Goal: Task Accomplishment & Management: Complete application form

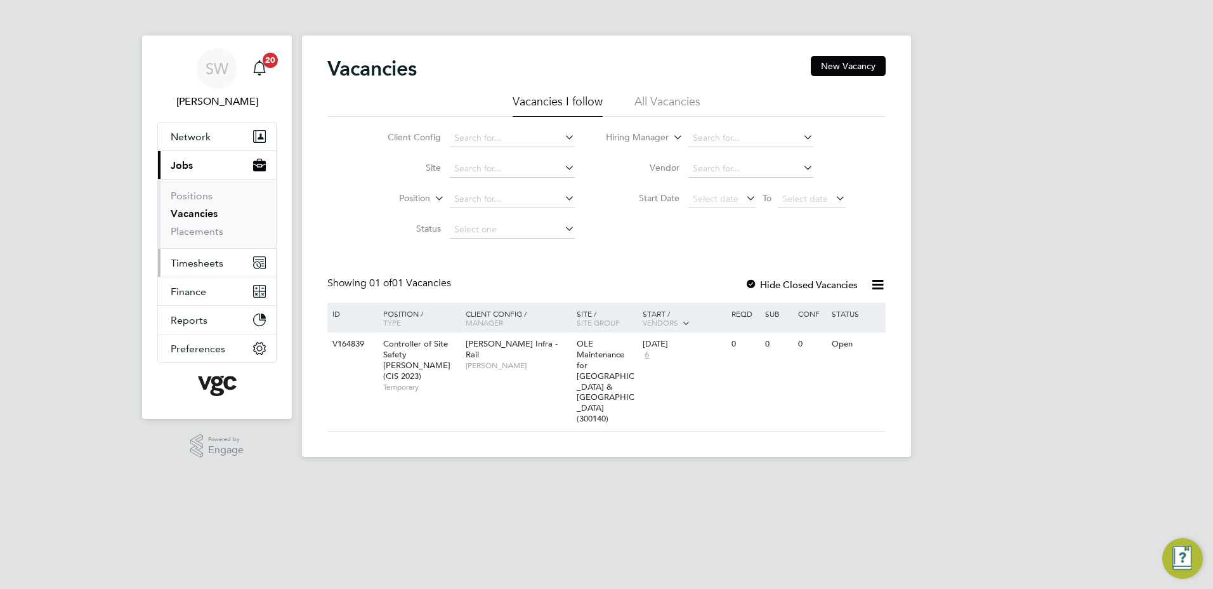
click at [196, 261] on span "Timesheets" at bounding box center [197, 263] width 53 height 12
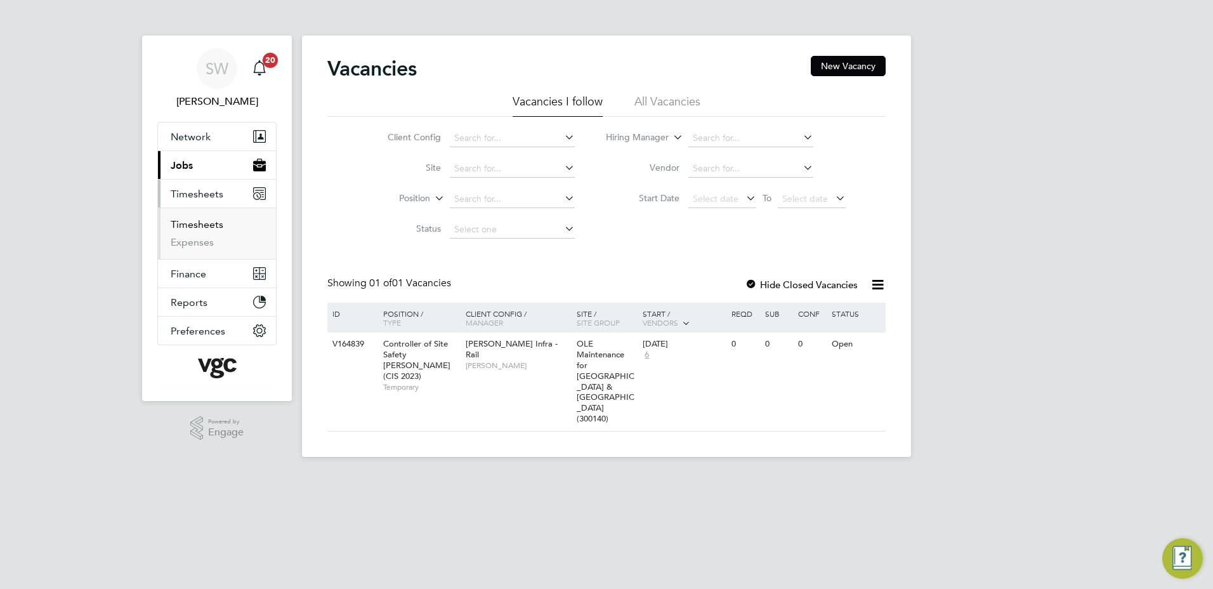
click at [197, 223] on link "Timesheets" at bounding box center [197, 224] width 53 height 12
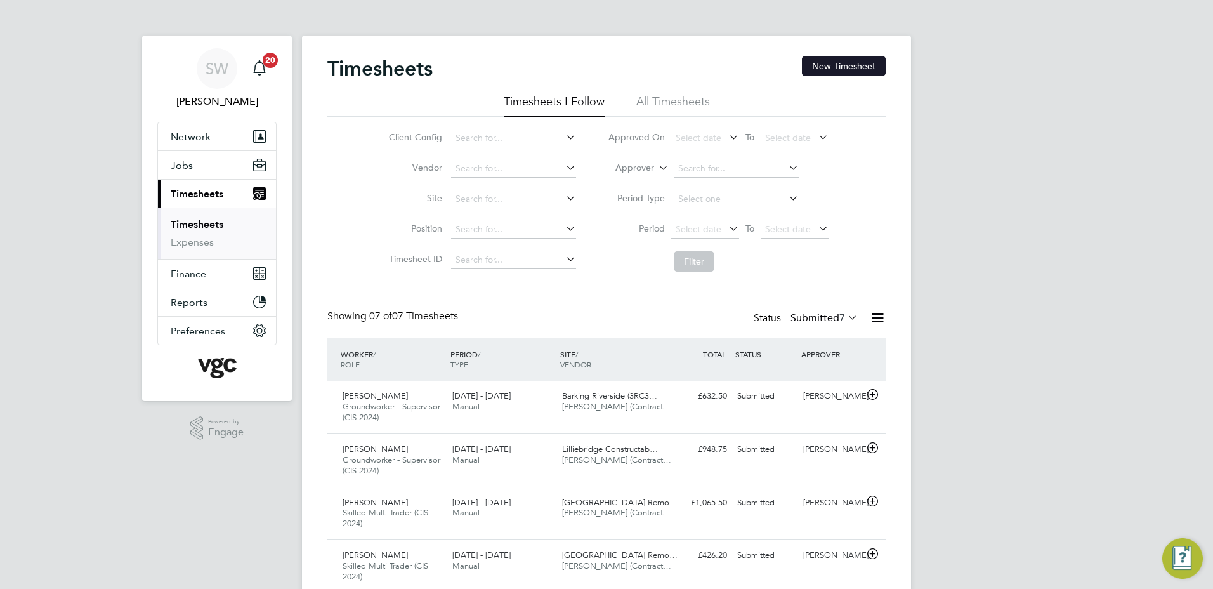
click at [854, 65] on button "New Timesheet" at bounding box center [844, 66] width 84 height 20
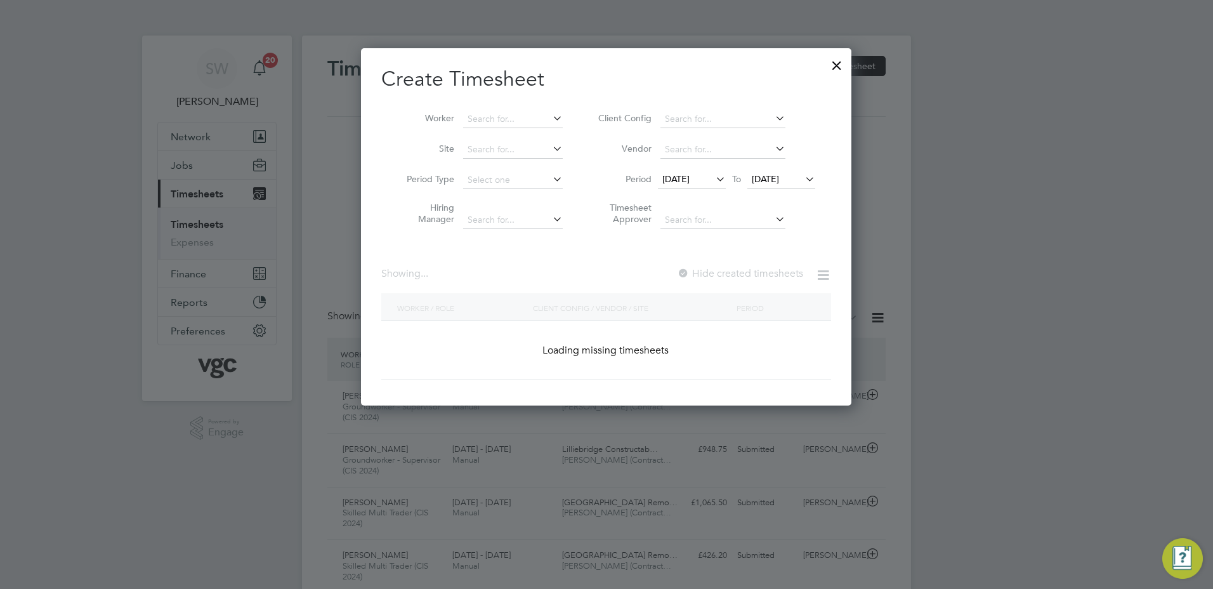
scroll to position [6, 6]
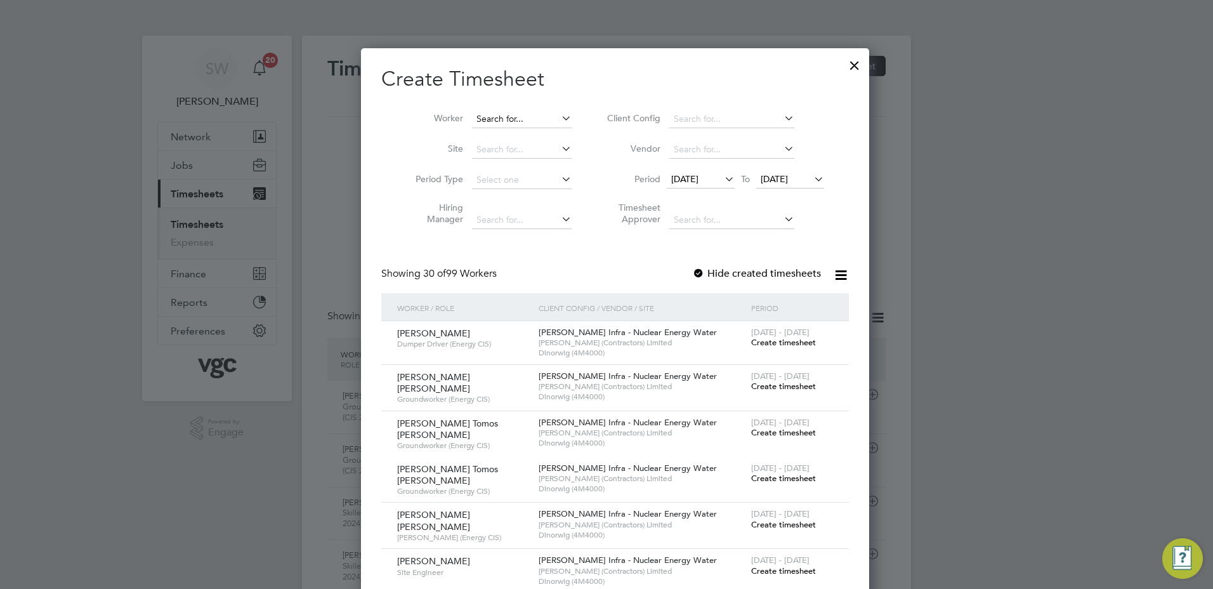
click at [501, 115] on input at bounding box center [522, 119] width 100 height 18
click at [503, 151] on li "Liv iu Huluta" at bounding box center [513, 153] width 101 height 17
type input "[PERSON_NAME]"
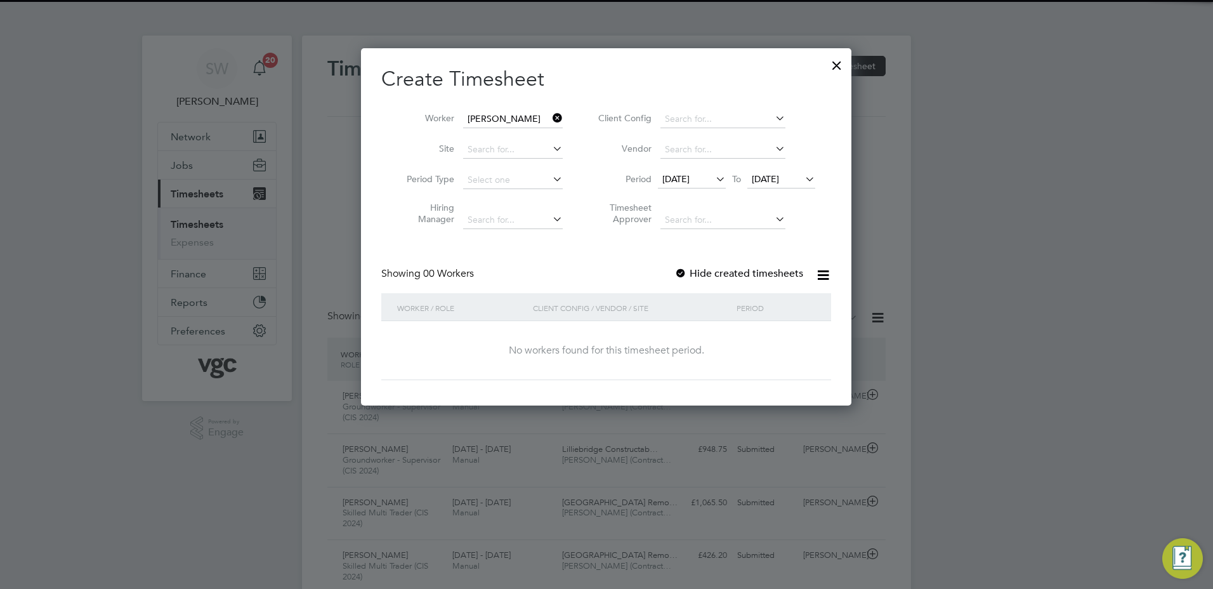
click at [779, 178] on span "[DATE]" at bounding box center [765, 178] width 27 height 11
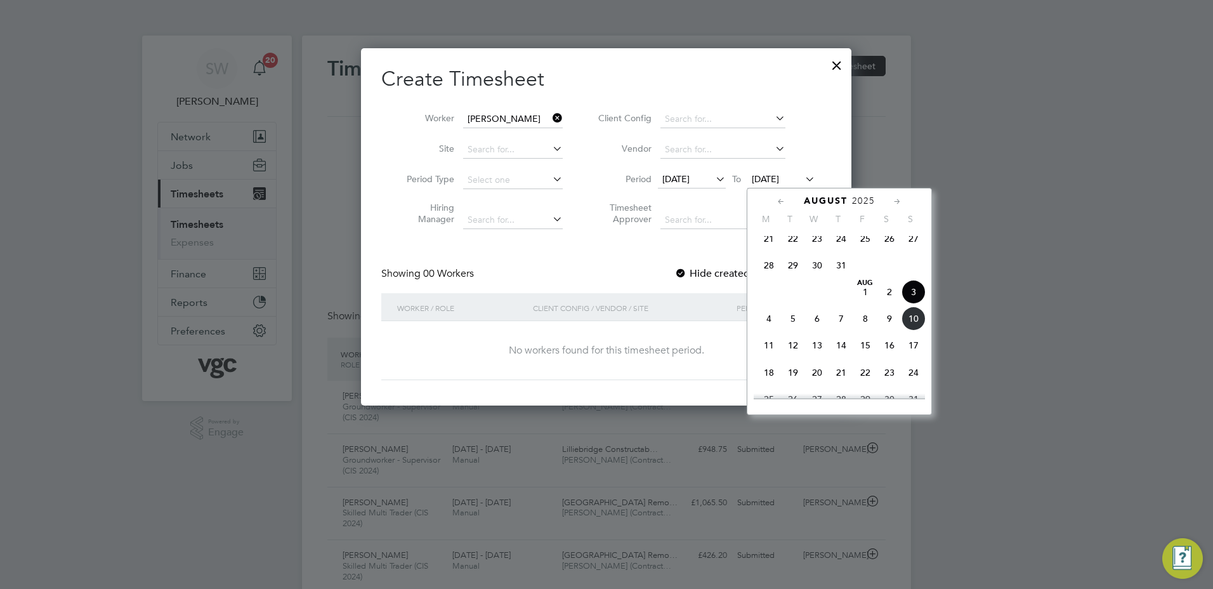
click at [859, 327] on span "8" at bounding box center [865, 318] width 24 height 24
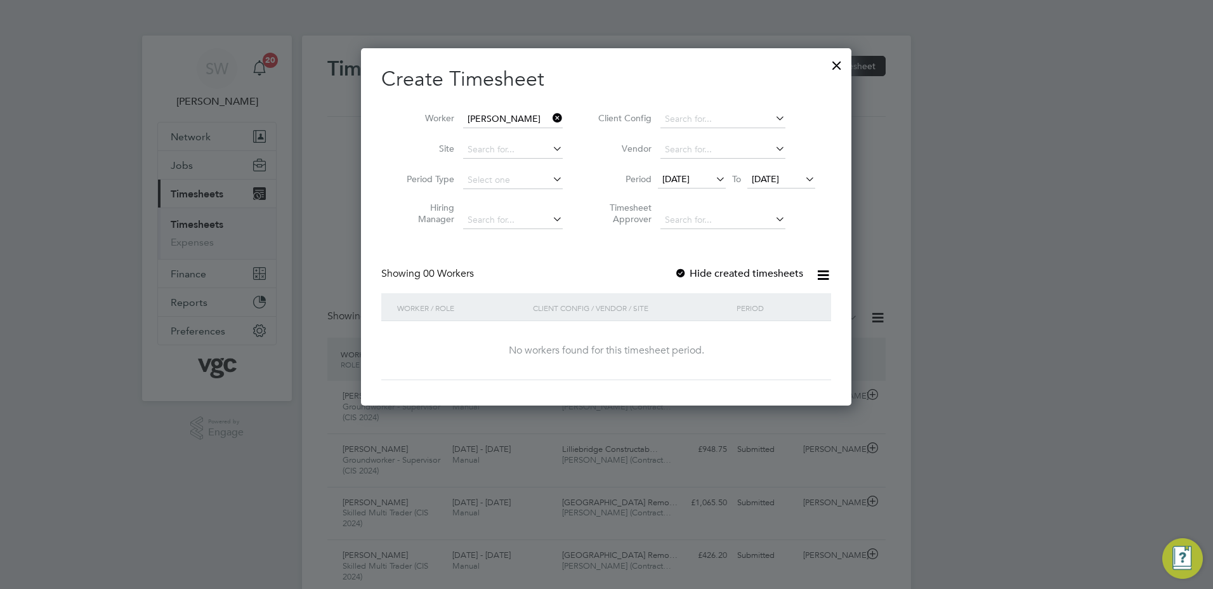
drag, startPoint x: 555, startPoint y: 116, endPoint x: 522, endPoint y: 116, distance: 33.6
click at [550, 116] on icon at bounding box center [550, 118] width 0 height 18
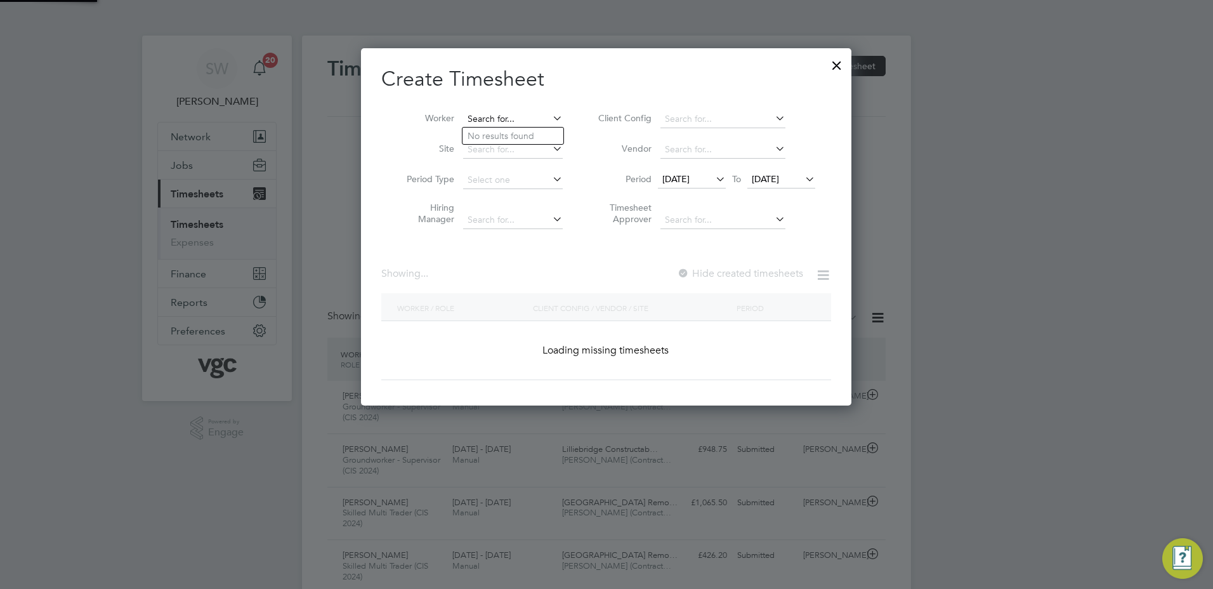
click at [498, 115] on input at bounding box center [513, 119] width 100 height 18
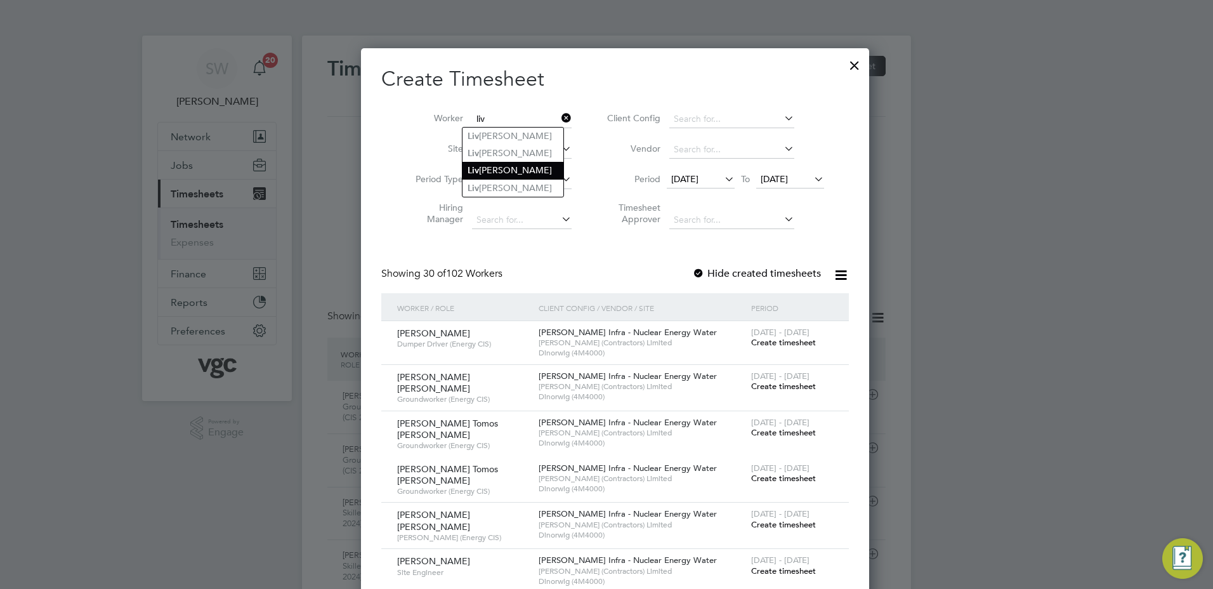
click at [501, 162] on li "Liv iu Huluta" at bounding box center [513, 170] width 101 height 17
type input "[PERSON_NAME]"
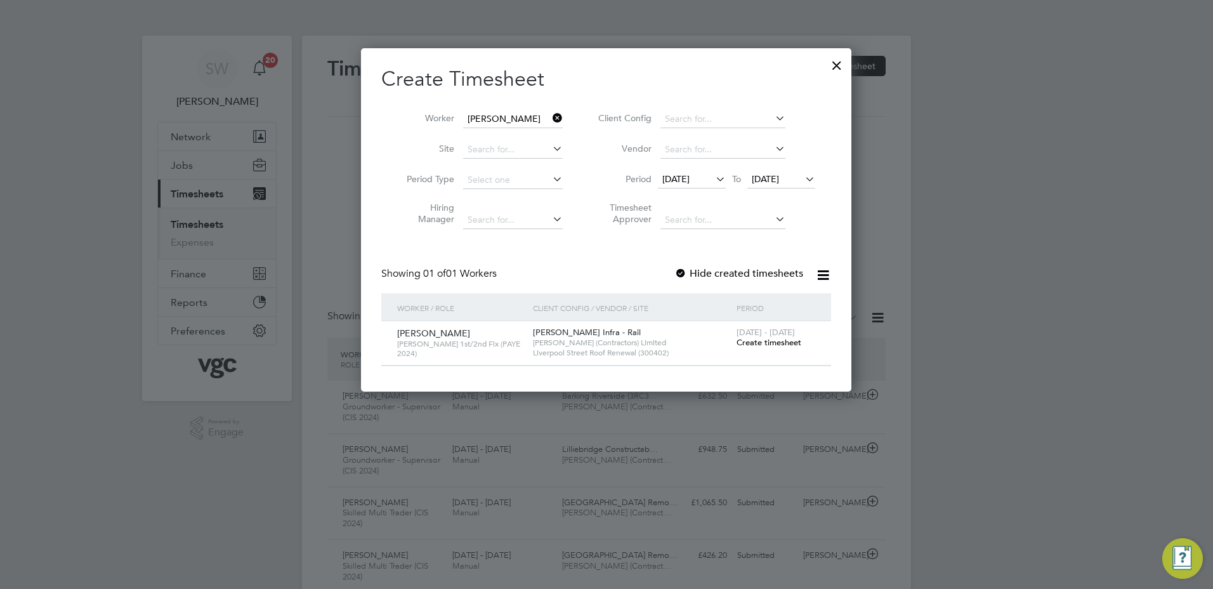
click at [758, 334] on span "[DATE] - [DATE]" at bounding box center [766, 332] width 58 height 11
drag, startPoint x: 758, startPoint y: 334, endPoint x: 751, endPoint y: 343, distance: 11.3
click at [751, 343] on span "Create timesheet" at bounding box center [769, 342] width 65 height 11
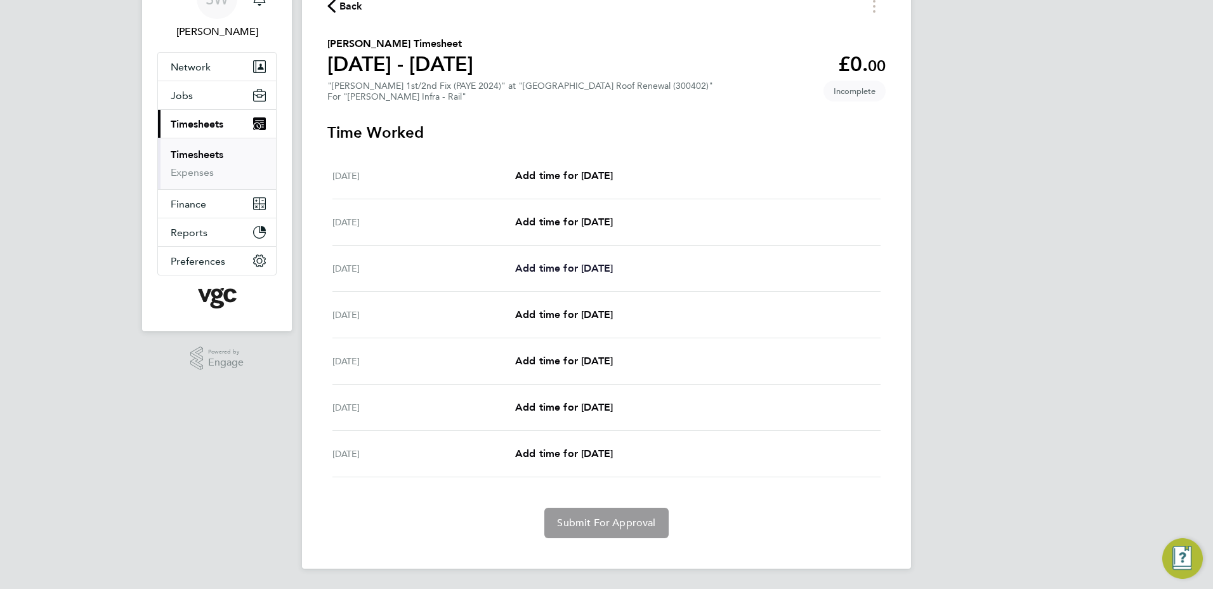
click at [550, 265] on span "Add time for Mon 04 Aug" at bounding box center [564, 268] width 98 height 12
select select "30"
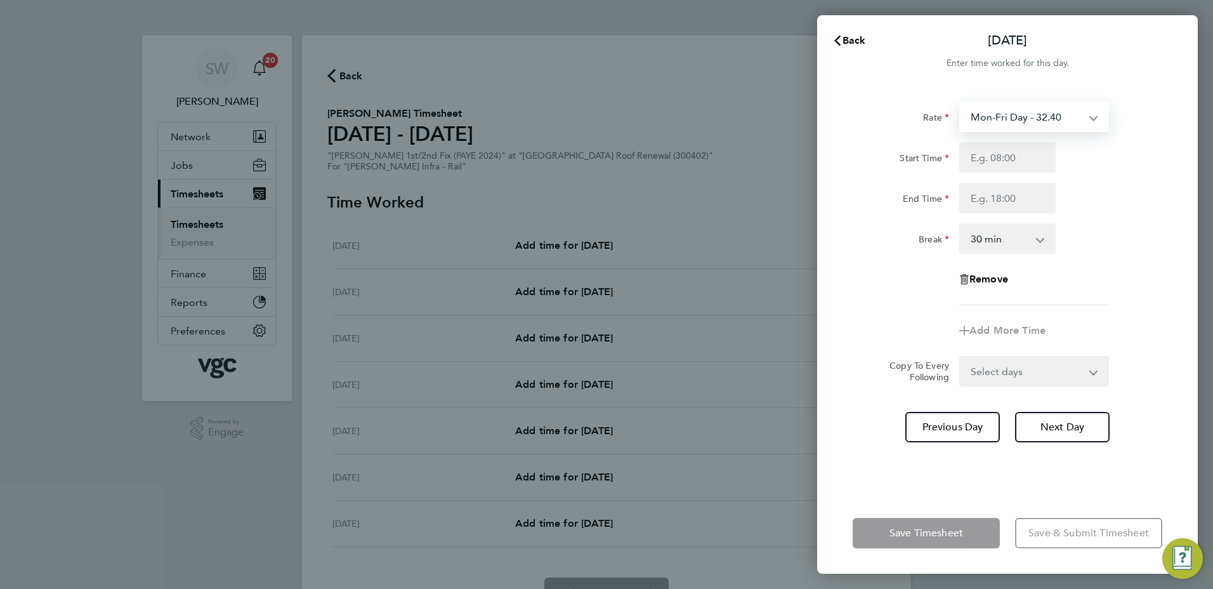
click at [1084, 117] on select "Mon-Fri Day - 32.40 Weekend - 42.12 Bank Hol - 48.60 Mon-Thurs Night - 37.26 Xm…" at bounding box center [1027, 117] width 132 height 28
select select "30"
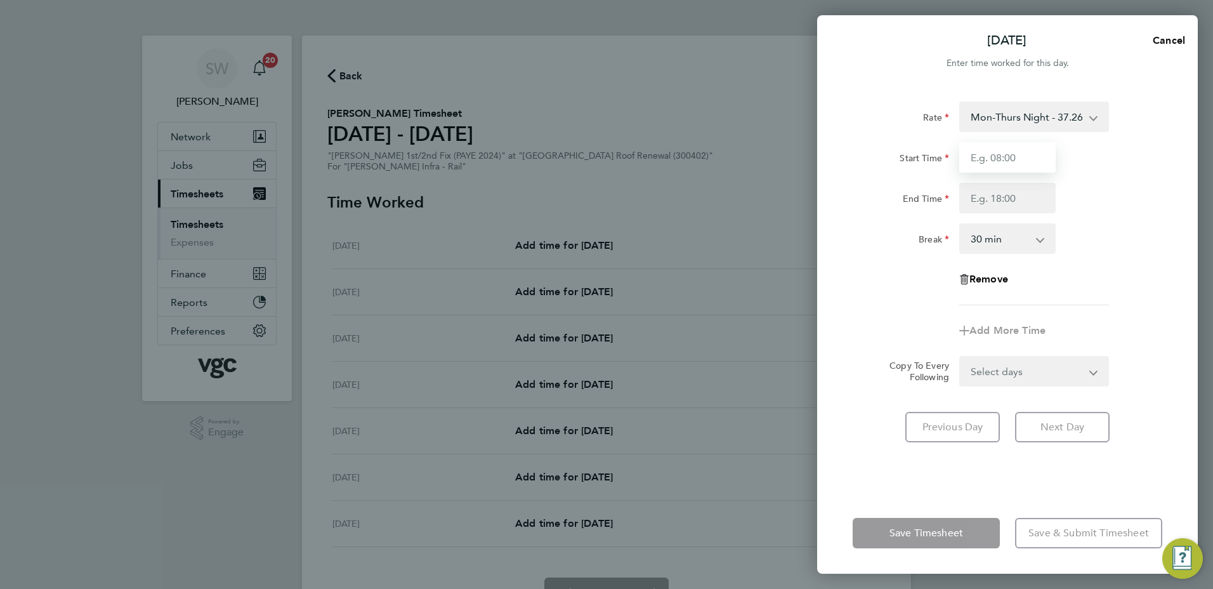
click at [994, 159] on input "Start Time" at bounding box center [1007, 157] width 96 height 30
type input "20:00"
click at [983, 201] on input "End Time" at bounding box center [1007, 198] width 96 height 30
type input "06:30"
click at [1092, 368] on form "Rate Mon-Thurs Night - 37.26 Mon-Fri Day - 32.40 Weekend - 42.12 Bank Hol - 48.…" at bounding box center [1008, 244] width 310 height 285
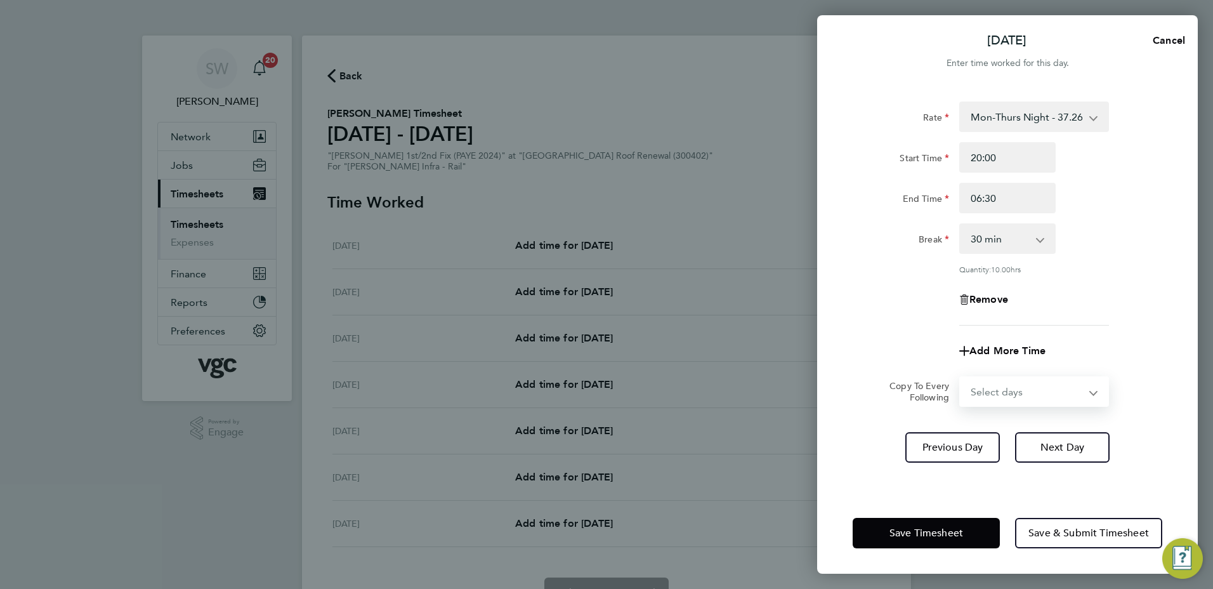
select select "TUE"
click at [961, 378] on select "Select days Day Tuesday Wednesday Thursday Friday" at bounding box center [1027, 392] width 133 height 28
select select "2025-08-08"
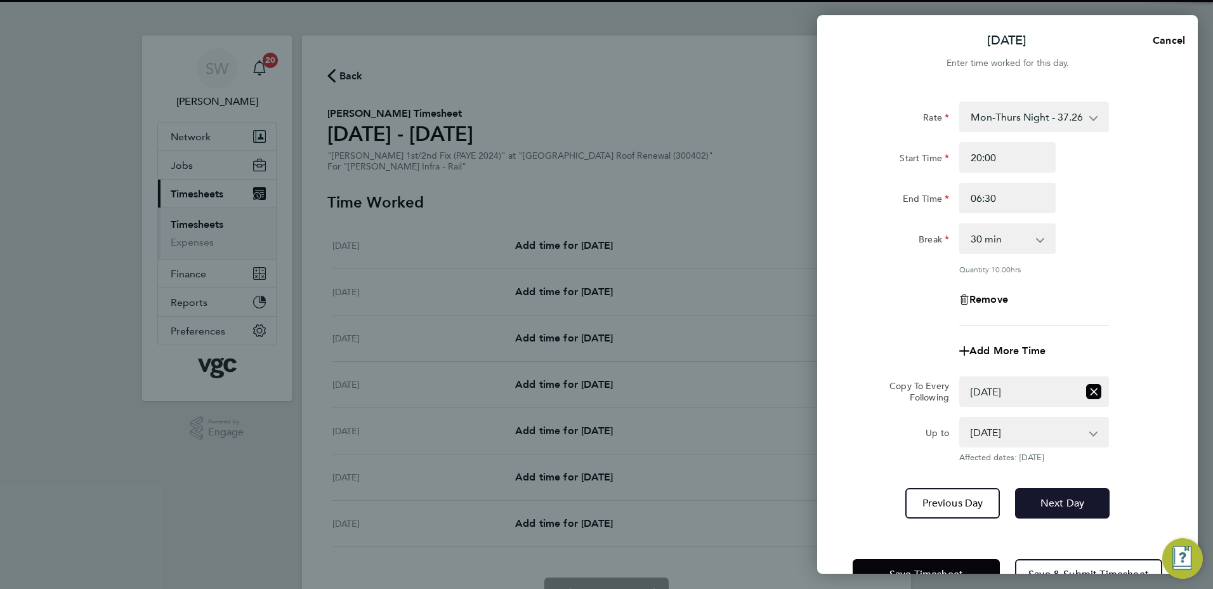
drag, startPoint x: 1036, startPoint y: 500, endPoint x: 1048, endPoint y: 467, distance: 35.4
click at [1036, 499] on button "Next Day" at bounding box center [1062, 503] width 95 height 30
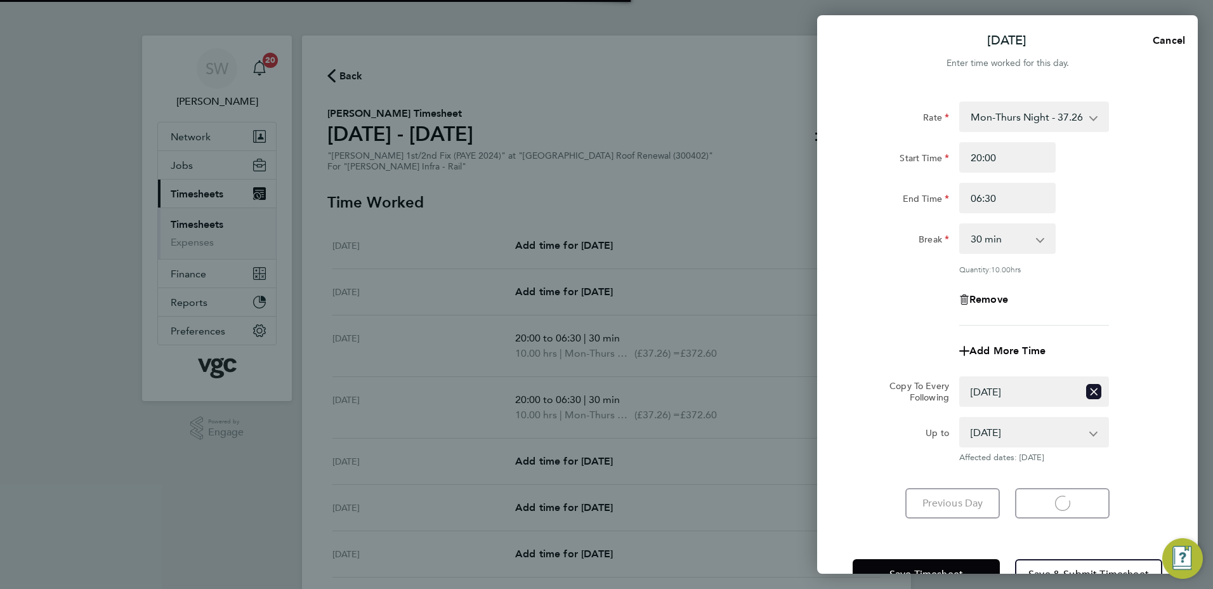
select select "30"
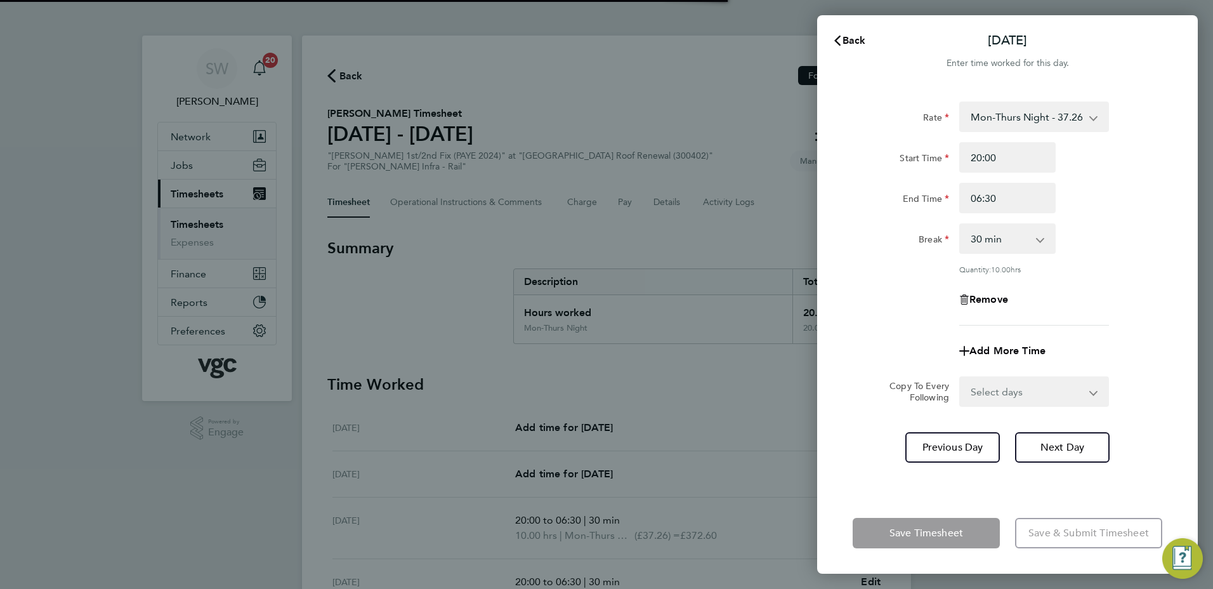
click at [1089, 390] on select "Select days Day Wednesday Thursday Friday" at bounding box center [1027, 392] width 133 height 28
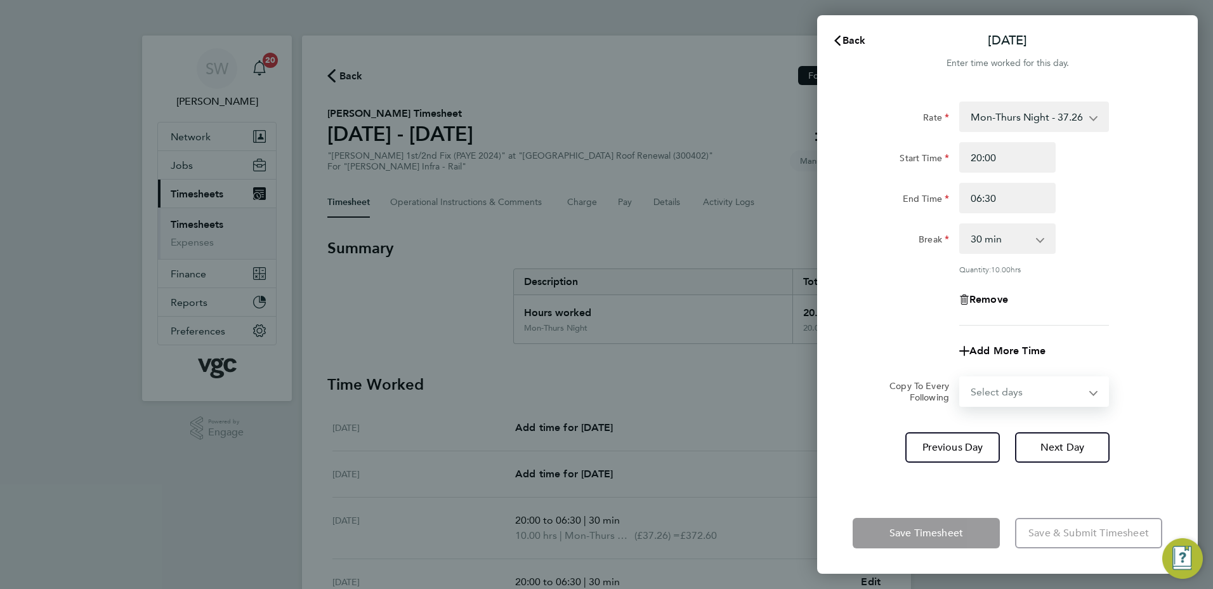
select select "WED"
click at [961, 378] on select "Select days Day Wednesday Thursday Friday" at bounding box center [1027, 392] width 133 height 28
select select "2025-08-08"
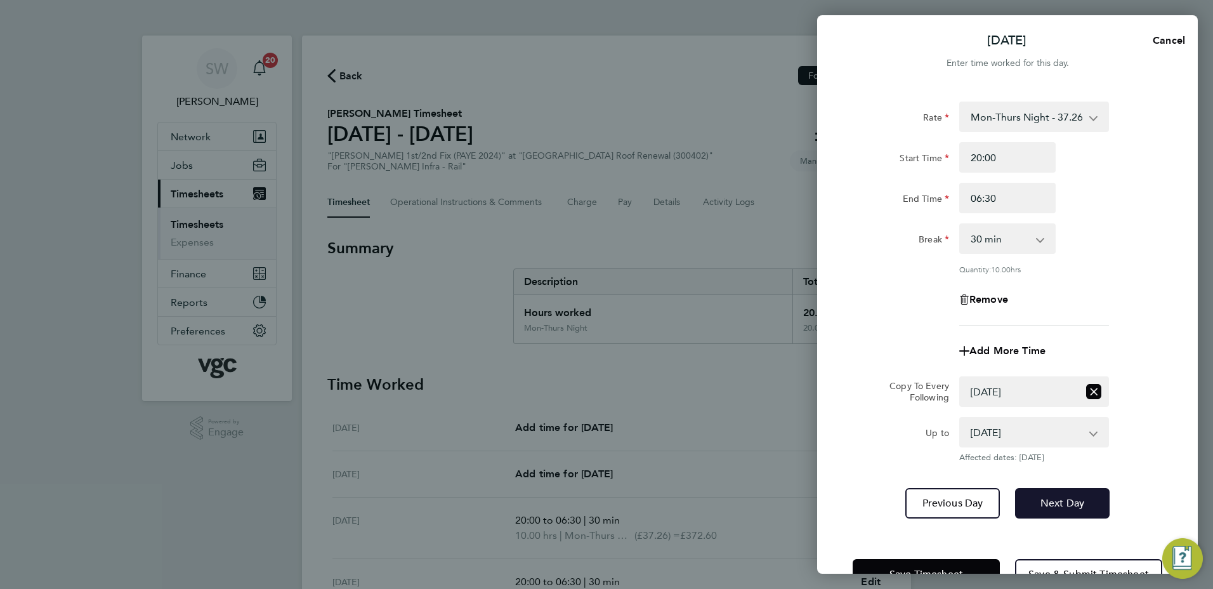
click at [1057, 495] on button "Next Day" at bounding box center [1062, 503] width 95 height 30
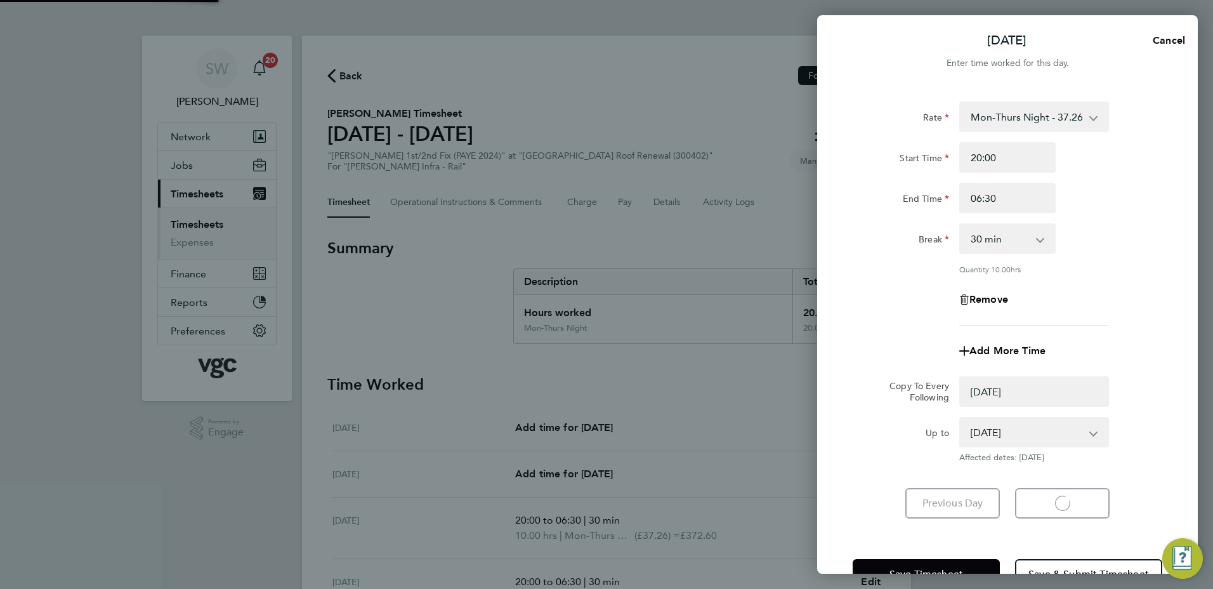
select select "0: null"
select select "30"
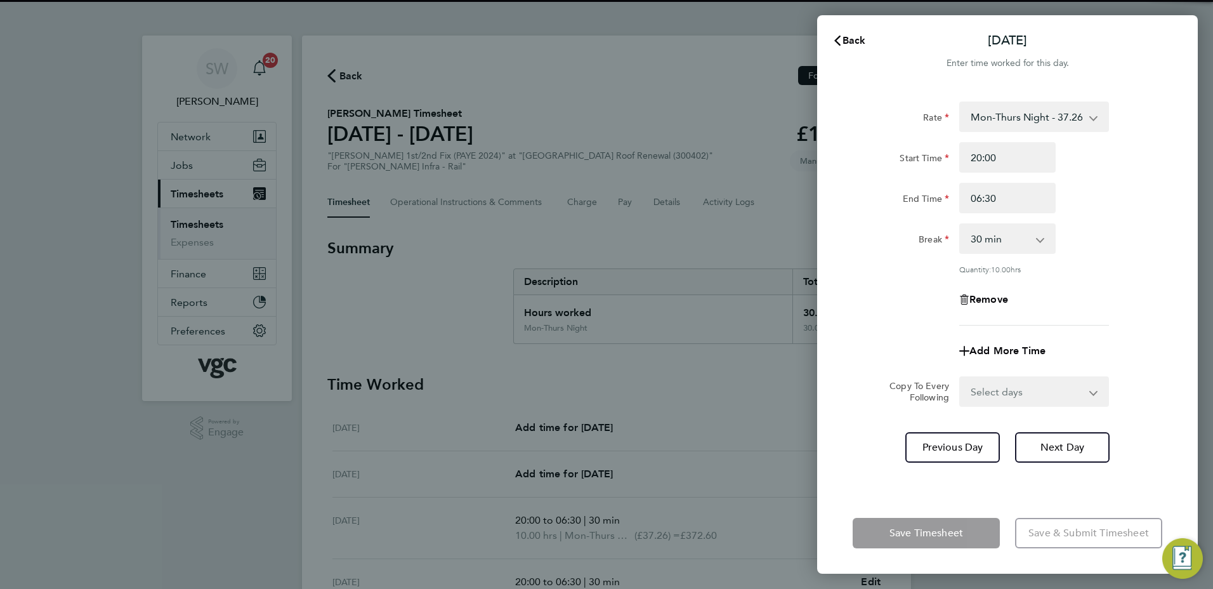
click at [1090, 388] on select "Select days Day Thursday Friday" at bounding box center [1027, 392] width 133 height 28
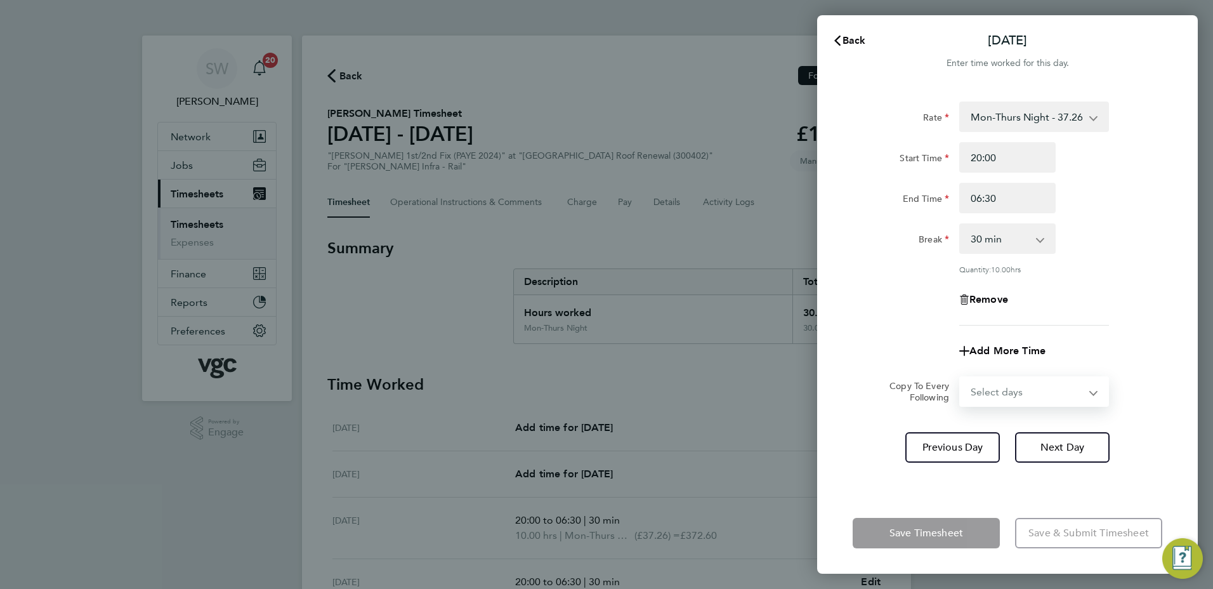
select select "THU"
click at [961, 378] on select "Select days Day Thursday Friday" at bounding box center [1027, 392] width 133 height 28
select select "2025-08-08"
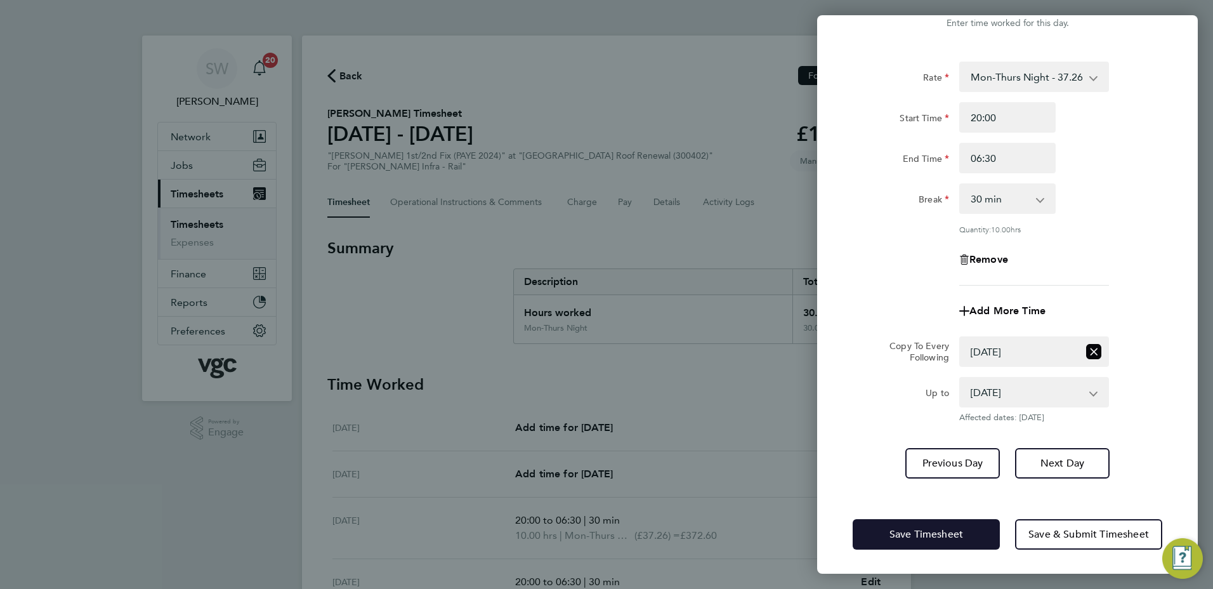
click at [886, 531] on button "Save Timesheet" at bounding box center [926, 534] width 147 height 30
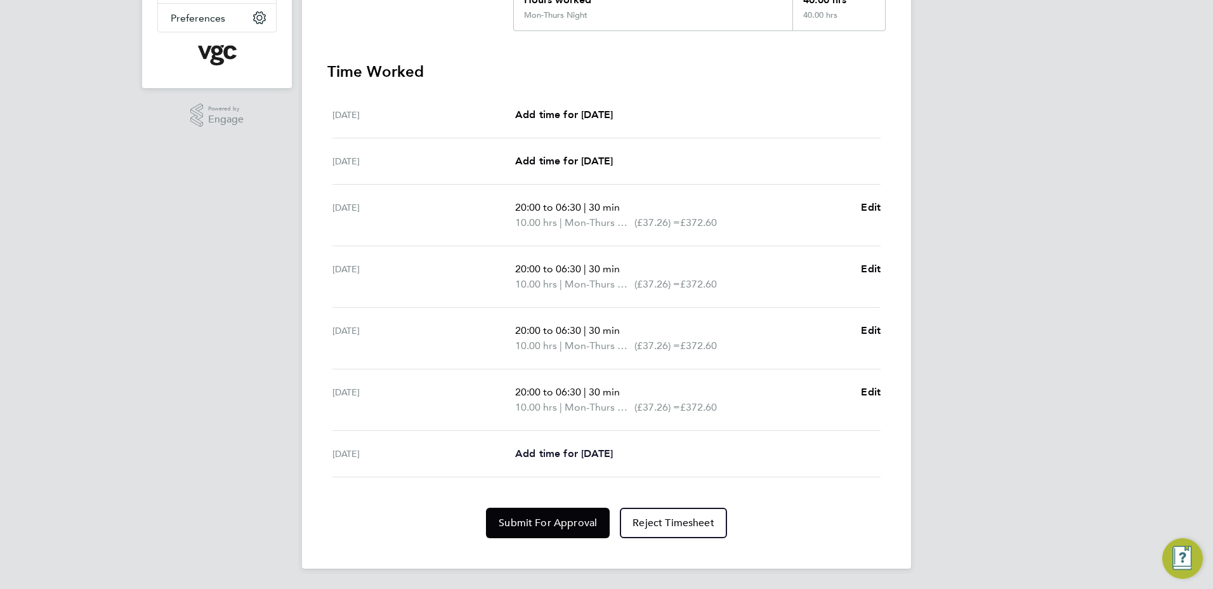
click at [572, 449] on span "Add time for [DATE]" at bounding box center [564, 453] width 98 height 12
select select "30"
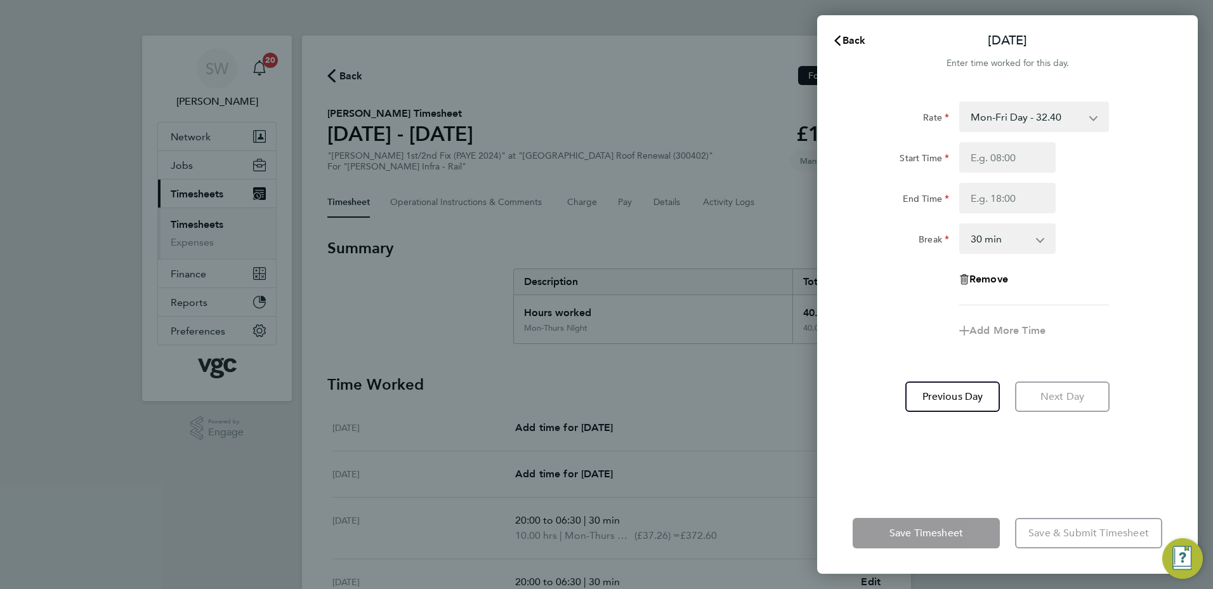
click at [1088, 119] on select "Mon-Fri Day - 32.40 Weekend - 42.12 Bank Hol - 48.60 Mon-Thurs Night - 37.26 Xm…" at bounding box center [1027, 117] width 132 height 28
select select "30"
click at [992, 158] on input "Start Time" at bounding box center [1007, 157] width 96 height 30
type input "20:00"
type input "06:30"
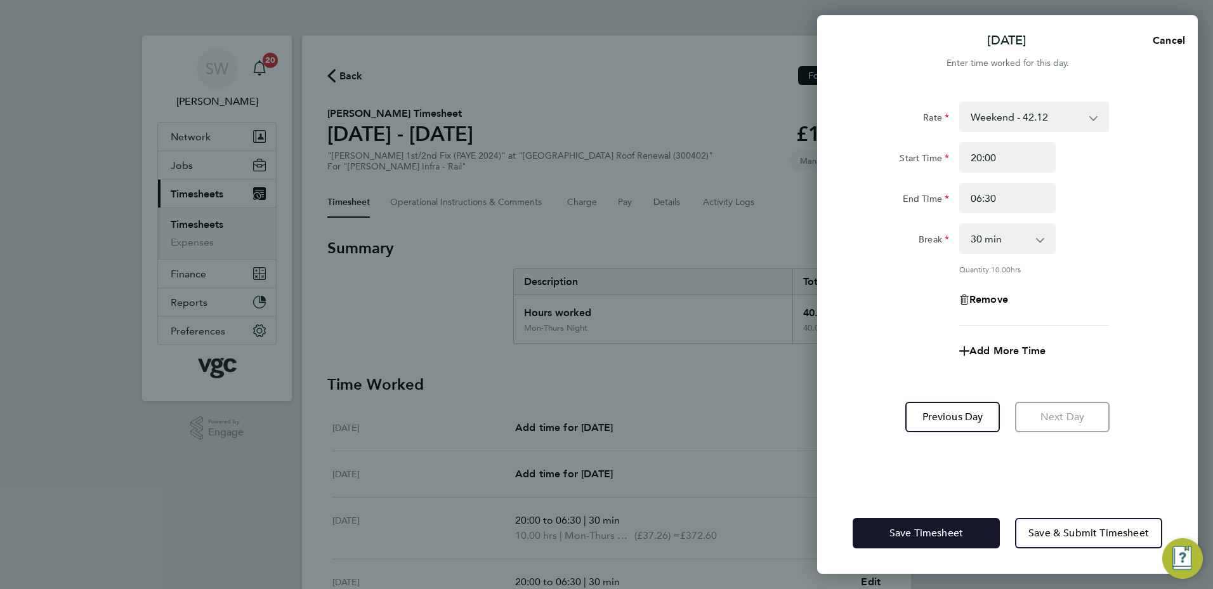
click at [884, 535] on button "Save Timesheet" at bounding box center [926, 533] width 147 height 30
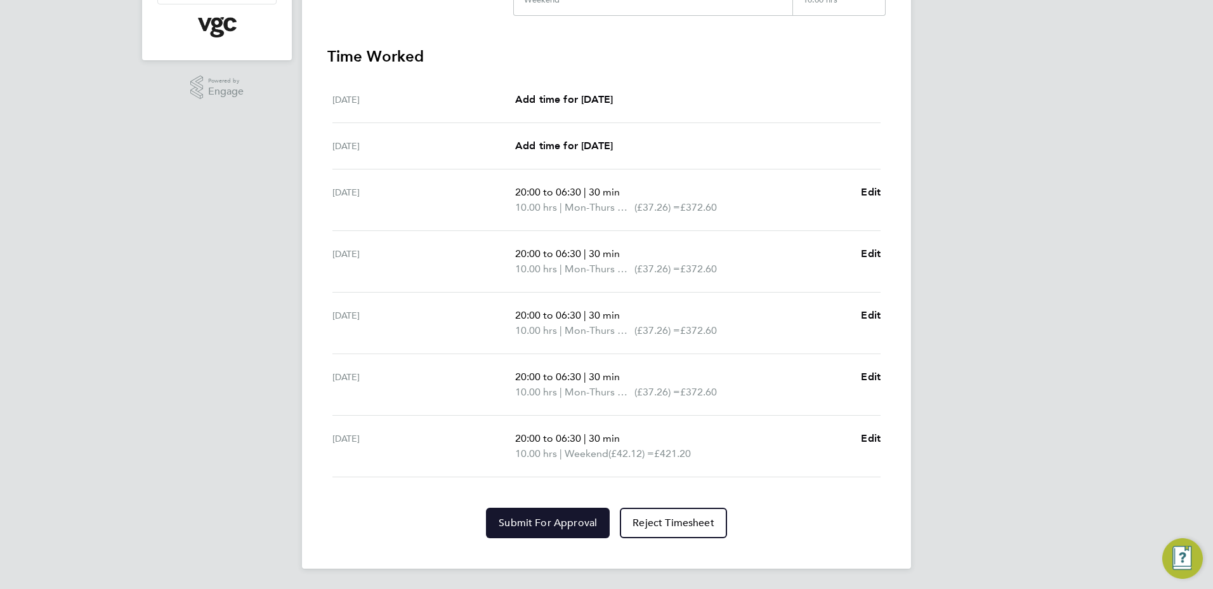
click at [565, 513] on button "Submit For Approval" at bounding box center [548, 523] width 124 height 30
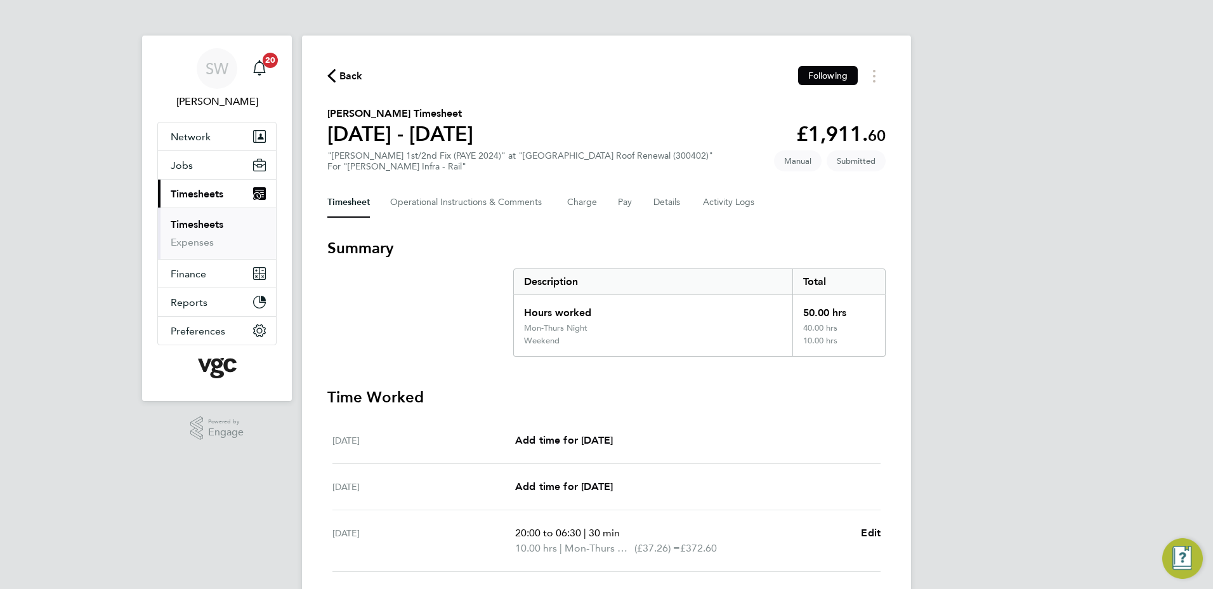
click at [212, 223] on link "Timesheets" at bounding box center [197, 224] width 53 height 12
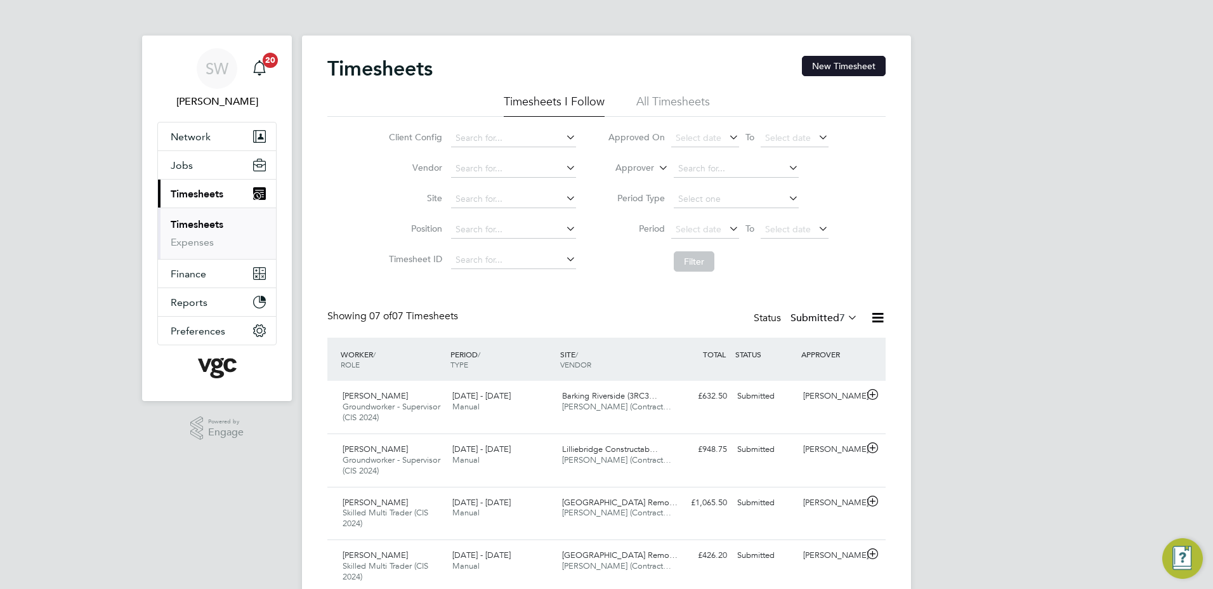
drag, startPoint x: 848, startPoint y: 63, endPoint x: 833, endPoint y: 66, distance: 16.1
click at [847, 62] on button "New Timesheet" at bounding box center [844, 66] width 84 height 20
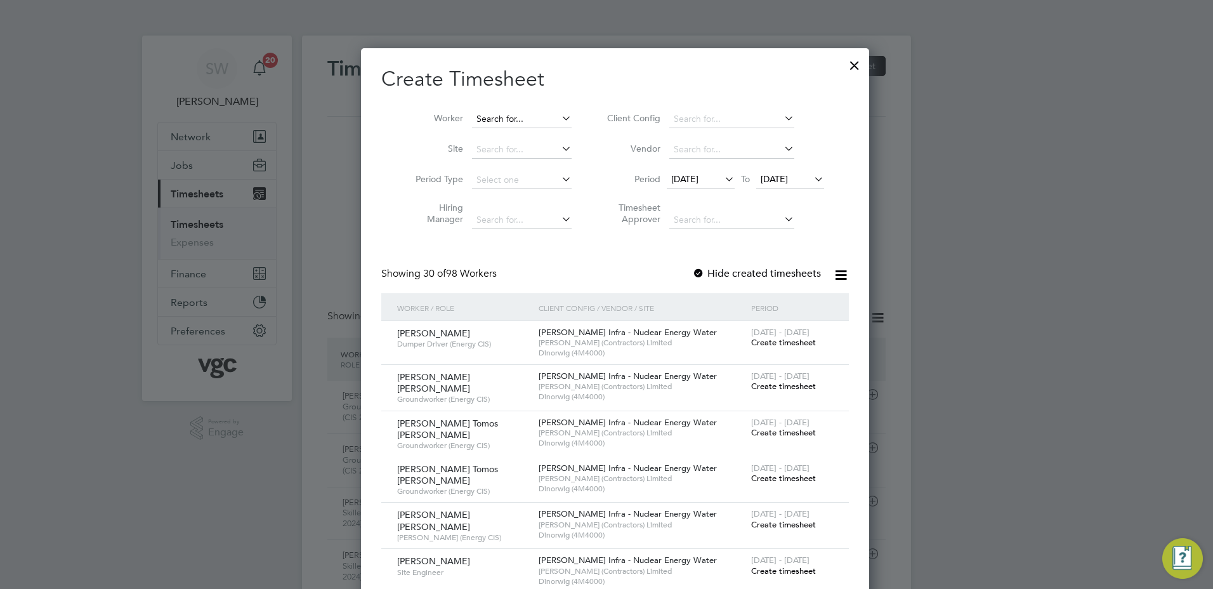
click at [492, 118] on input at bounding box center [522, 119] width 100 height 18
click at [482, 162] on li "Nia zwalie Khan" at bounding box center [513, 170] width 101 height 17
type input "[PERSON_NAME]"
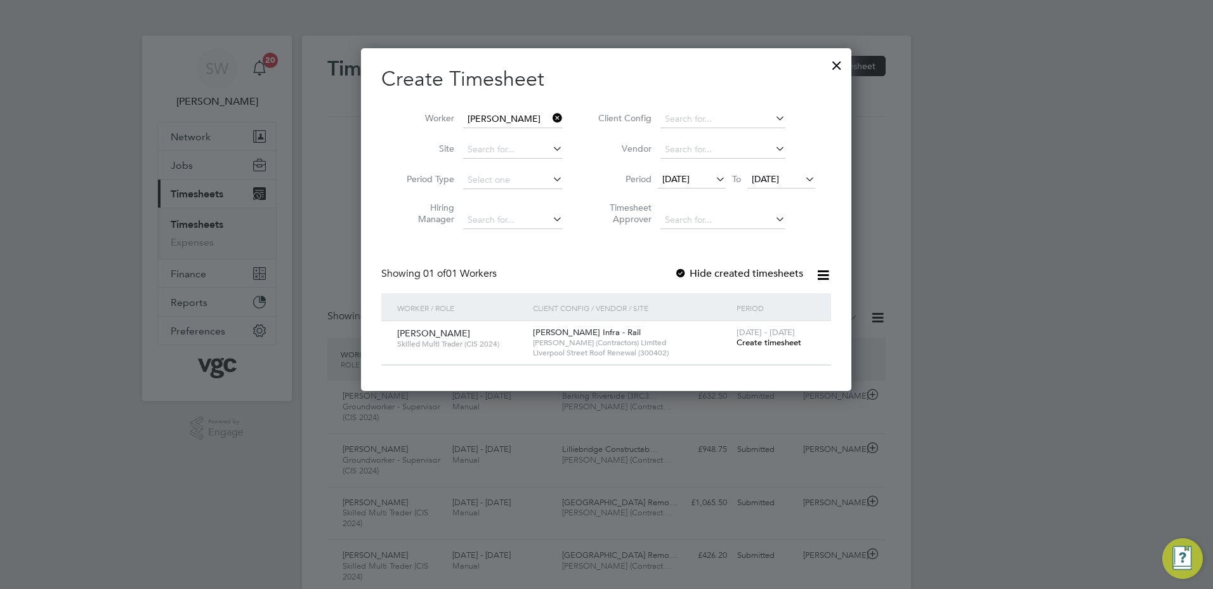
click at [755, 336] on span "[DATE] - [DATE]" at bounding box center [766, 332] width 58 height 11
click at [753, 342] on span "Create timesheet" at bounding box center [769, 342] width 65 height 11
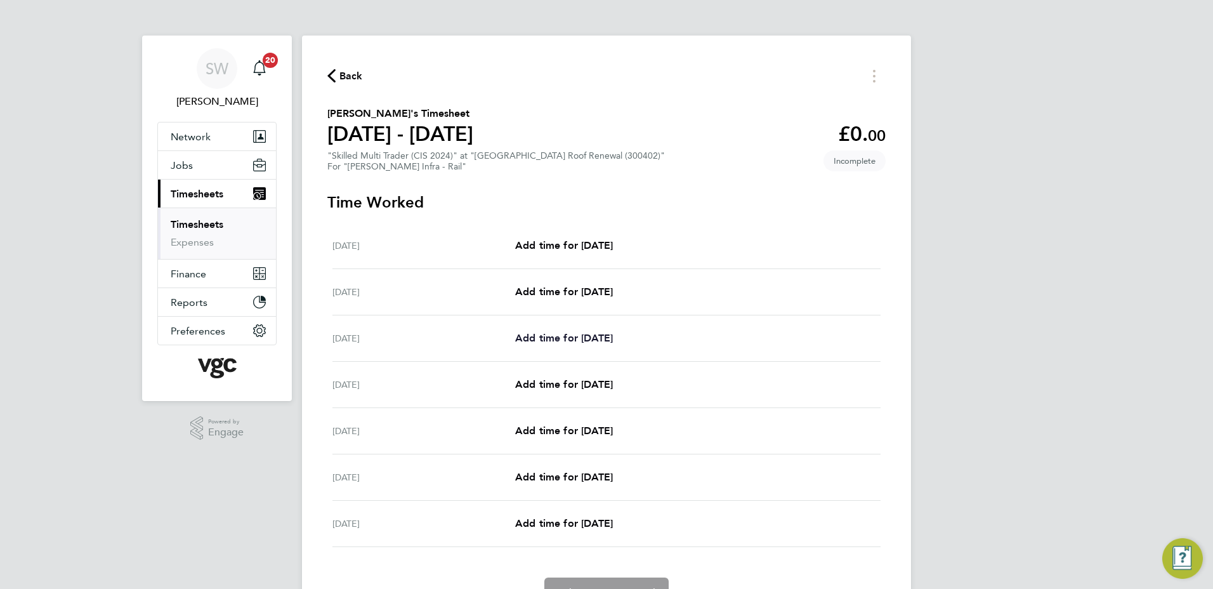
click at [539, 338] on span "Add time for Mon 04 Aug" at bounding box center [564, 338] width 98 height 12
select select "30"
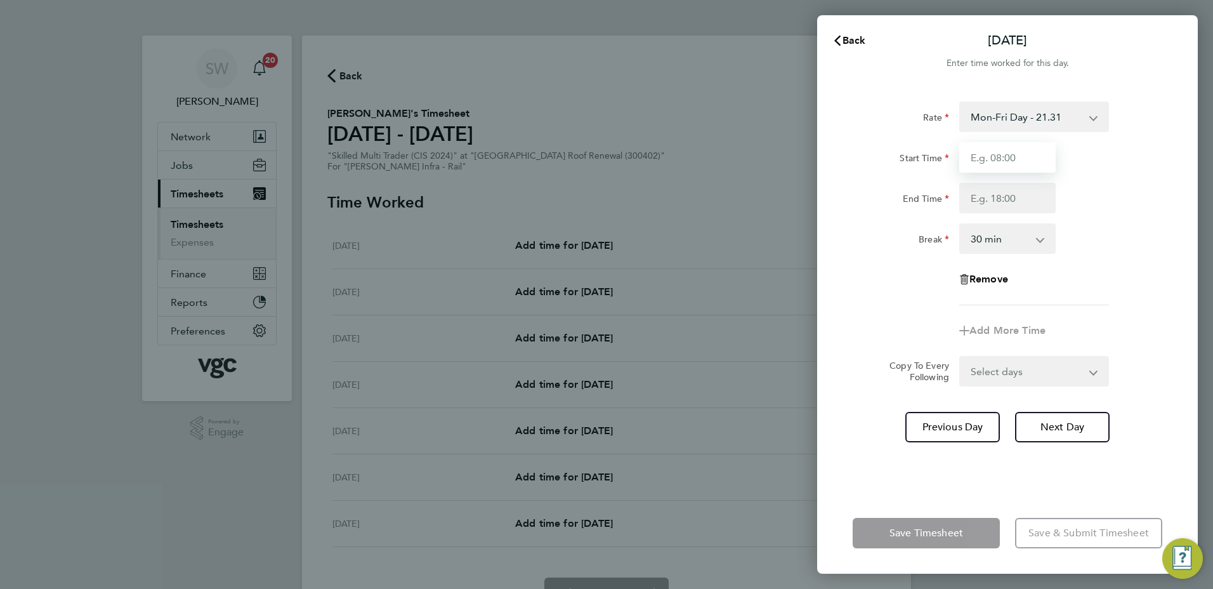
click at [1012, 155] on input "Start Time" at bounding box center [1007, 157] width 96 height 30
type input "07:00"
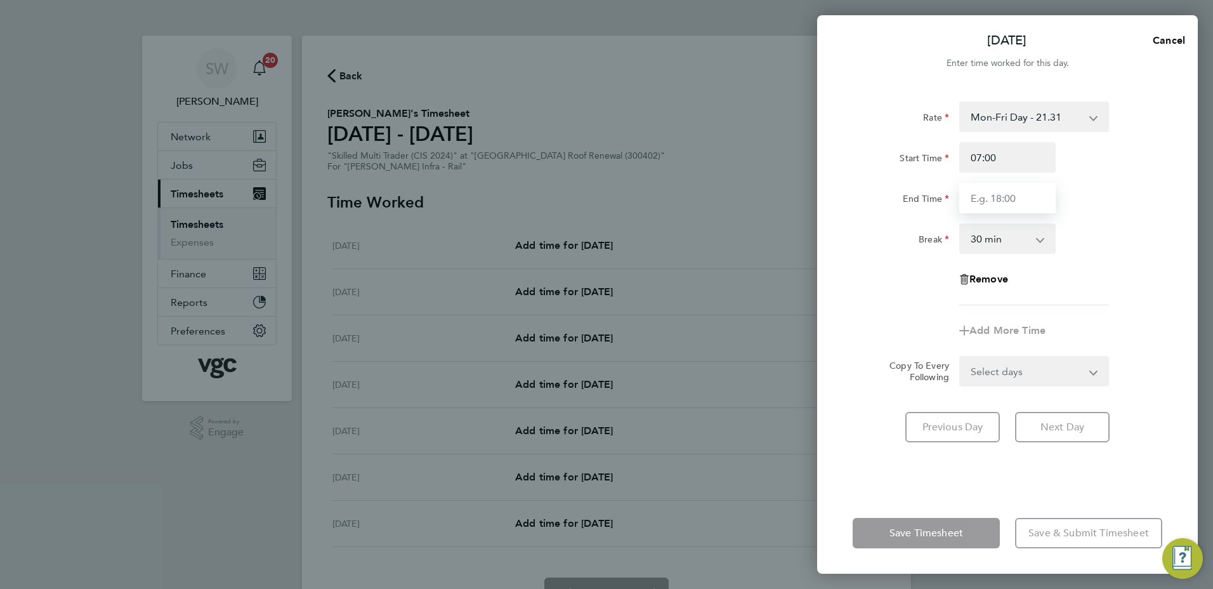
click at [982, 201] on input "End Time" at bounding box center [1007, 198] width 96 height 30
type input "17:30"
click at [1090, 374] on form "Rate Mon-Fri Day - 21.31 Mon-Thurs Nights - 24.51 Bank Hol - 31.96 Weekend - 27…" at bounding box center [1008, 244] width 310 height 285
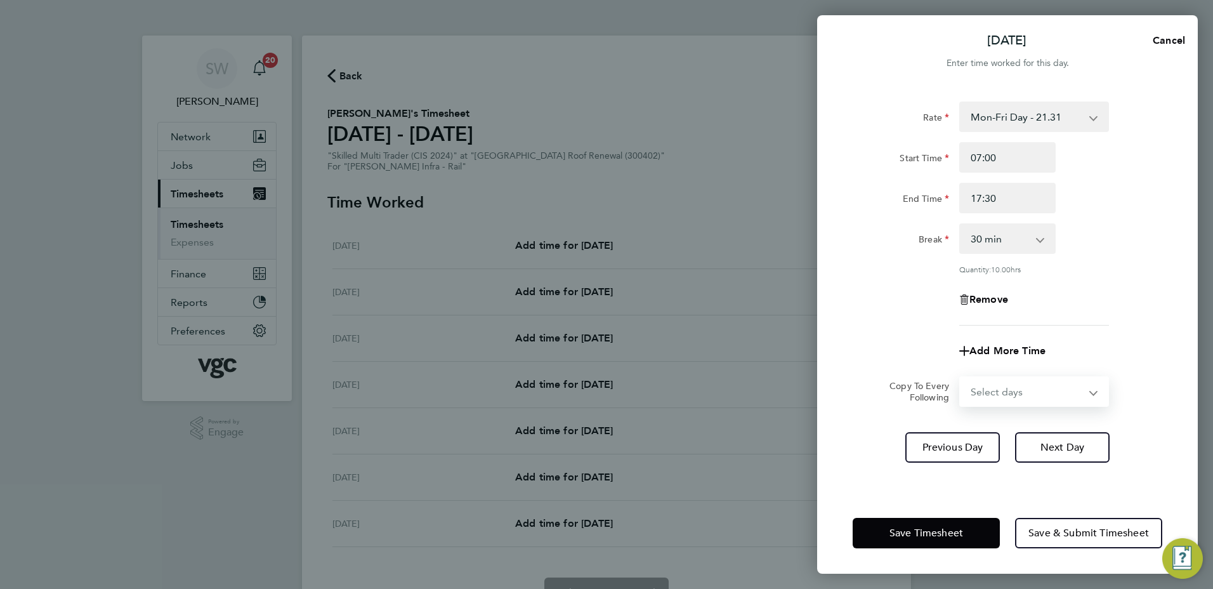
select select "TUE"
click at [961, 378] on select "Select days Day Tuesday Wednesday Thursday Friday" at bounding box center [1027, 392] width 133 height 28
select select "2025-08-08"
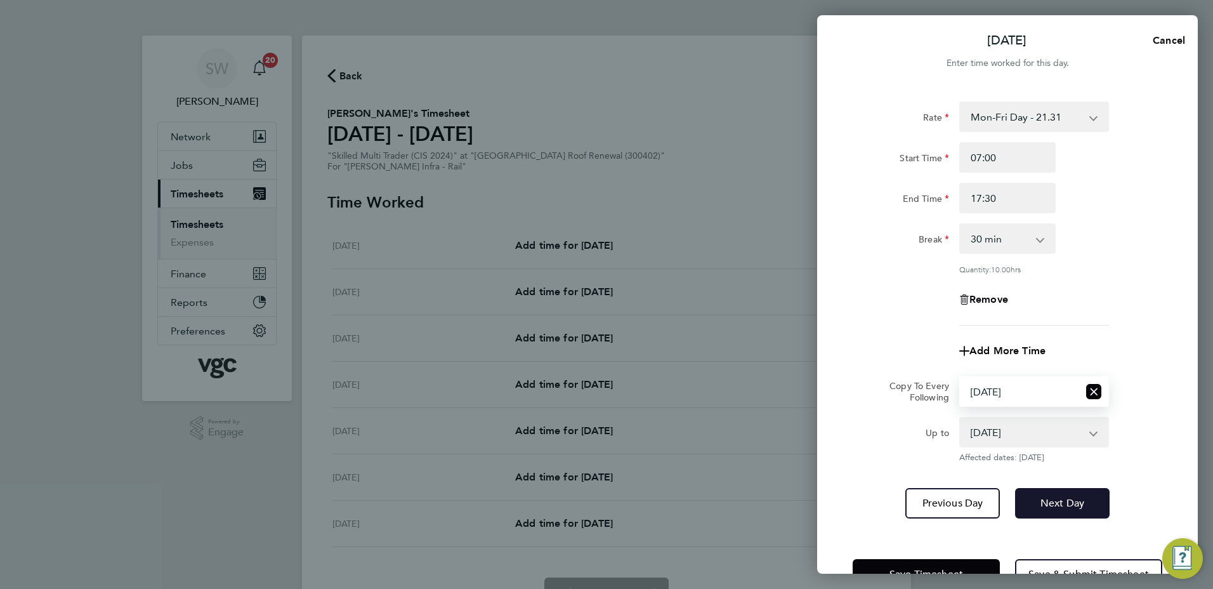
click at [1055, 495] on button "Next Day" at bounding box center [1062, 503] width 95 height 30
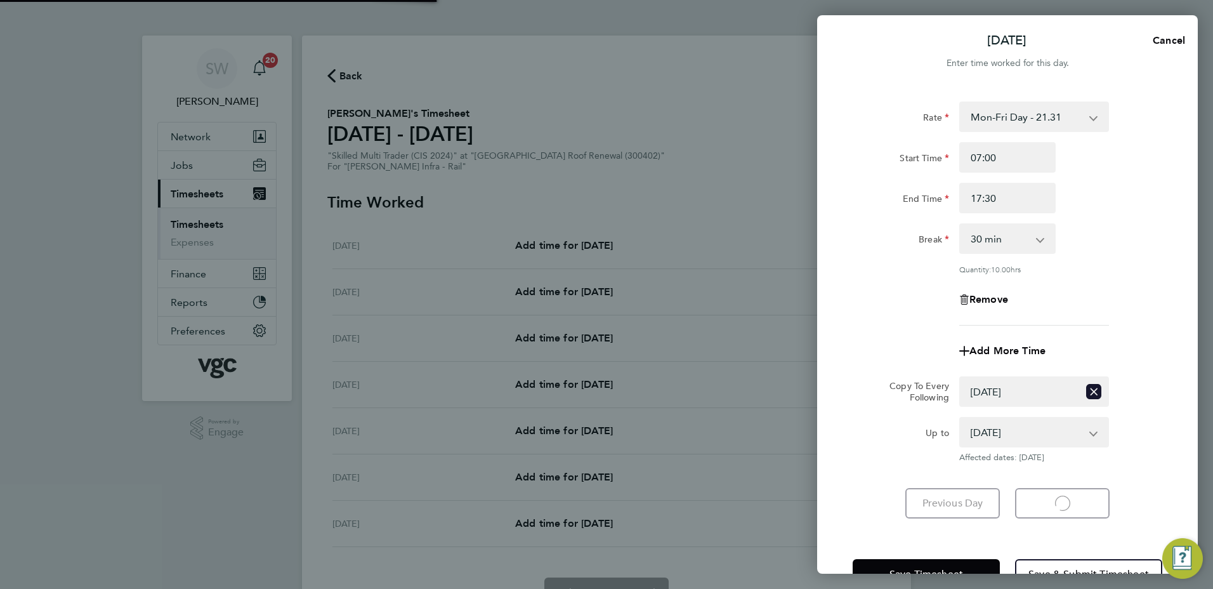
select select "30"
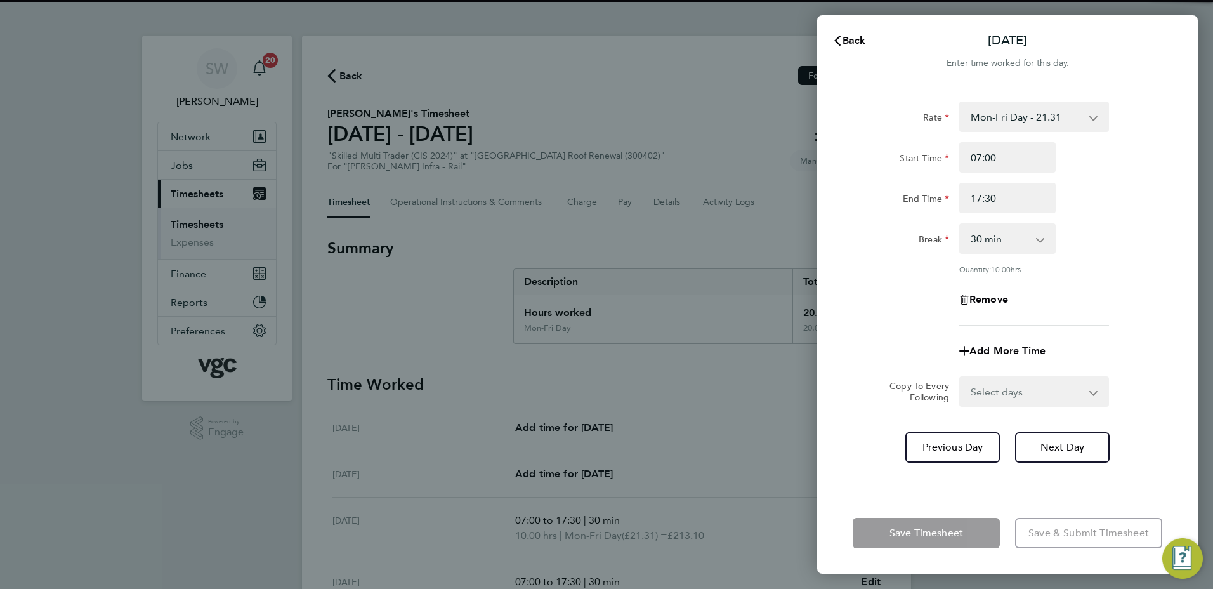
click at [1093, 392] on select "Select days Day Wednesday Thursday Friday" at bounding box center [1027, 392] width 133 height 28
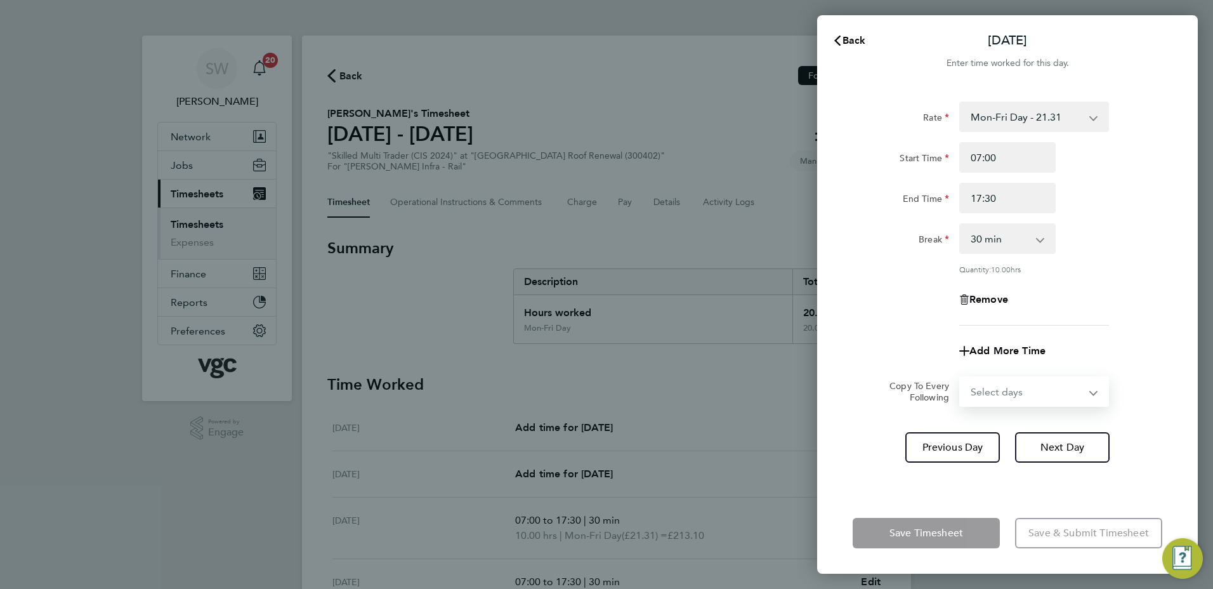
select select "WED"
click at [961, 378] on select "Select days Day Wednesday Thursday Friday" at bounding box center [1027, 392] width 133 height 28
select select "2025-08-08"
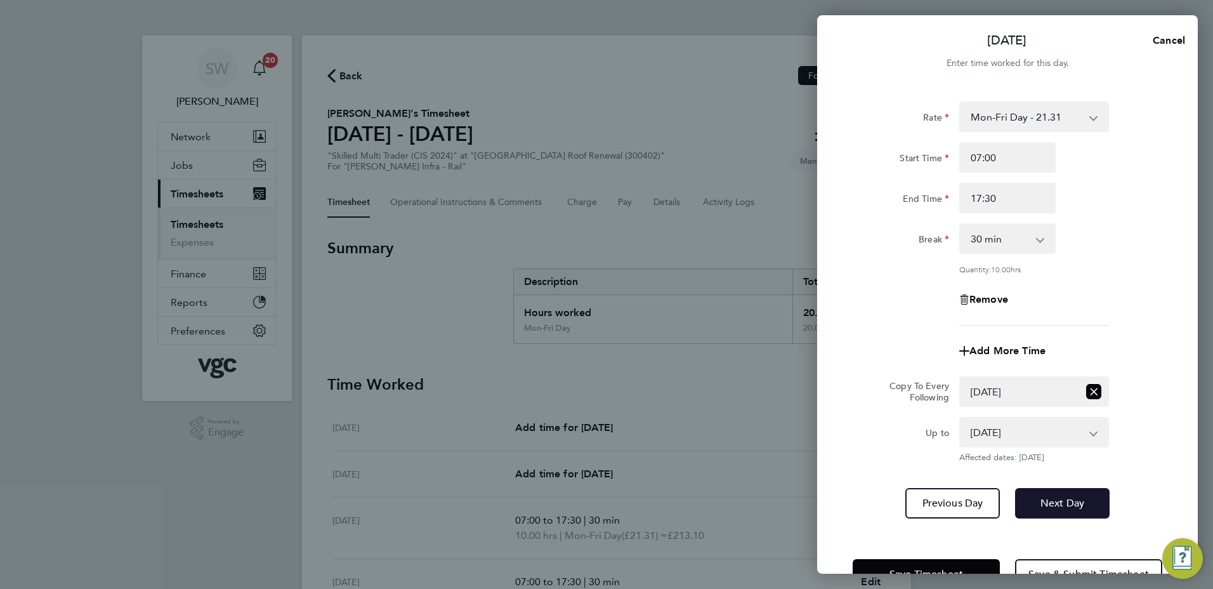
drag, startPoint x: 1065, startPoint y: 498, endPoint x: 1070, endPoint y: 477, distance: 21.5
click at [1065, 495] on button "Next Day" at bounding box center [1062, 503] width 95 height 30
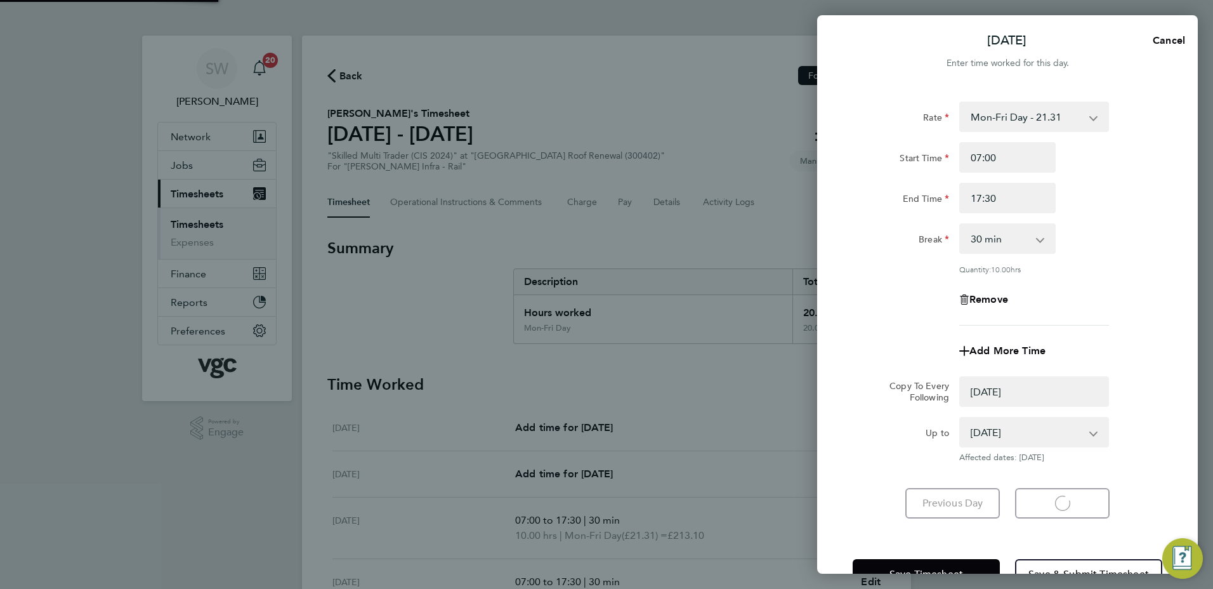
select select "0: null"
select select "30"
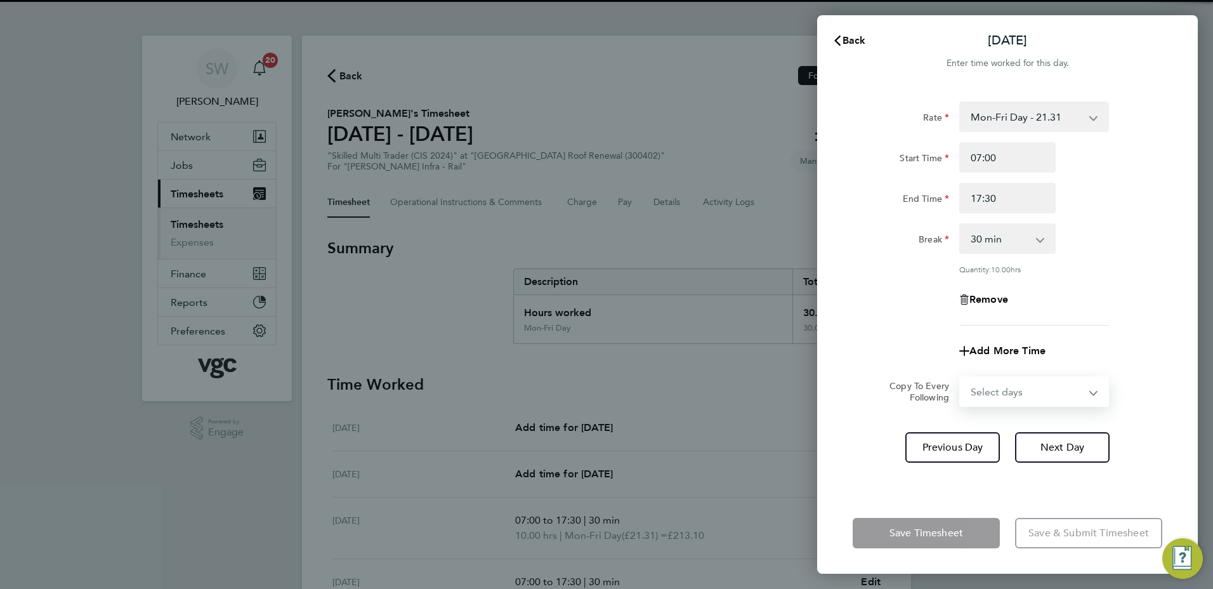
drag, startPoint x: 1090, startPoint y: 391, endPoint x: 1083, endPoint y: 395, distance: 8.3
click at [1090, 391] on select "Select days Day Thursday Friday" at bounding box center [1027, 392] width 133 height 28
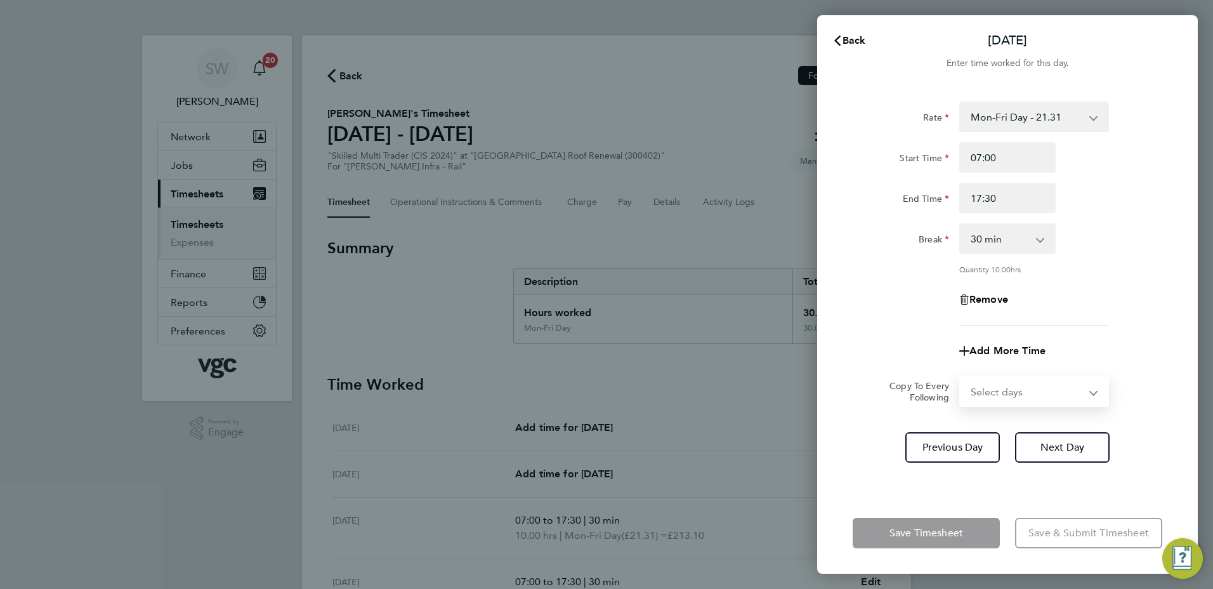
select select "FRI"
click at [961, 378] on select "Select days Day Thursday Friday" at bounding box center [1027, 392] width 133 height 28
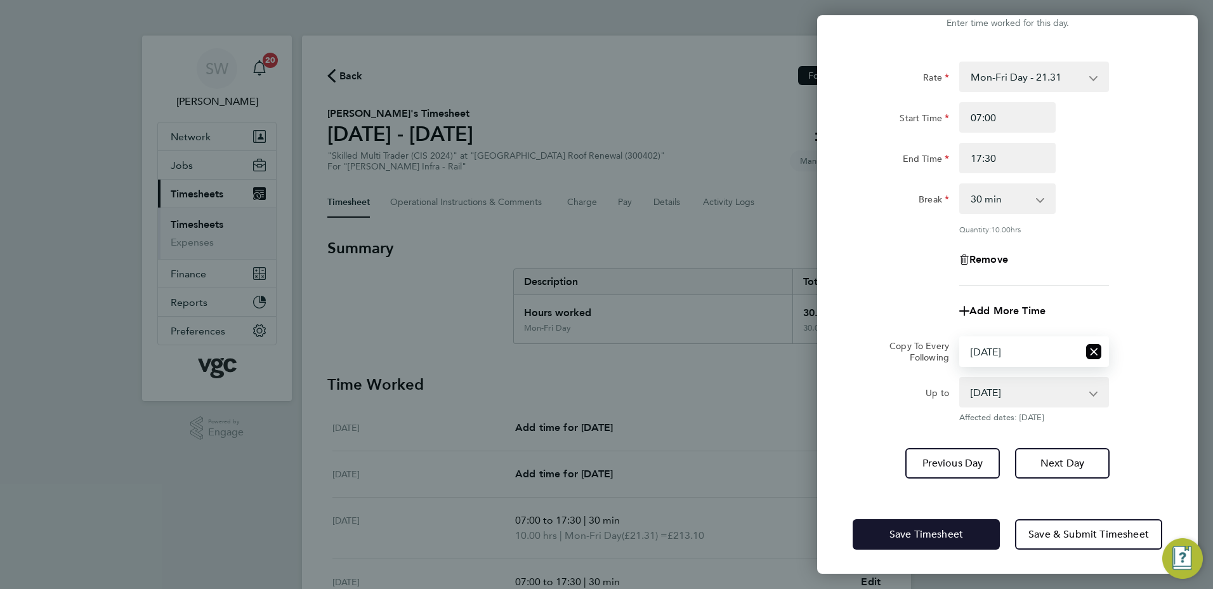
click at [909, 529] on span "Save Timesheet" at bounding box center [927, 534] width 74 height 13
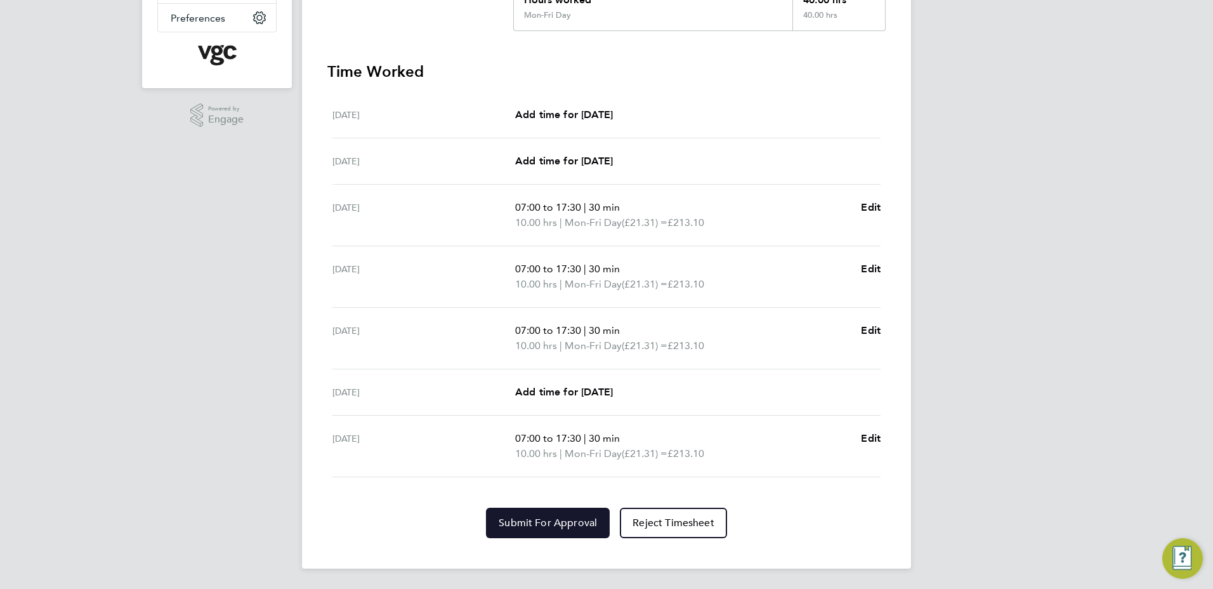
click at [576, 522] on span "Submit For Approval" at bounding box center [548, 523] width 98 height 13
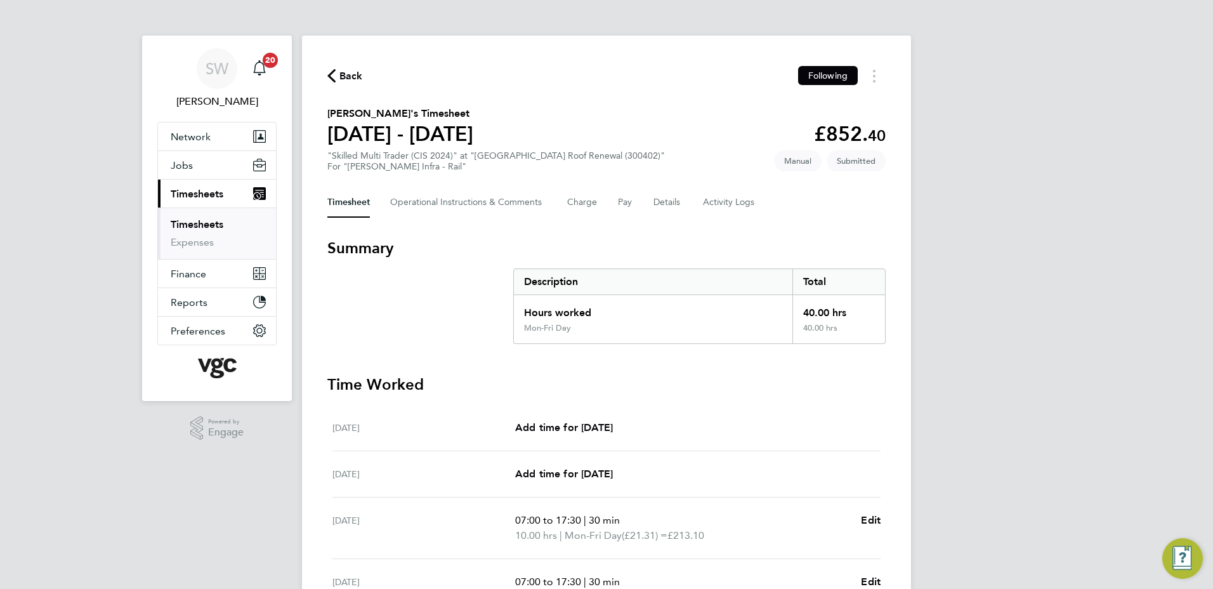
click at [221, 221] on link "Timesheets" at bounding box center [197, 224] width 53 height 12
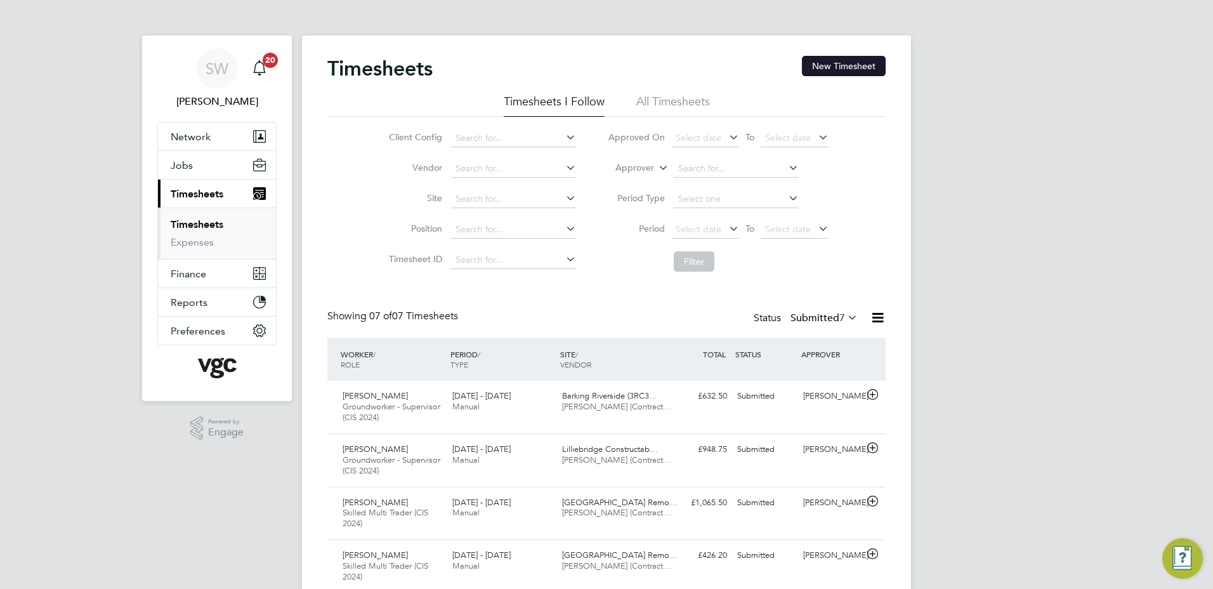
click at [846, 62] on button "New Timesheet" at bounding box center [844, 66] width 84 height 20
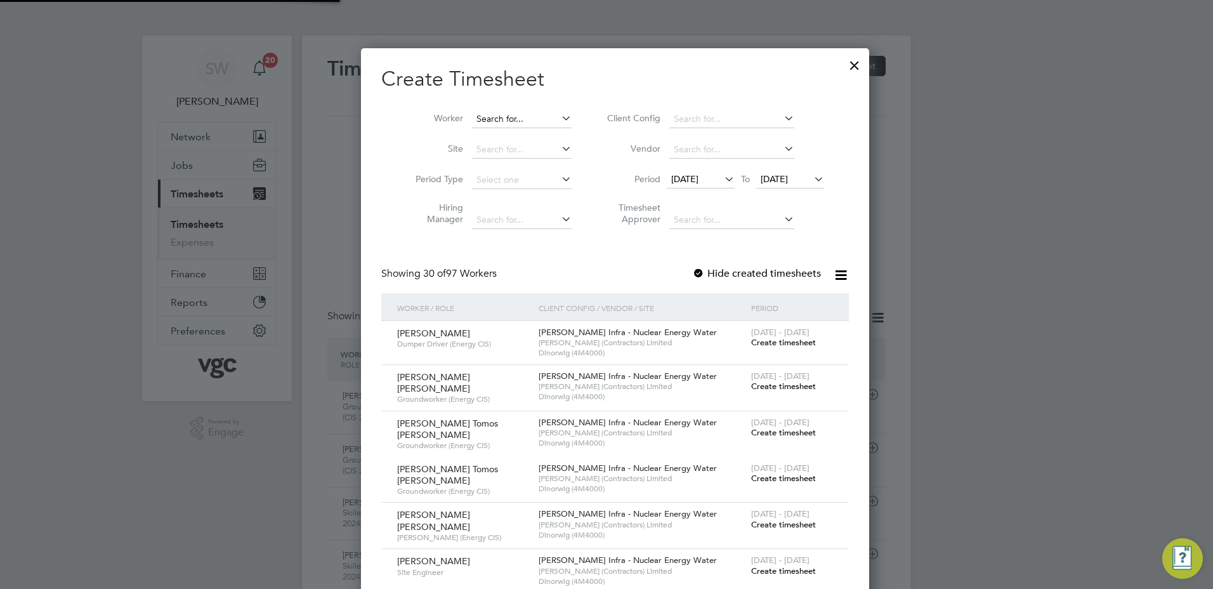
click at [481, 111] on input at bounding box center [522, 119] width 100 height 18
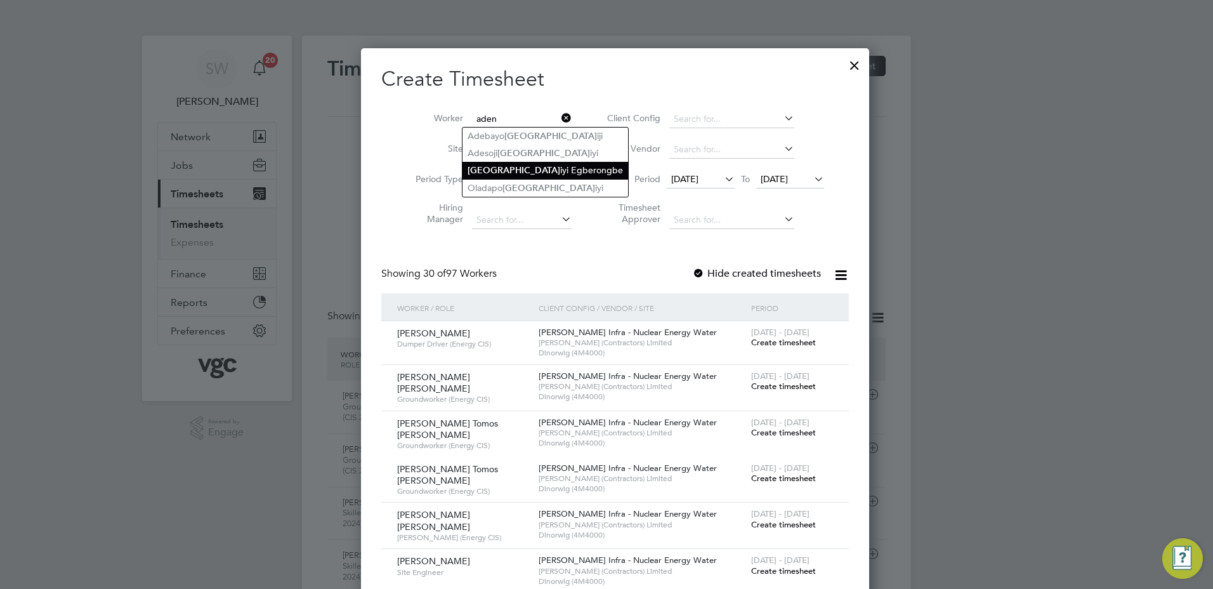
click at [508, 166] on li "Aden iyi Egberongbe" at bounding box center [546, 170] width 166 height 17
type input "[PERSON_NAME]"
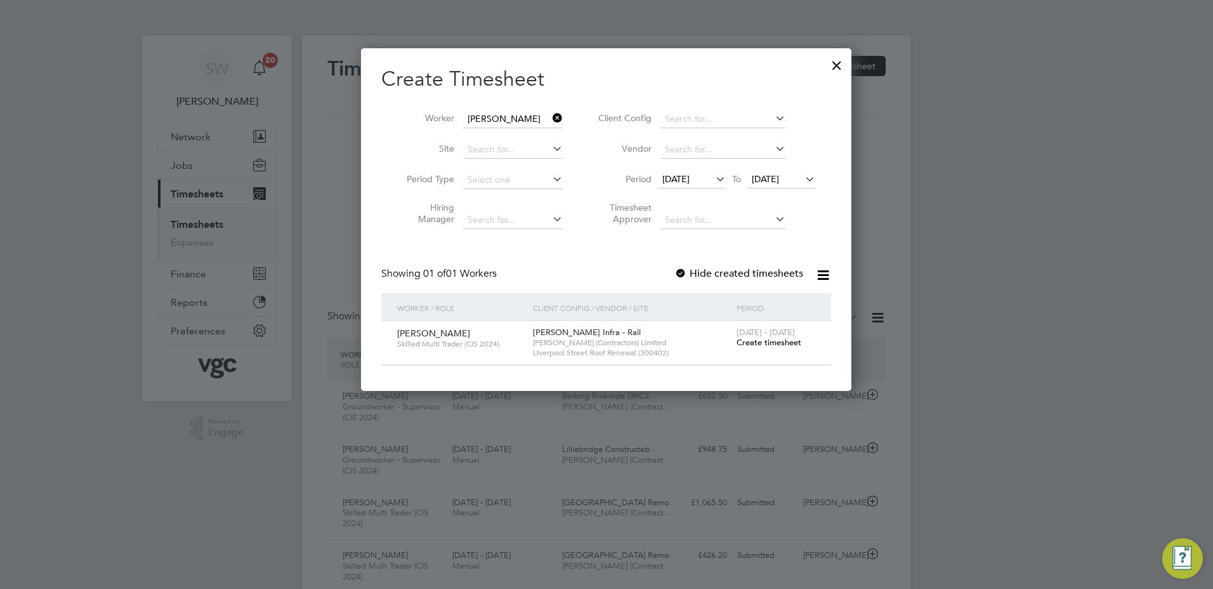
click at [753, 343] on span "Create timesheet" at bounding box center [769, 342] width 65 height 11
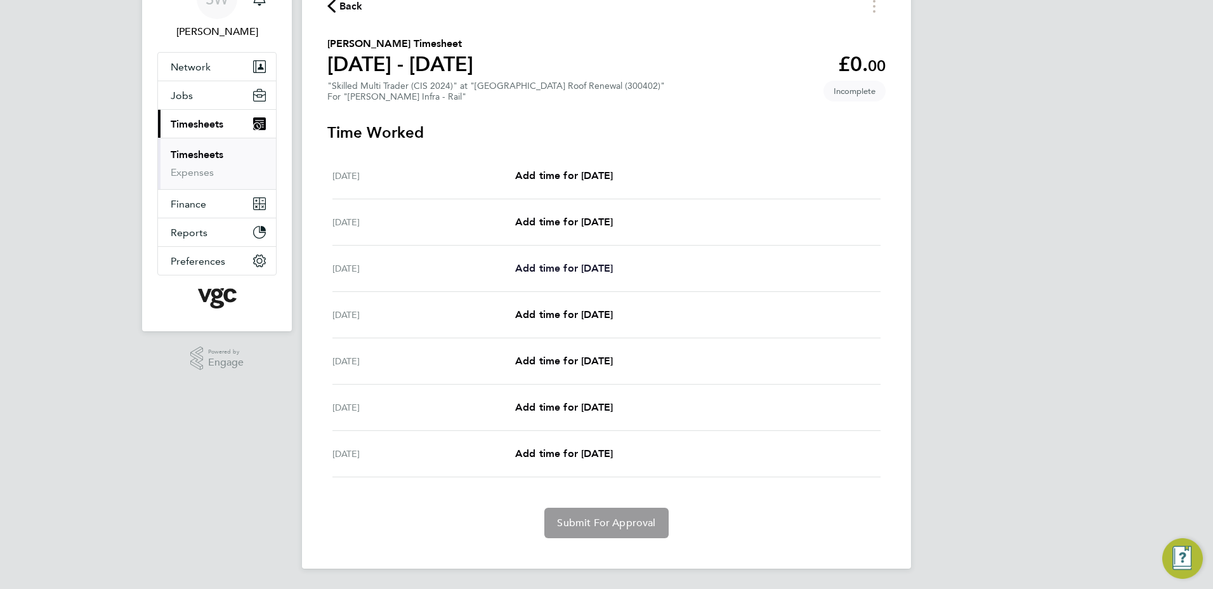
click at [598, 272] on span "Add time for Mon 04 Aug" at bounding box center [564, 268] width 98 height 12
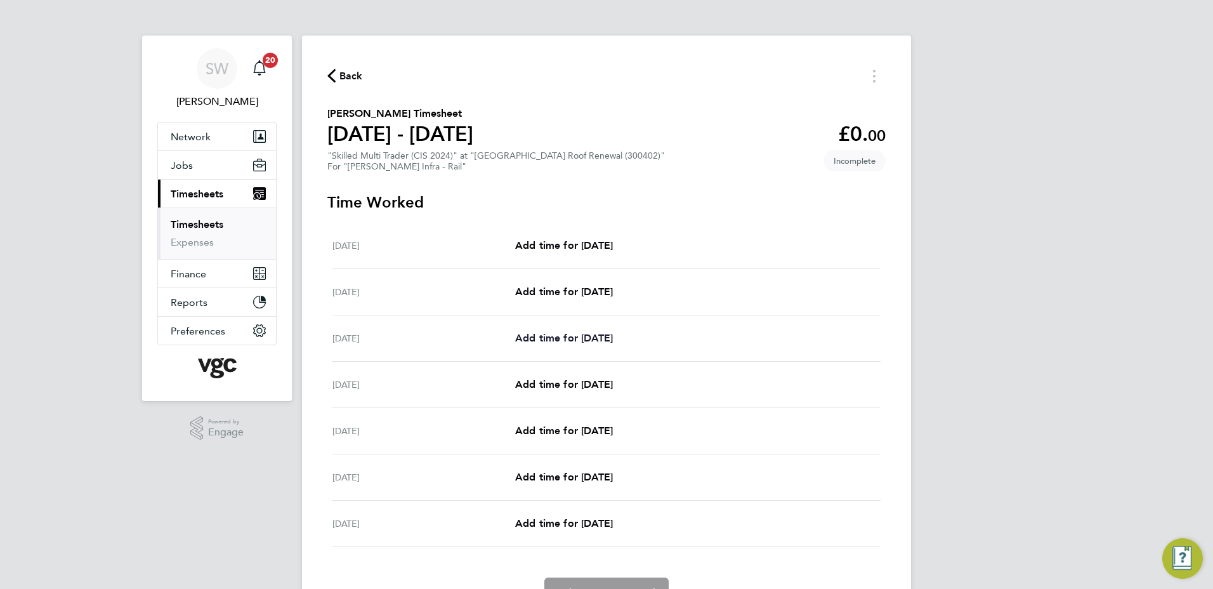
select select "30"
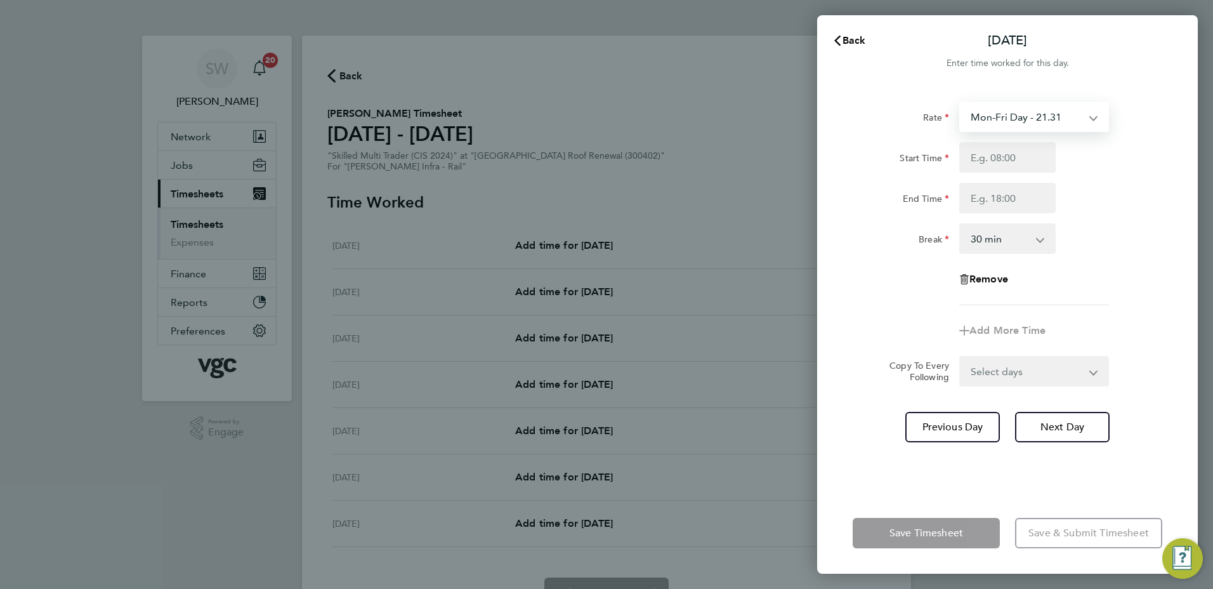
click at [1090, 119] on select "Mon-Fri Day - 21.31 Weekend - 27.70 Bank Hol - 31.96 Mon-Thurs Nights - 24.51 X…" at bounding box center [1027, 117] width 132 height 28
select select "30"
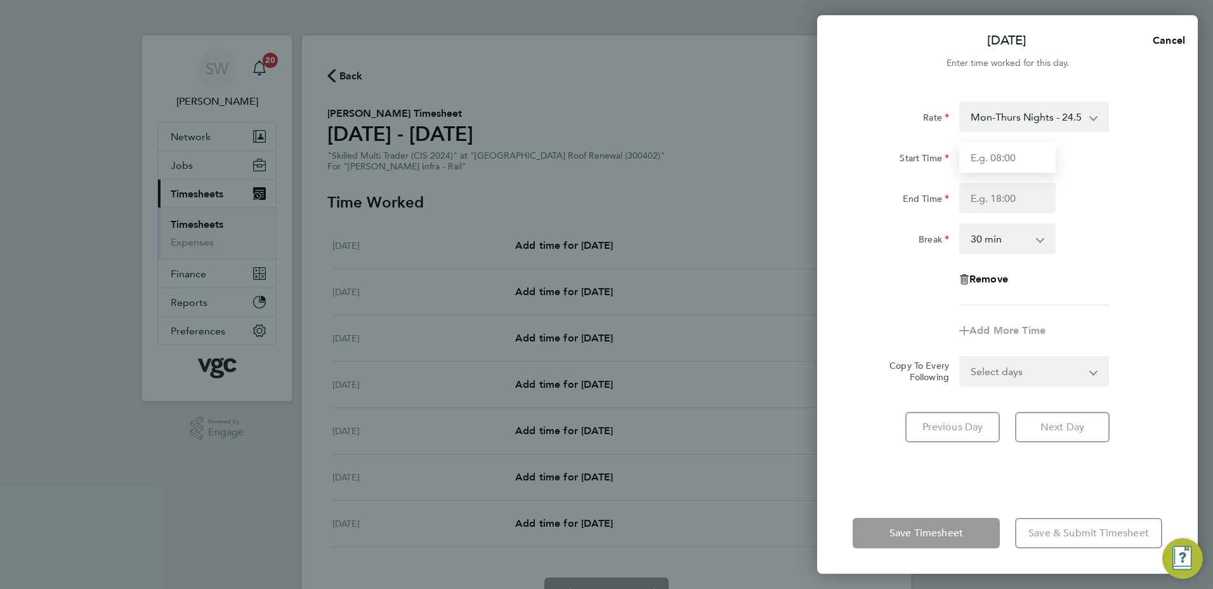
click at [993, 159] on input "Start Time" at bounding box center [1007, 157] width 96 height 30
type input "20:00"
click at [973, 195] on input "End Time" at bounding box center [1007, 198] width 96 height 30
type input "06:30"
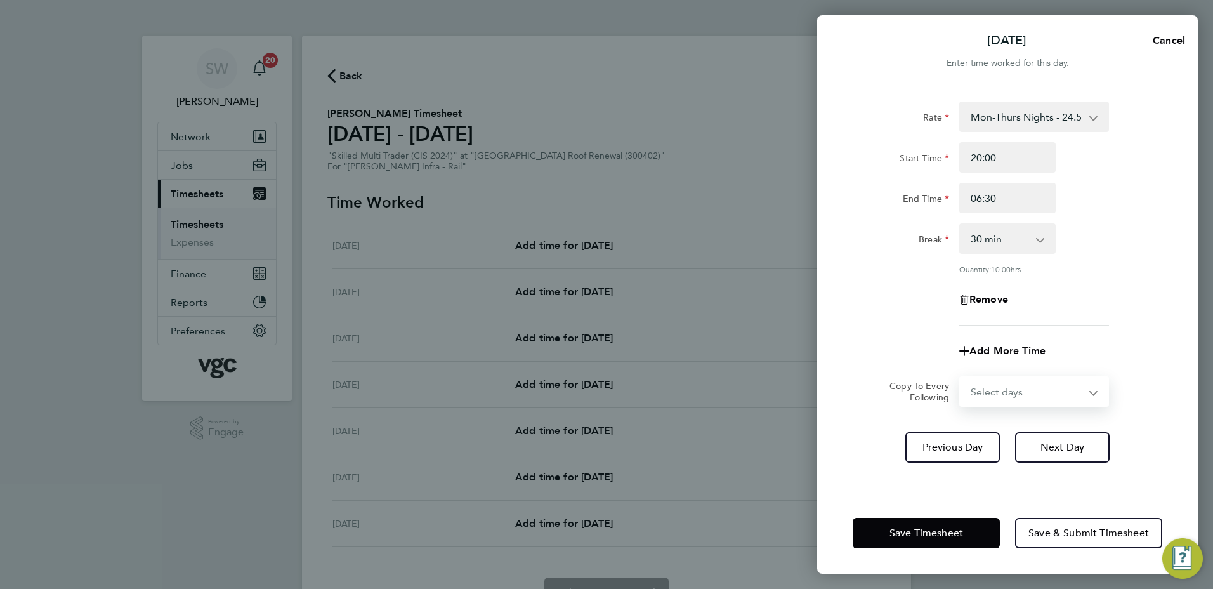
click at [1085, 371] on form "Rate Mon-Thurs Nights - 24.51 Mon-Fri Day - 21.31 Weekend - 27.70 Bank Hol - 31…" at bounding box center [1008, 254] width 310 height 305
select select "TUE"
click at [961, 378] on select "Select days Day Tuesday Wednesday Thursday Friday" at bounding box center [1027, 392] width 133 height 28
select select "2025-08-08"
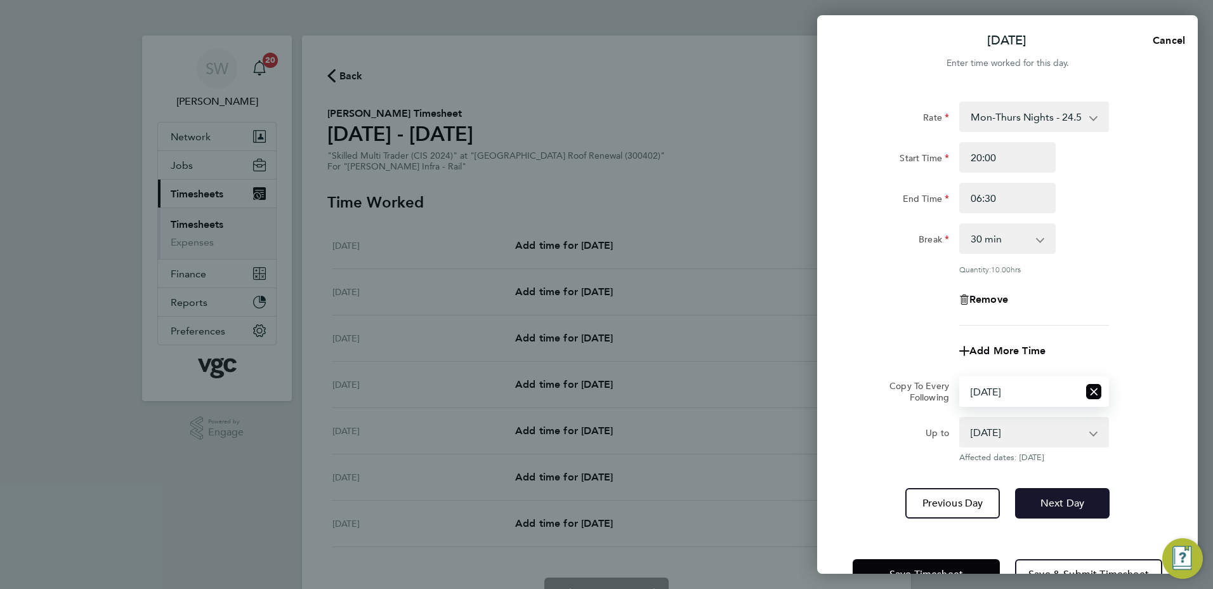
click at [1034, 499] on button "Next Day" at bounding box center [1062, 503] width 95 height 30
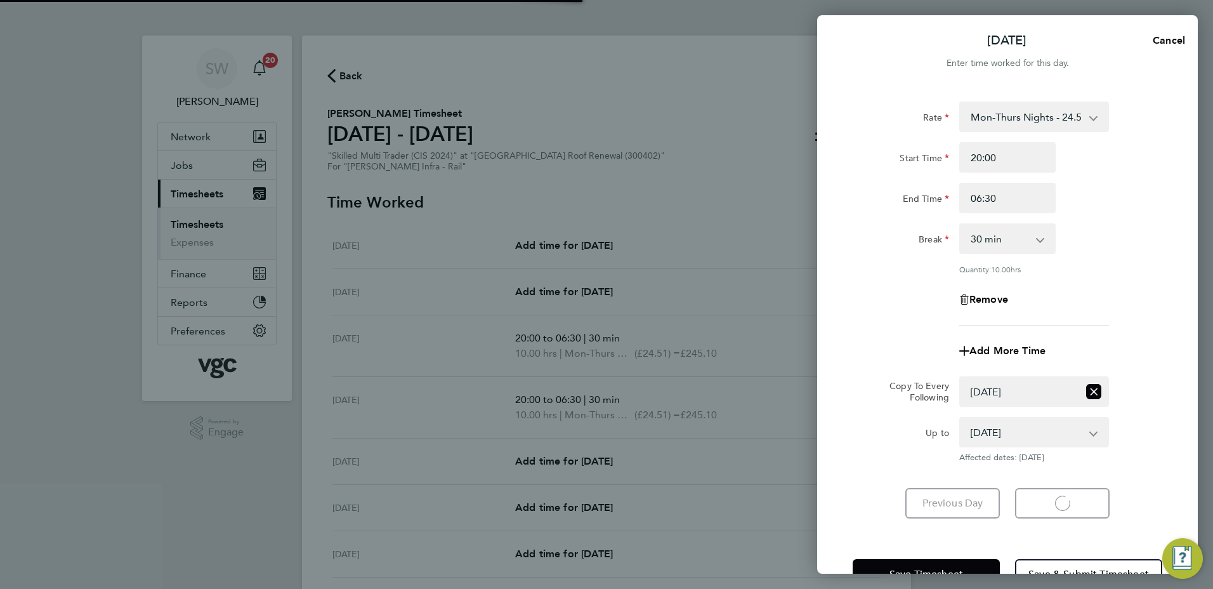
select select "30"
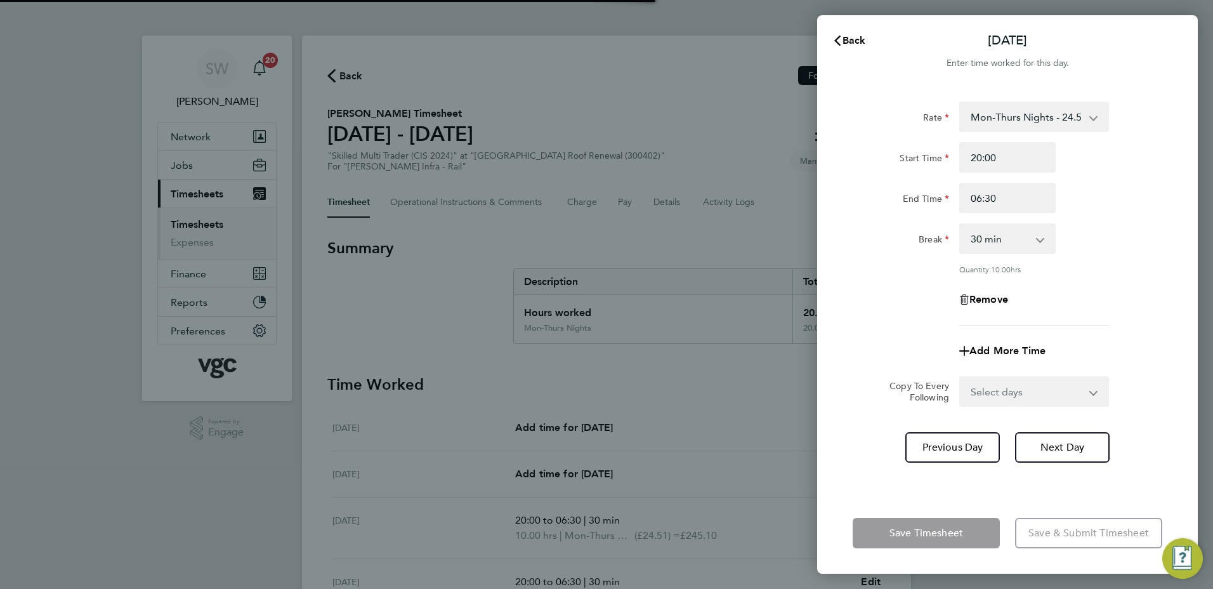
click at [1088, 389] on select "Select days Day Wednesday Thursday Friday" at bounding box center [1027, 392] width 133 height 28
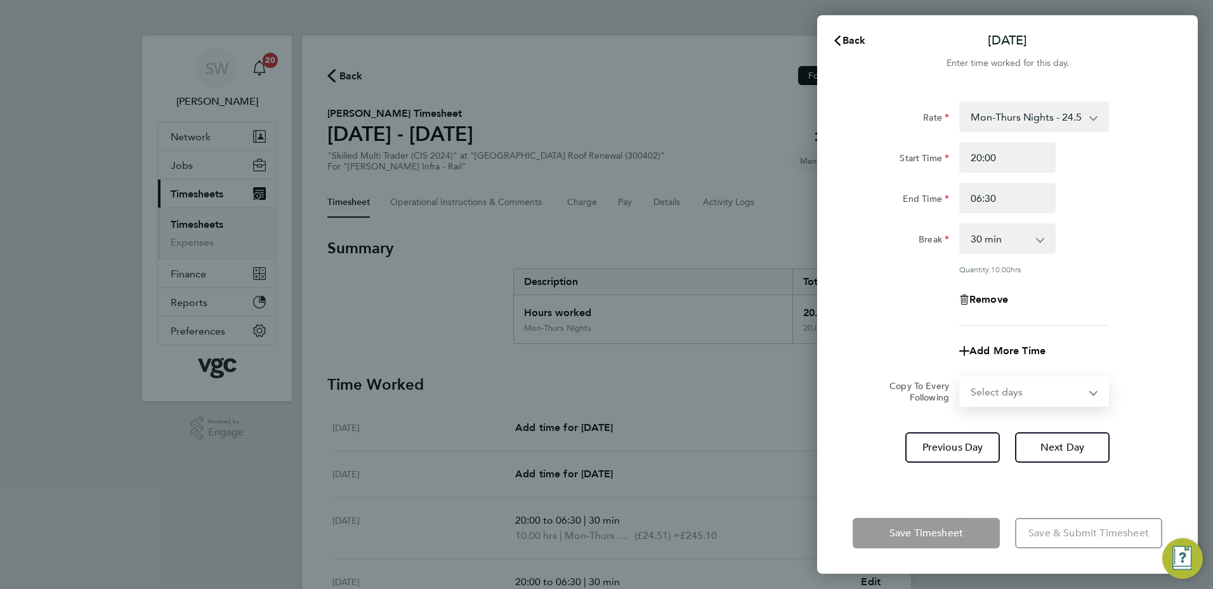
select select "WED"
click at [961, 378] on select "Select days Day Wednesday Thursday Friday" at bounding box center [1027, 392] width 133 height 28
select select "2025-08-08"
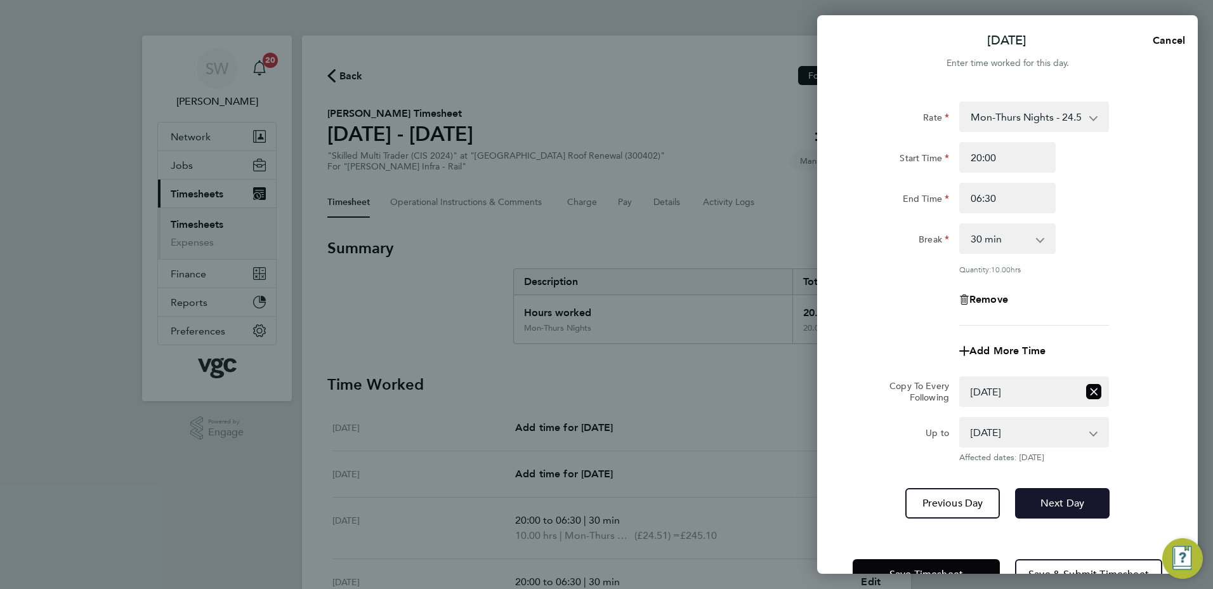
drag, startPoint x: 1051, startPoint y: 496, endPoint x: 1063, endPoint y: 446, distance: 50.9
click at [1049, 494] on button "Next Day" at bounding box center [1062, 503] width 95 height 30
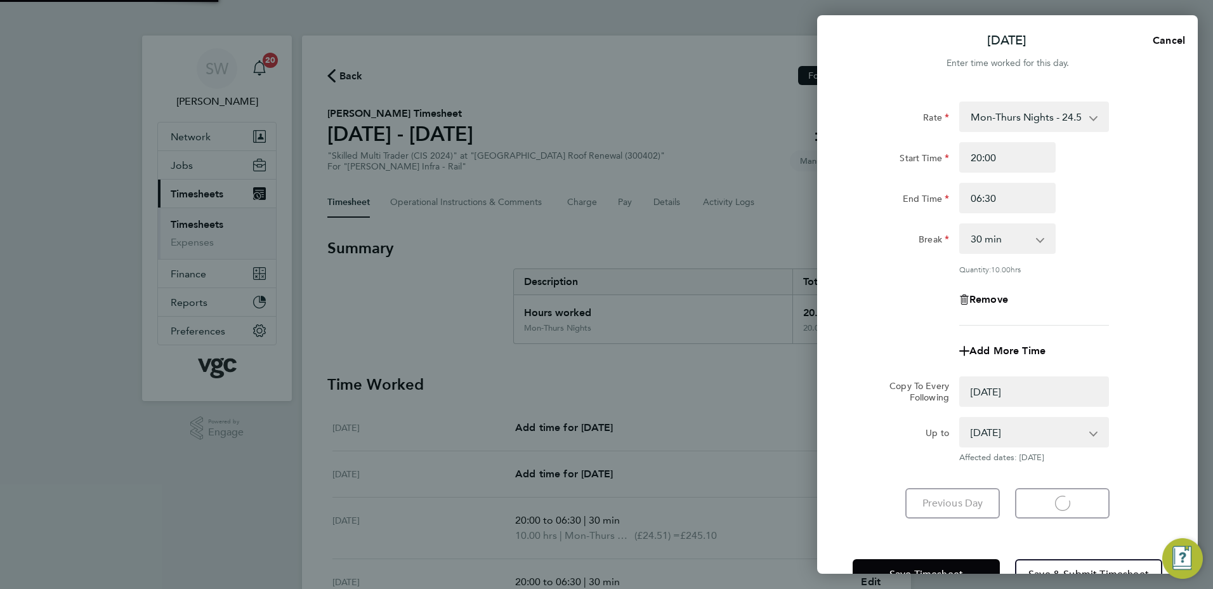
select select "0: null"
select select "30"
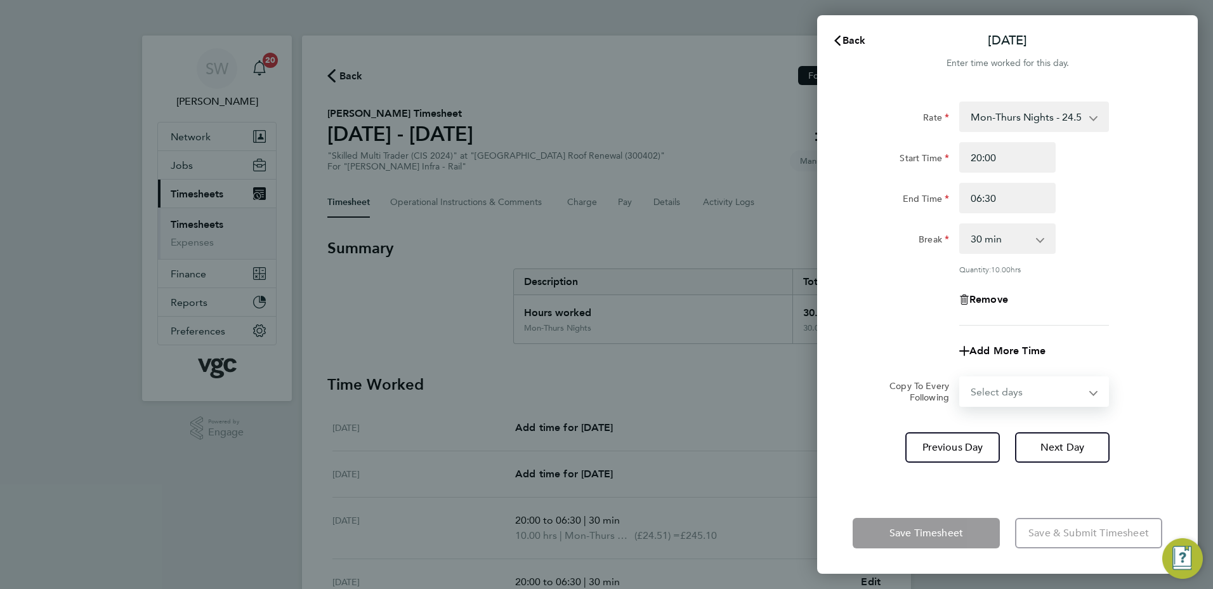
drag, startPoint x: 1086, startPoint y: 395, endPoint x: 1074, endPoint y: 401, distance: 13.6
click at [1086, 395] on select "Select days Day Thursday Friday" at bounding box center [1027, 392] width 133 height 28
select select "THU"
click at [961, 378] on select "Select days Day Thursday Friday" at bounding box center [1027, 392] width 133 height 28
select select "2025-08-08"
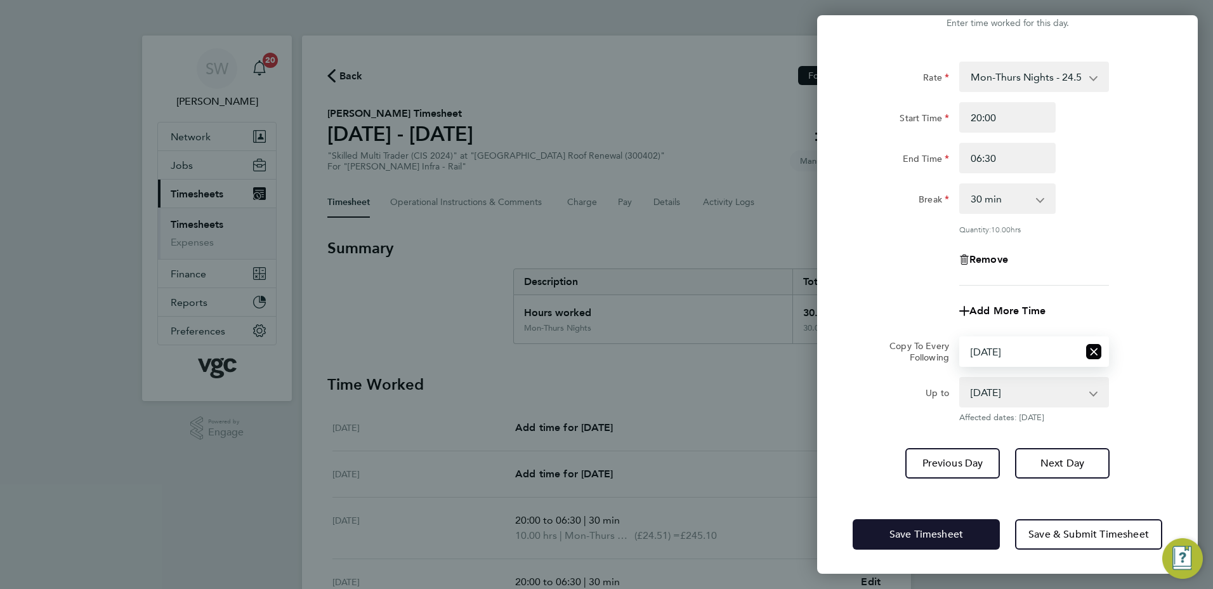
click at [907, 533] on span "Save Timesheet" at bounding box center [927, 534] width 74 height 13
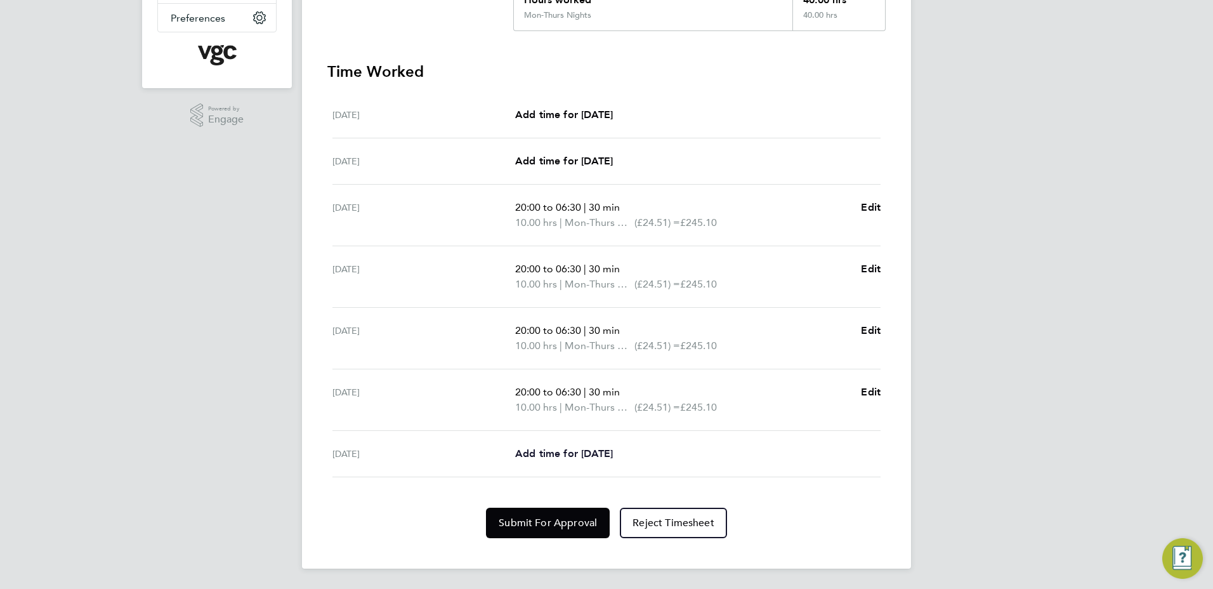
click at [582, 449] on span "Add time for [DATE]" at bounding box center [564, 453] width 98 height 12
select select "30"
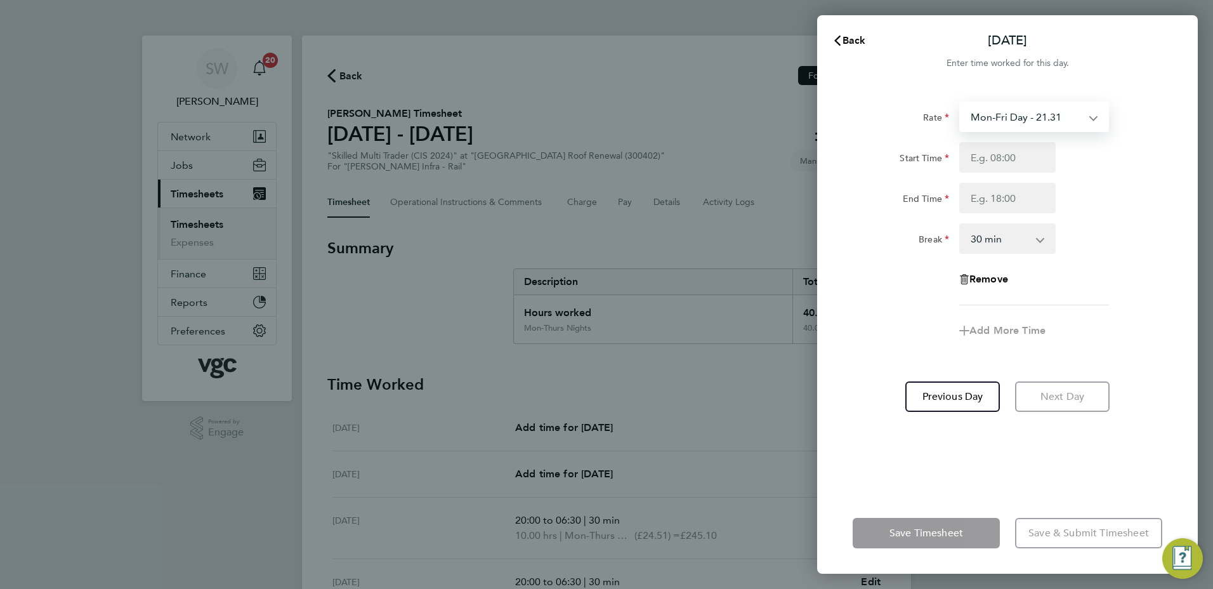
click at [1092, 121] on select "Mon-Fri Day - 21.31 Weekend - 27.70 Bank Hol - 31.96 Mon-Thurs Nights - 24.51 X…" at bounding box center [1027, 117] width 132 height 28
select select "30"
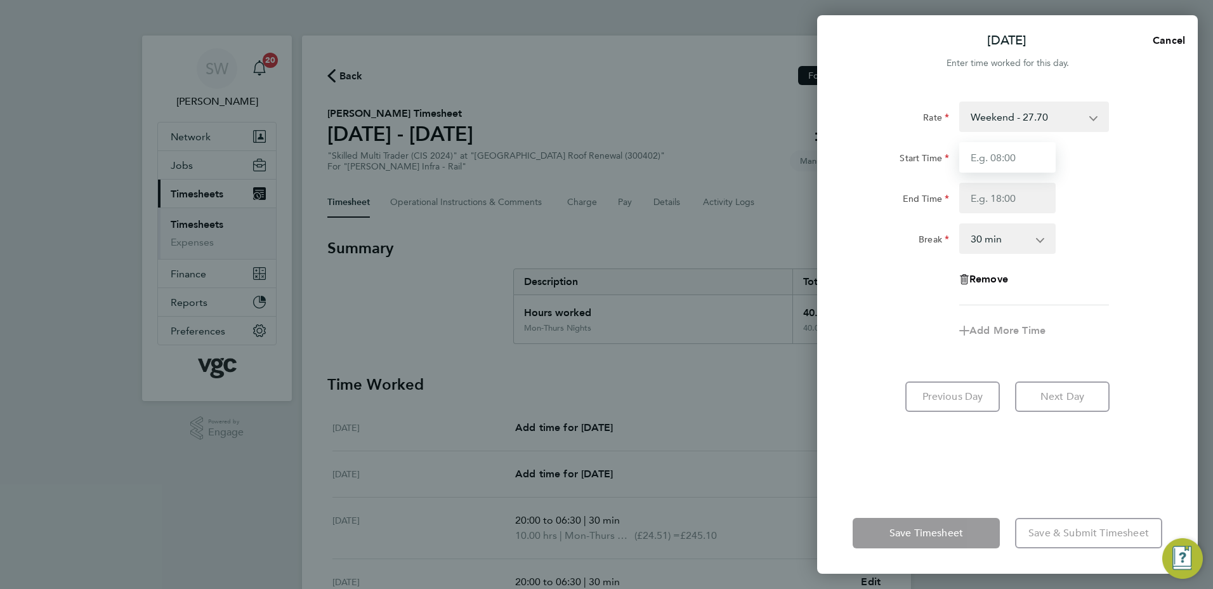
click at [982, 159] on input "Start Time" at bounding box center [1007, 157] width 96 height 30
type input "20:00"
type input "06:30"
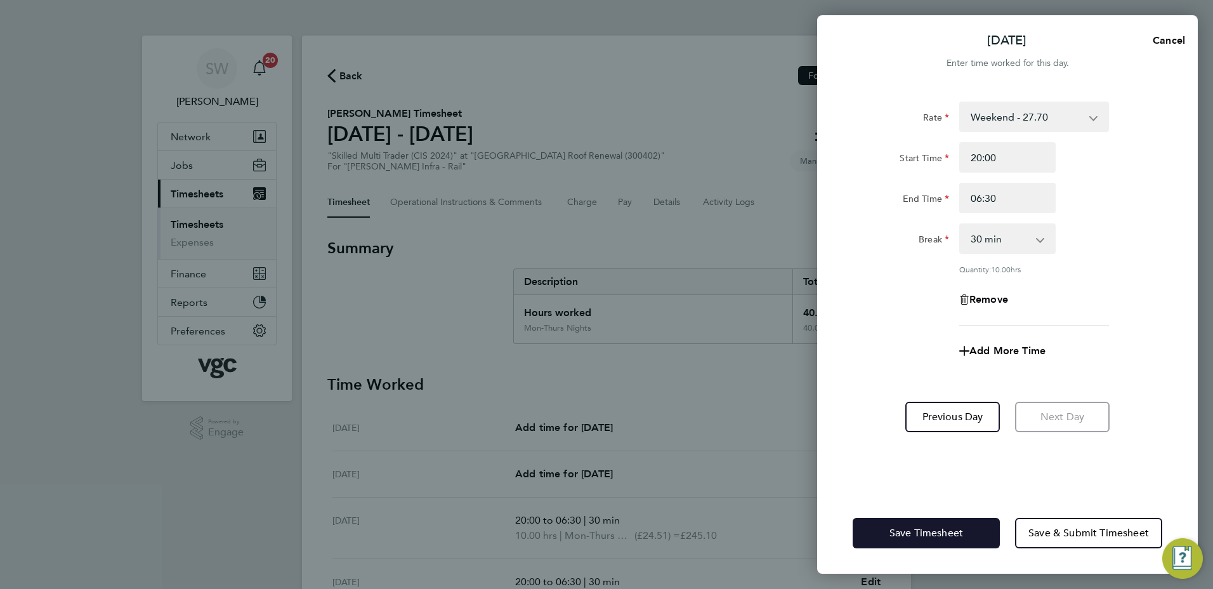
drag, startPoint x: 892, startPoint y: 541, endPoint x: 880, endPoint y: 525, distance: 19.5
click at [891, 541] on button "Save Timesheet" at bounding box center [926, 533] width 147 height 30
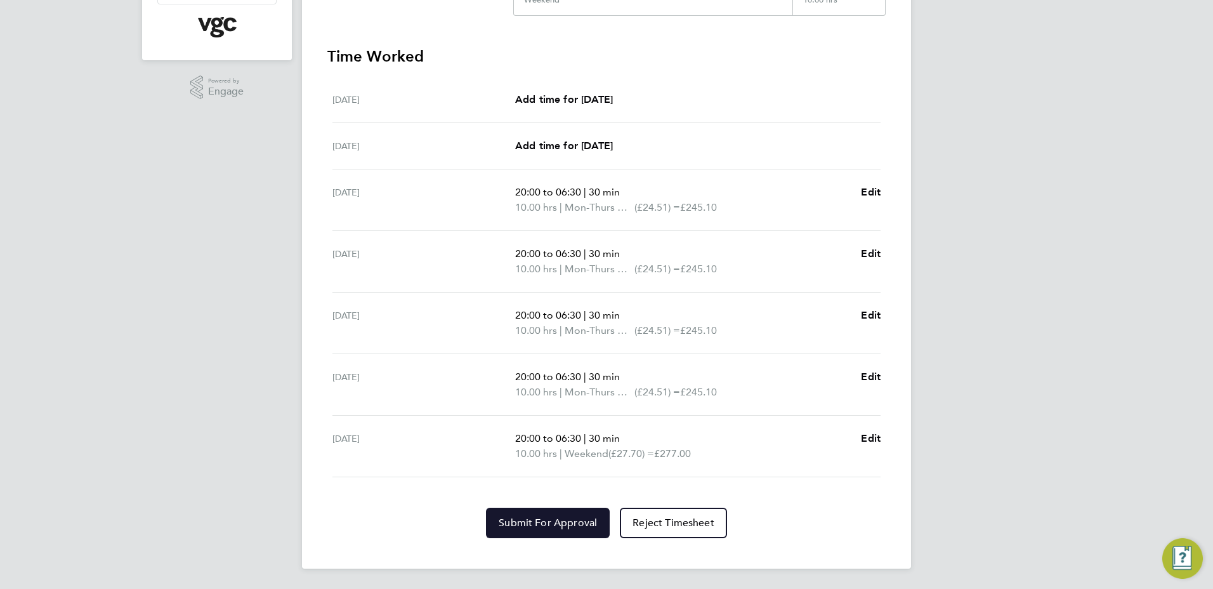
click at [533, 526] on span "Submit For Approval" at bounding box center [548, 523] width 98 height 13
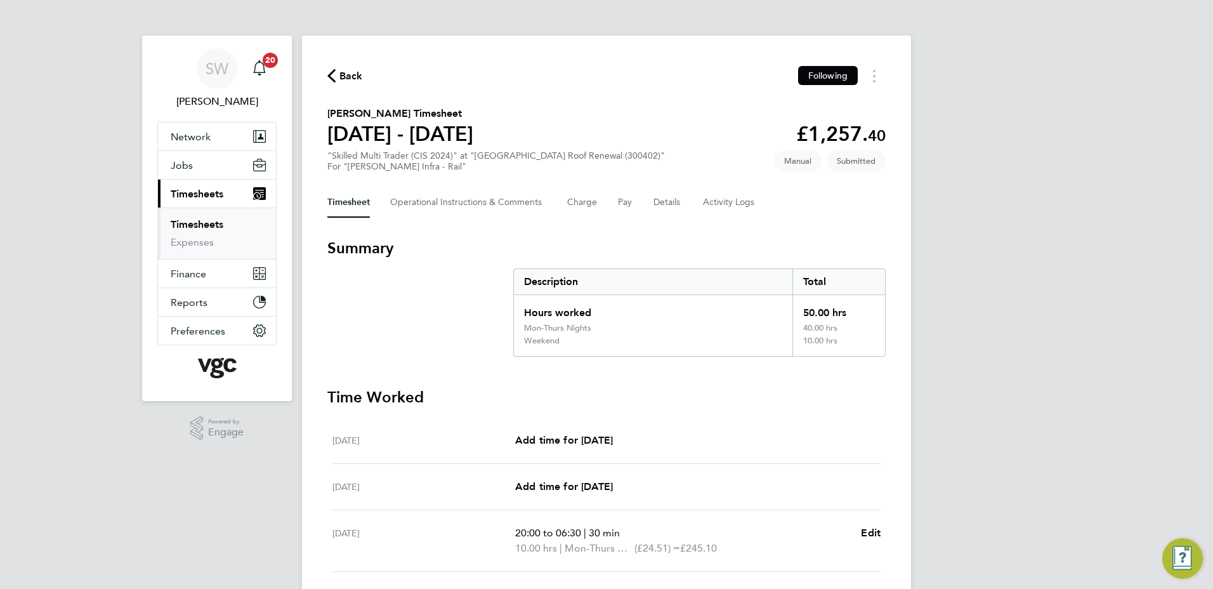
click at [222, 224] on link "Timesheets" at bounding box center [197, 224] width 53 height 12
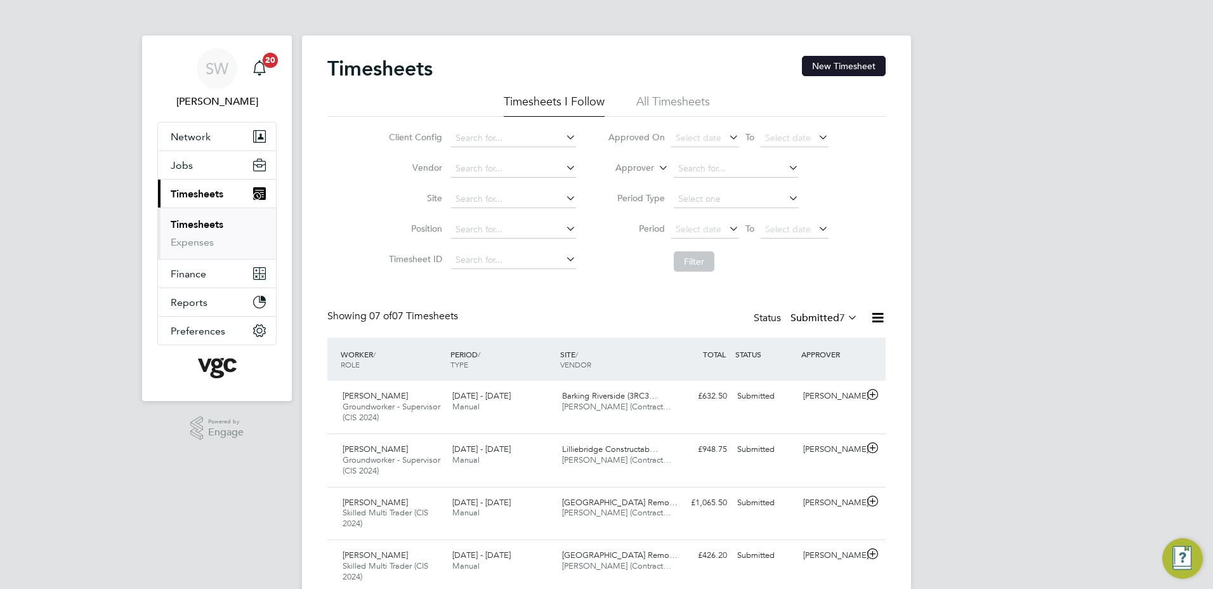
click at [815, 62] on button "New Timesheet" at bounding box center [844, 66] width 84 height 20
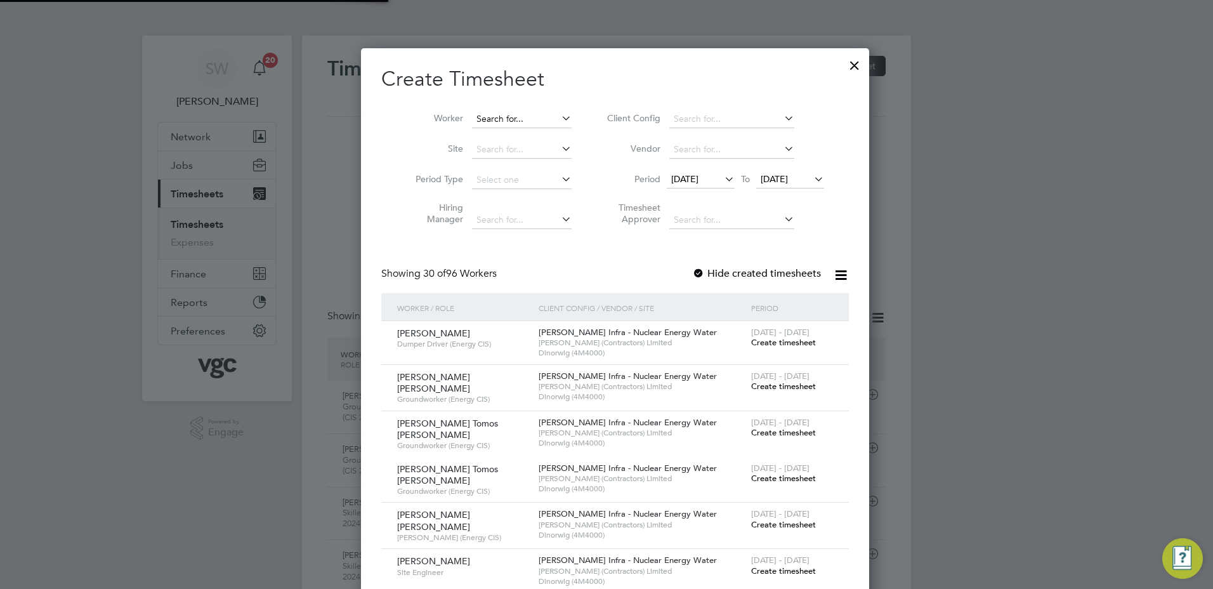
click at [488, 117] on input at bounding box center [522, 119] width 100 height 18
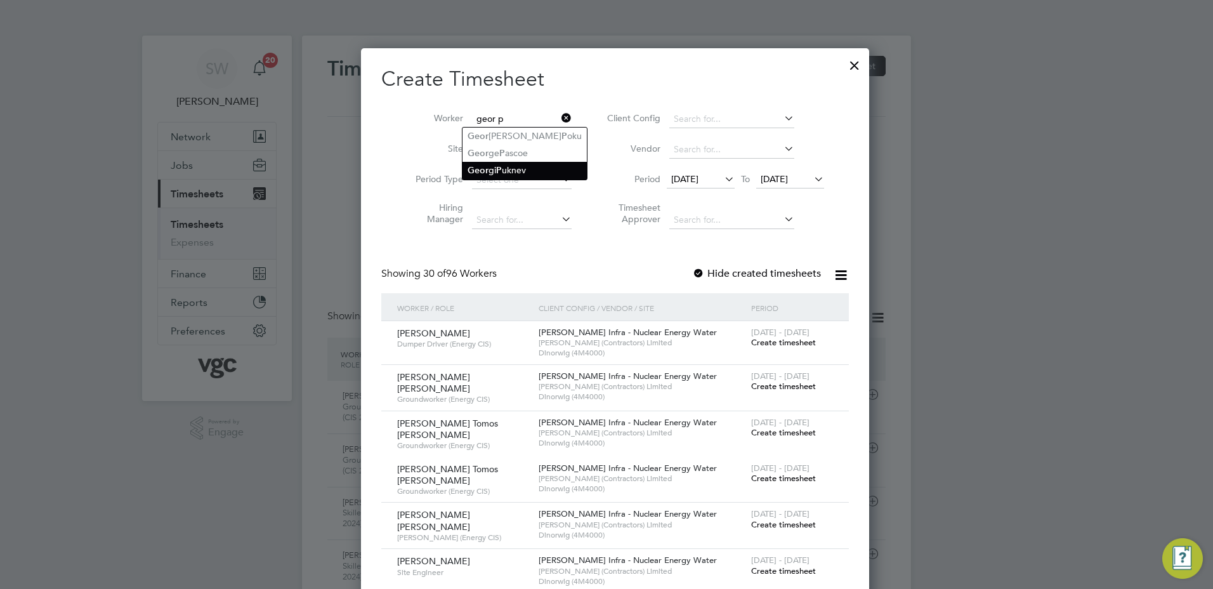
click at [501, 166] on b "P" at bounding box center [499, 170] width 6 height 11
type input "[PERSON_NAME]"
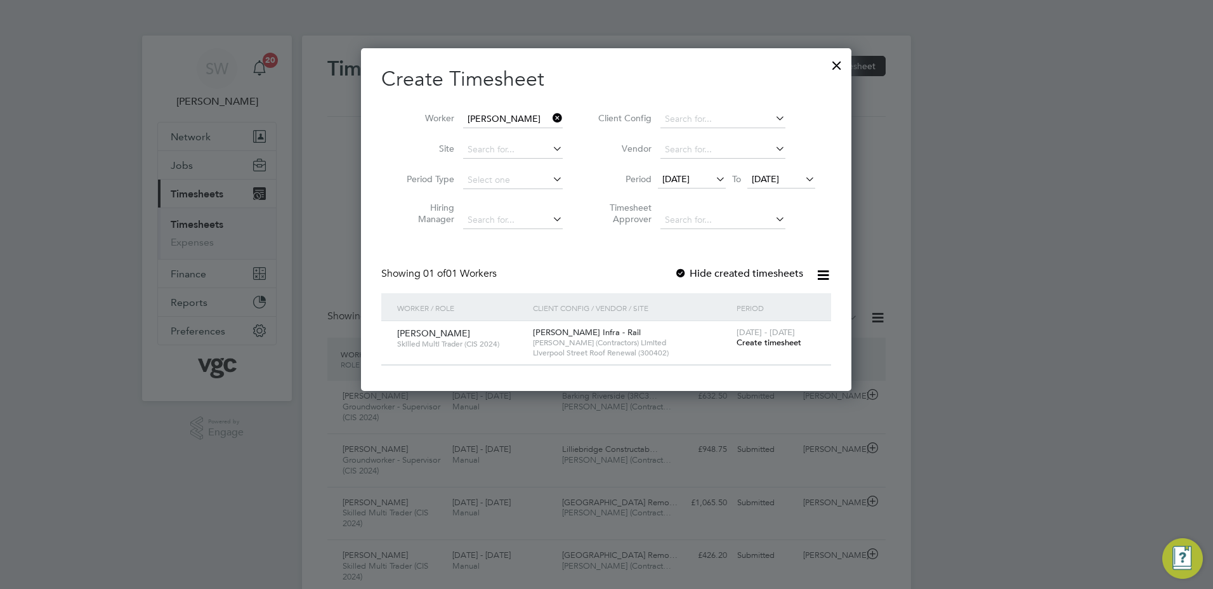
click at [753, 341] on span "Create timesheet" at bounding box center [769, 342] width 65 height 11
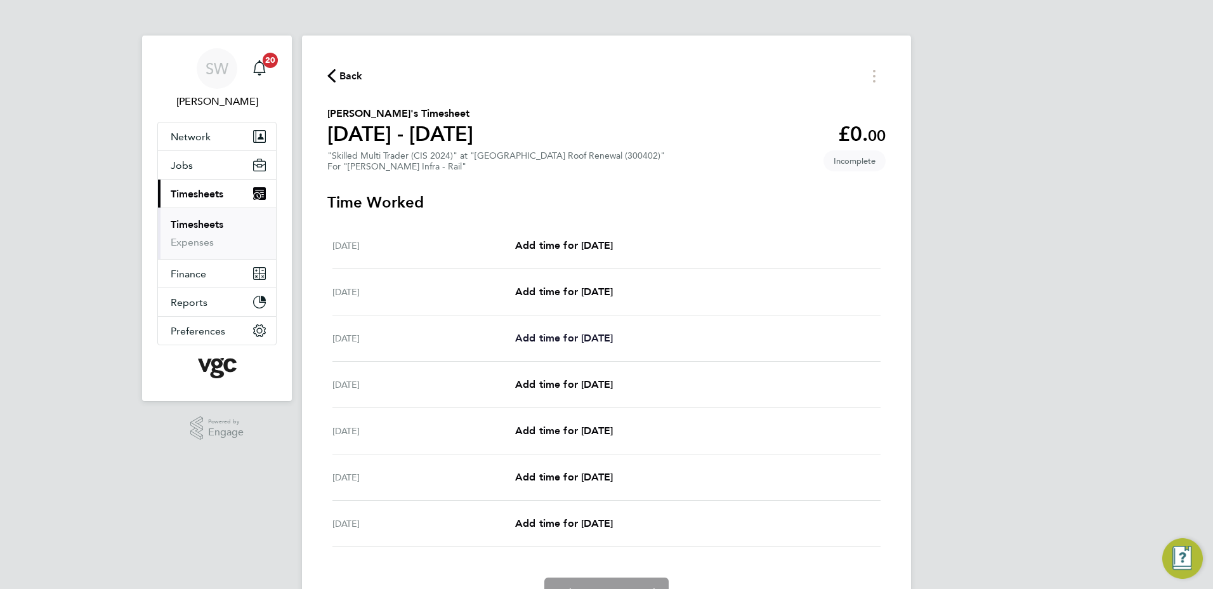
click at [567, 341] on span "Add time for Mon 04 Aug" at bounding box center [564, 338] width 98 height 12
select select "30"
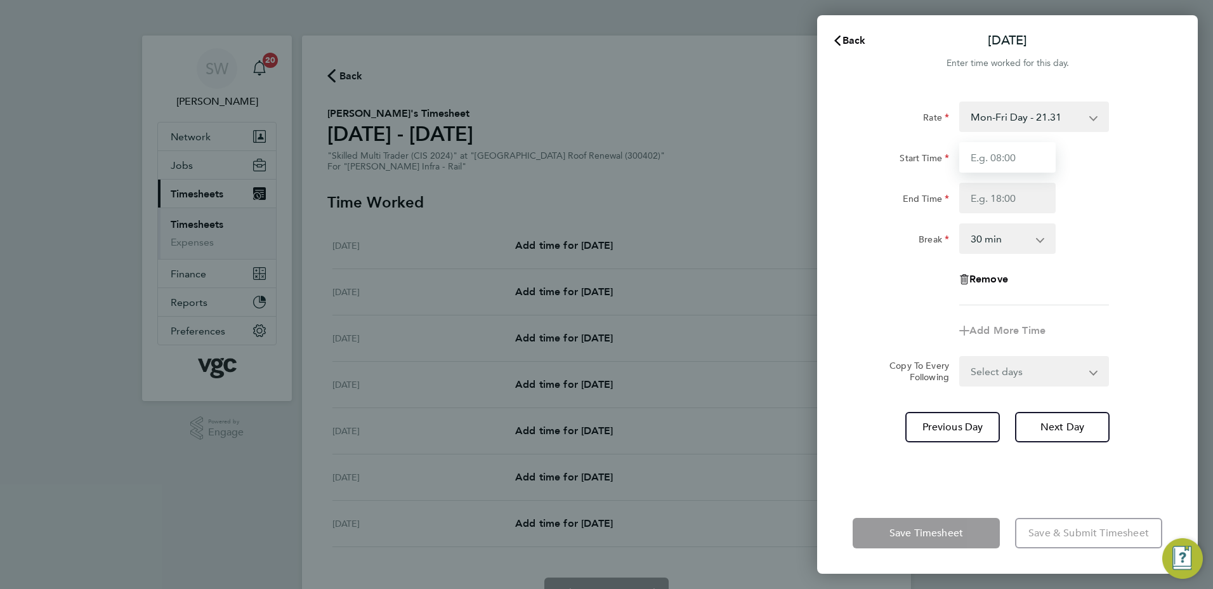
click at [1022, 155] on input "Start Time" at bounding box center [1007, 157] width 96 height 30
type input "07:00"
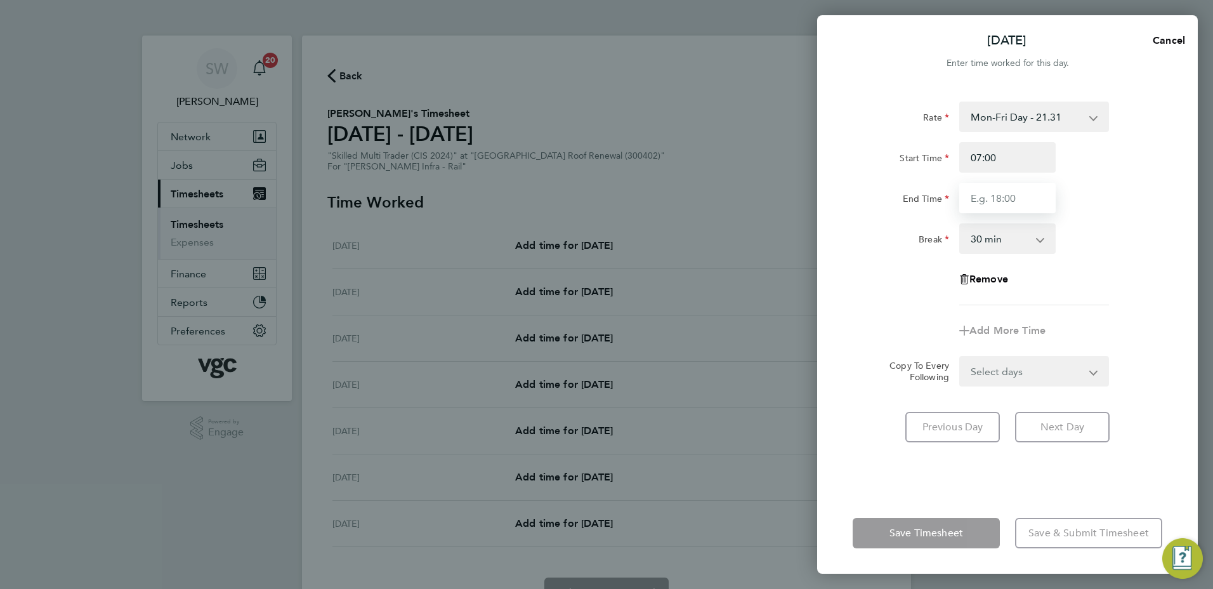
click at [974, 202] on input "End Time" at bounding box center [1007, 198] width 96 height 30
type input "17:30"
click at [1086, 372] on form "Rate Mon-Fri Day - 21.31 Bank Hol - 31.96 Weekend - 27.70 Mon-Thurs Nights - 24…" at bounding box center [1008, 244] width 310 height 285
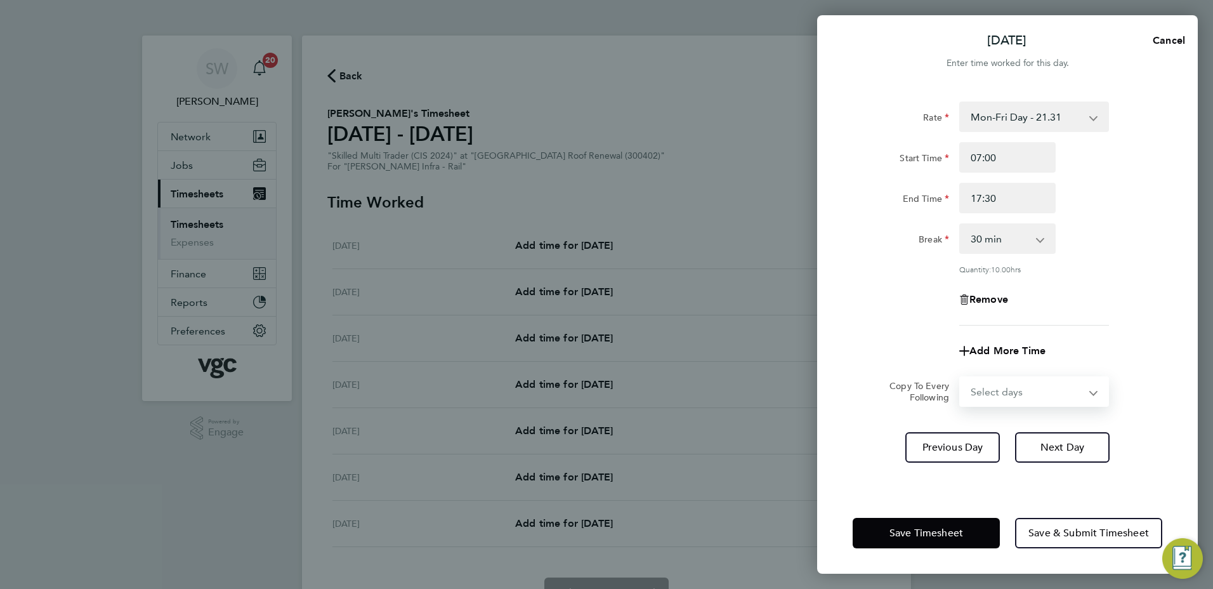
select select "TUE"
click at [961, 378] on select "Select days Day Tuesday Wednesday Thursday Friday" at bounding box center [1027, 392] width 133 height 28
select select "2025-08-08"
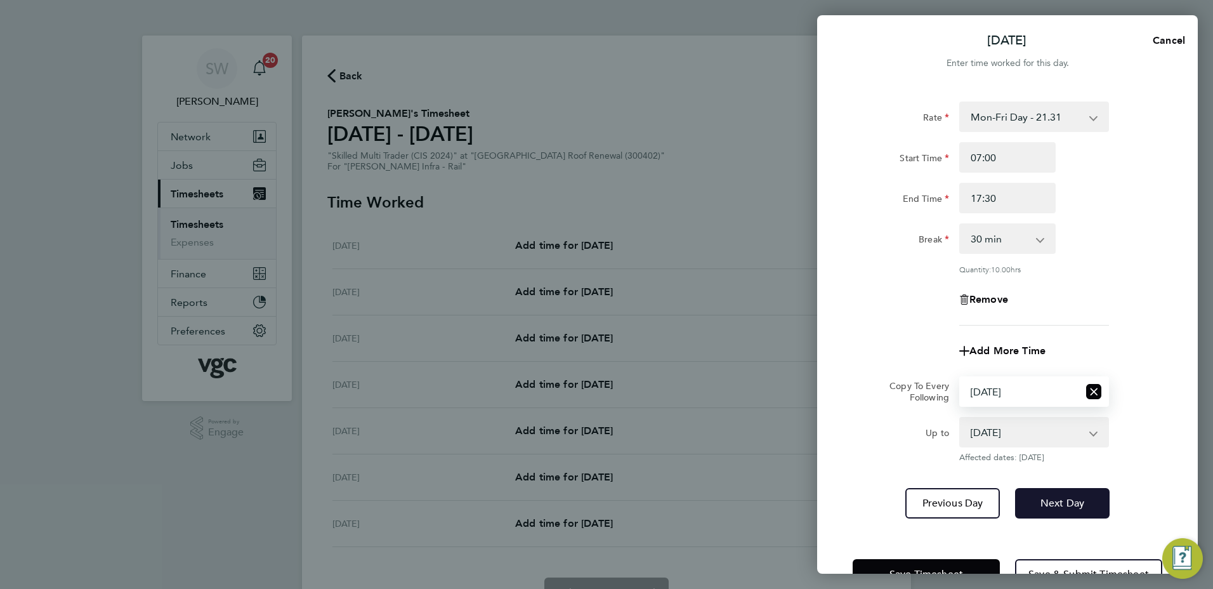
click at [1060, 511] on button "Next Day" at bounding box center [1062, 503] width 95 height 30
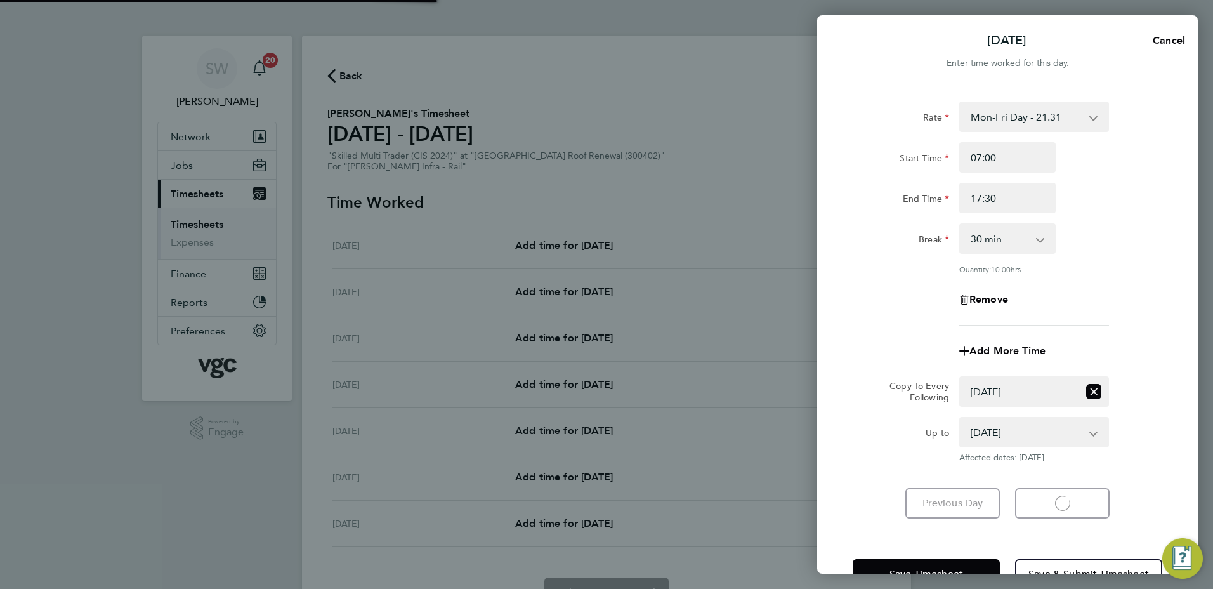
select select "30"
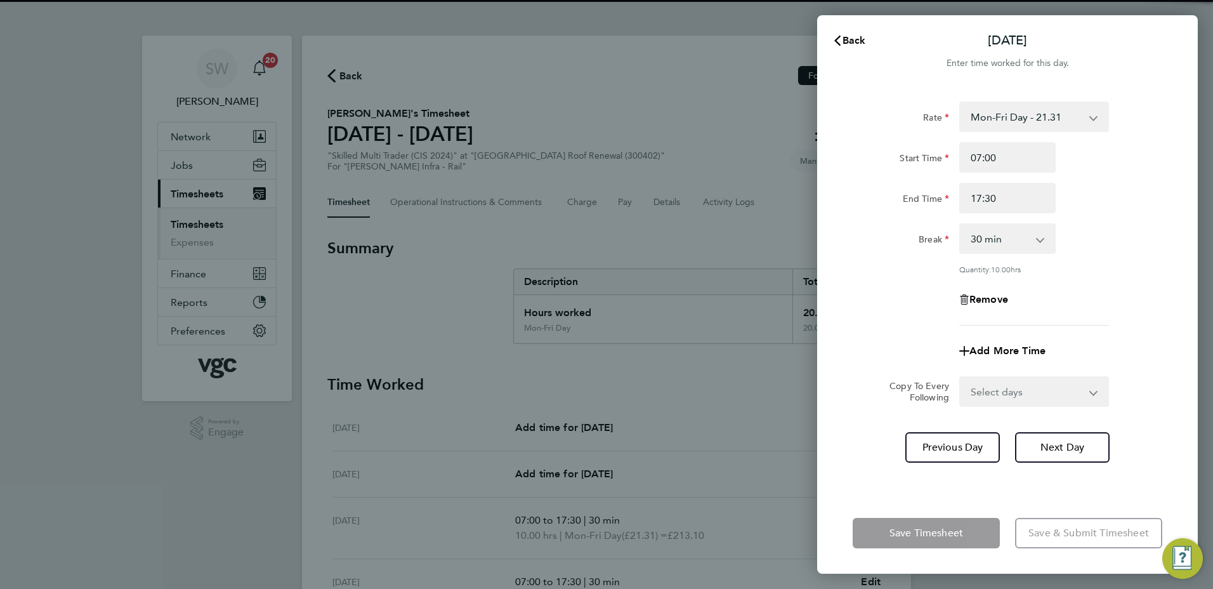
click at [1091, 386] on select "Select days Day Wednesday Thursday Friday" at bounding box center [1027, 392] width 133 height 28
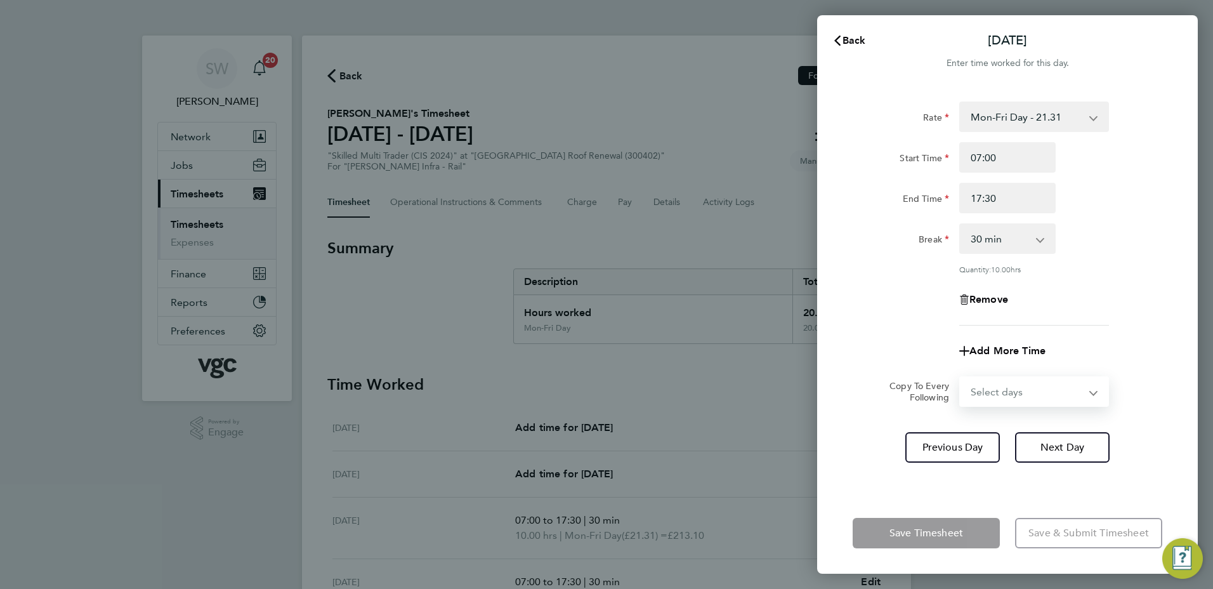
select select "WED"
click at [961, 378] on select "Select days Day Wednesday Thursday Friday" at bounding box center [1027, 392] width 133 height 28
select select "2025-08-08"
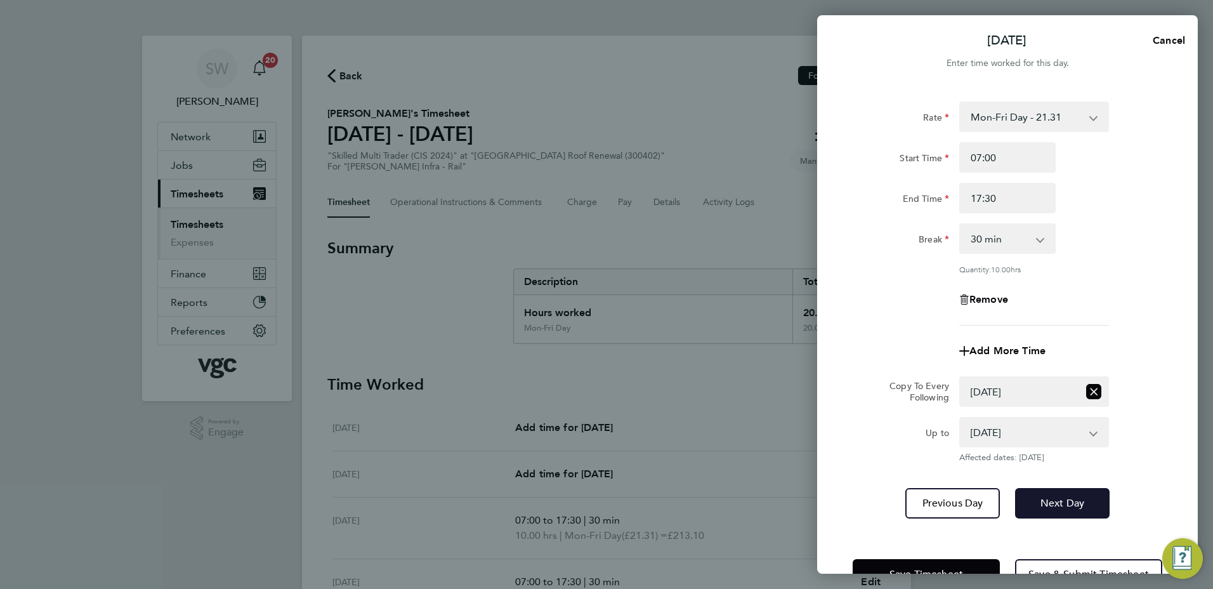
drag, startPoint x: 1047, startPoint y: 496, endPoint x: 1072, endPoint y: 436, distance: 64.8
click at [1047, 494] on button "Next Day" at bounding box center [1062, 503] width 95 height 30
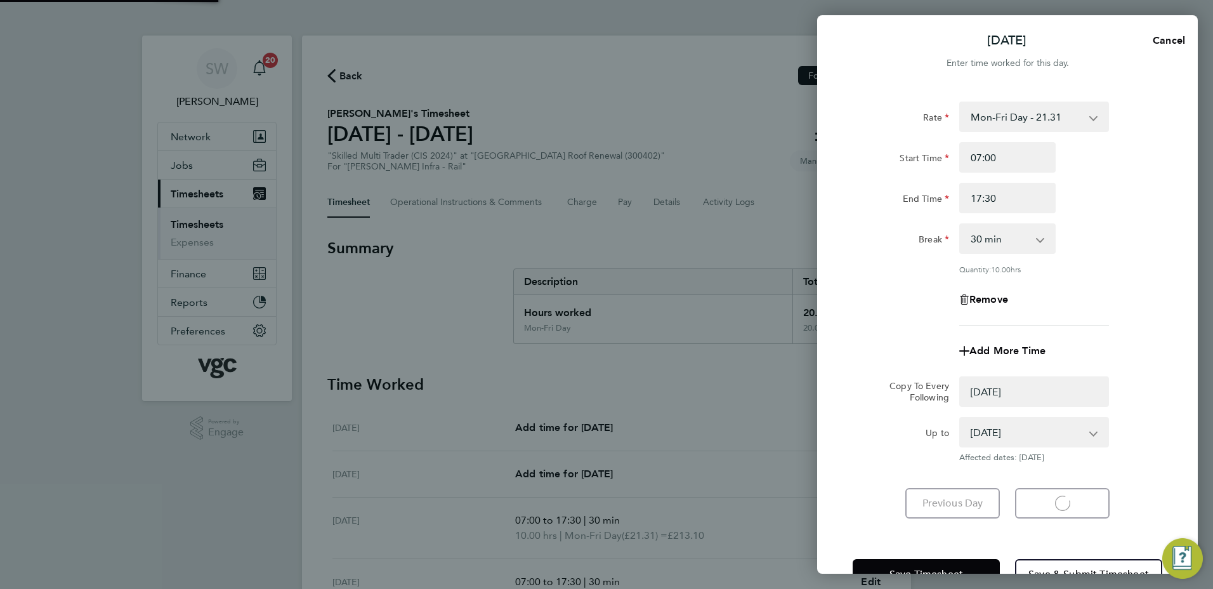
select select "0: null"
select select "30"
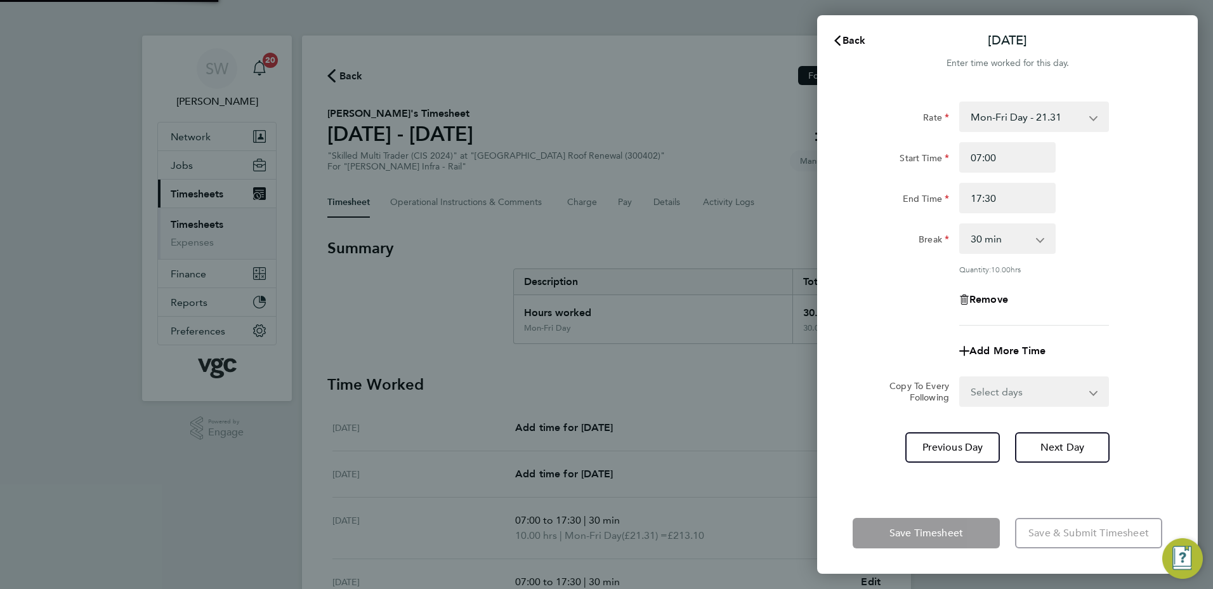
click at [1089, 389] on select "Select days Day Thursday Friday" at bounding box center [1027, 392] width 133 height 28
select select "THU"
click at [961, 378] on select "Select days Day Thursday Friday" at bounding box center [1027, 392] width 133 height 28
select select "2025-08-08"
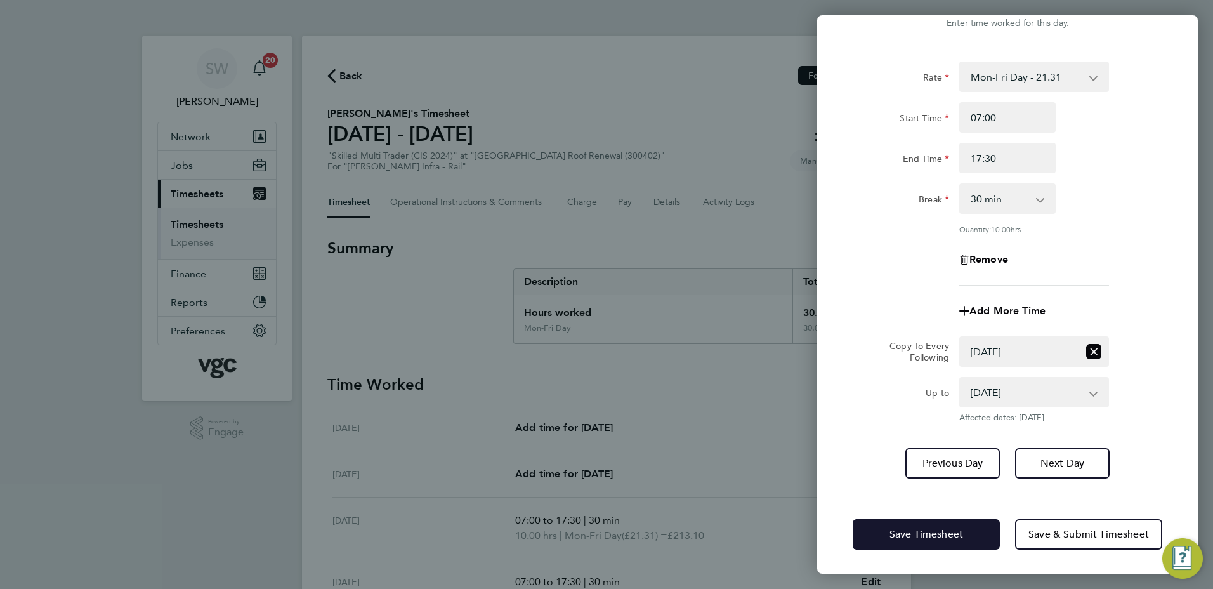
click at [906, 532] on span "Save Timesheet" at bounding box center [927, 534] width 74 height 13
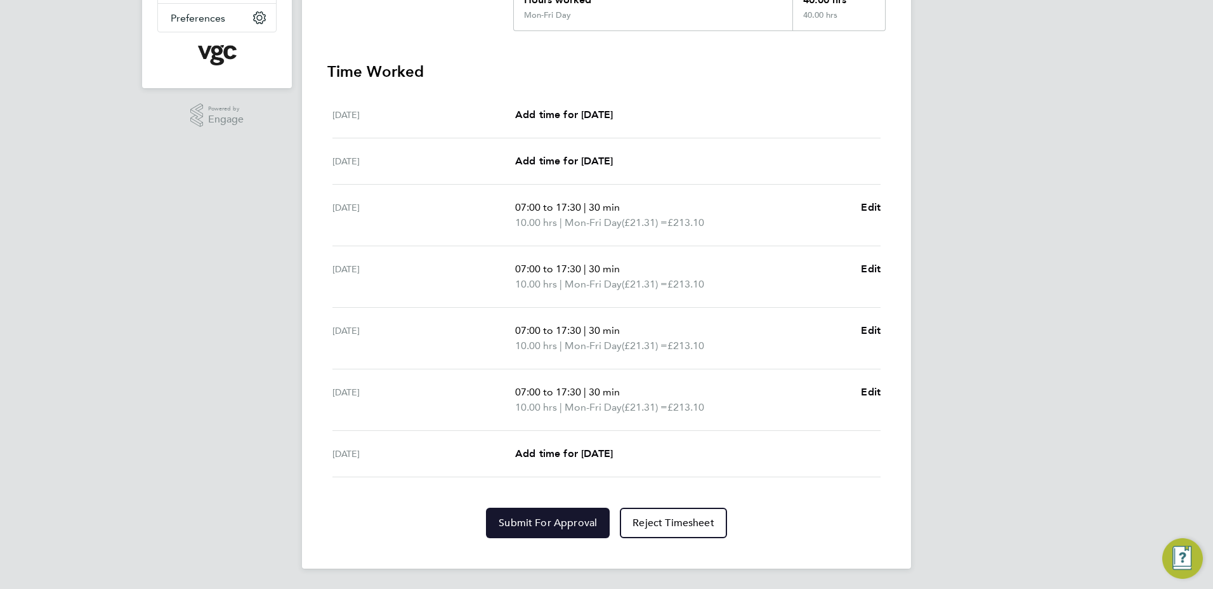
click at [530, 523] on span "Submit For Approval" at bounding box center [548, 523] width 98 height 13
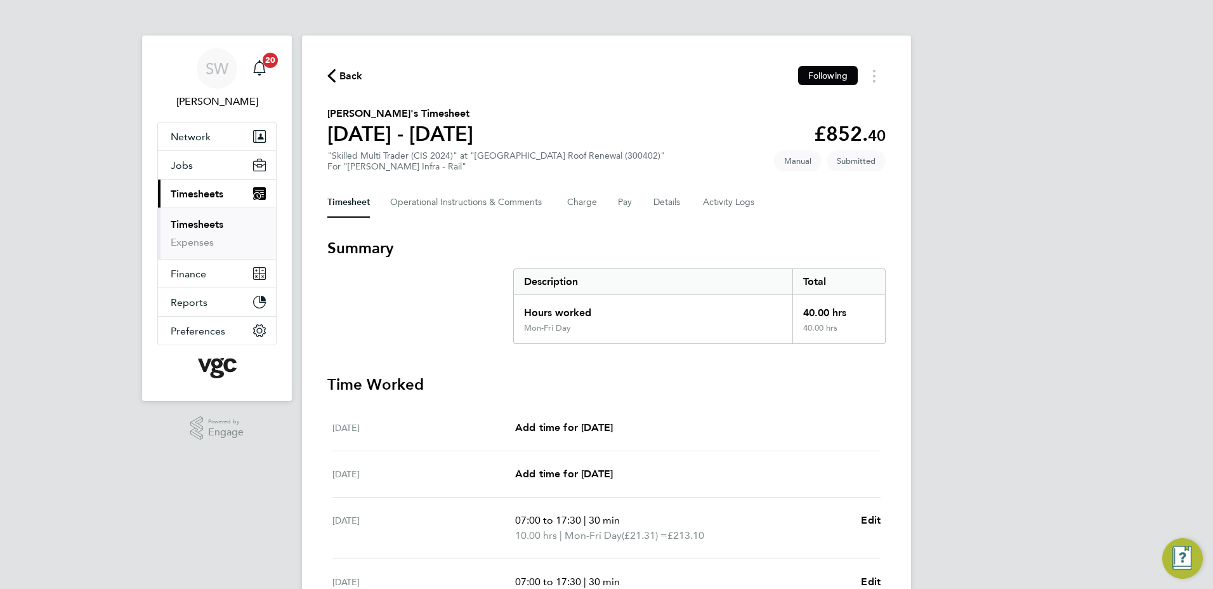
click at [219, 225] on link "Timesheets" at bounding box center [197, 224] width 53 height 12
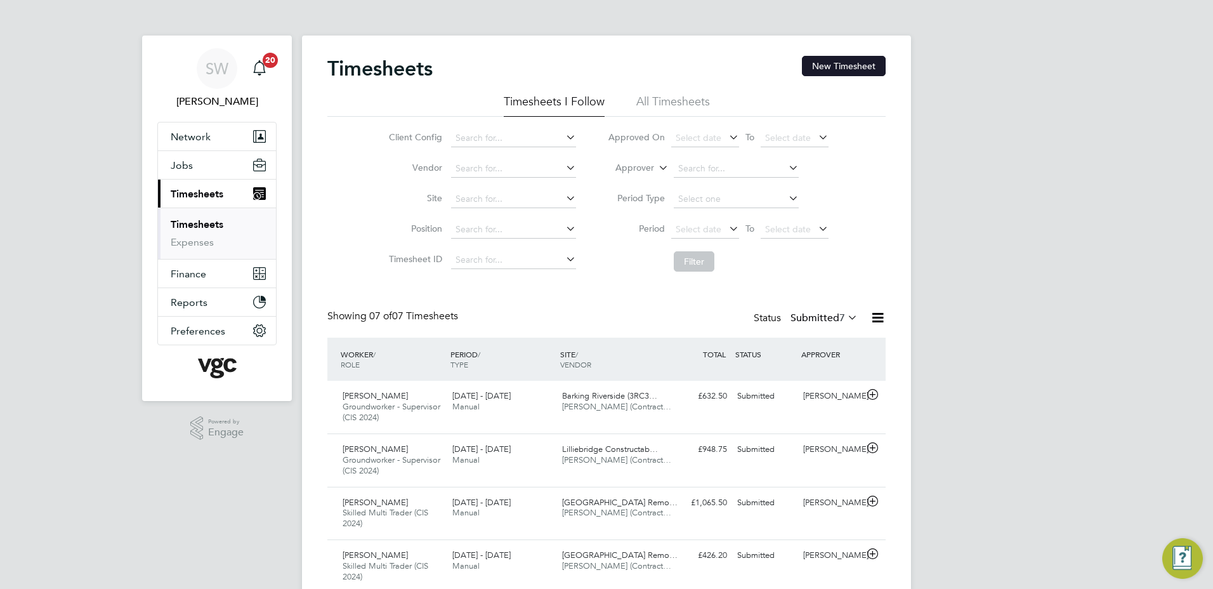
click at [871, 70] on button "New Timesheet" at bounding box center [844, 66] width 84 height 20
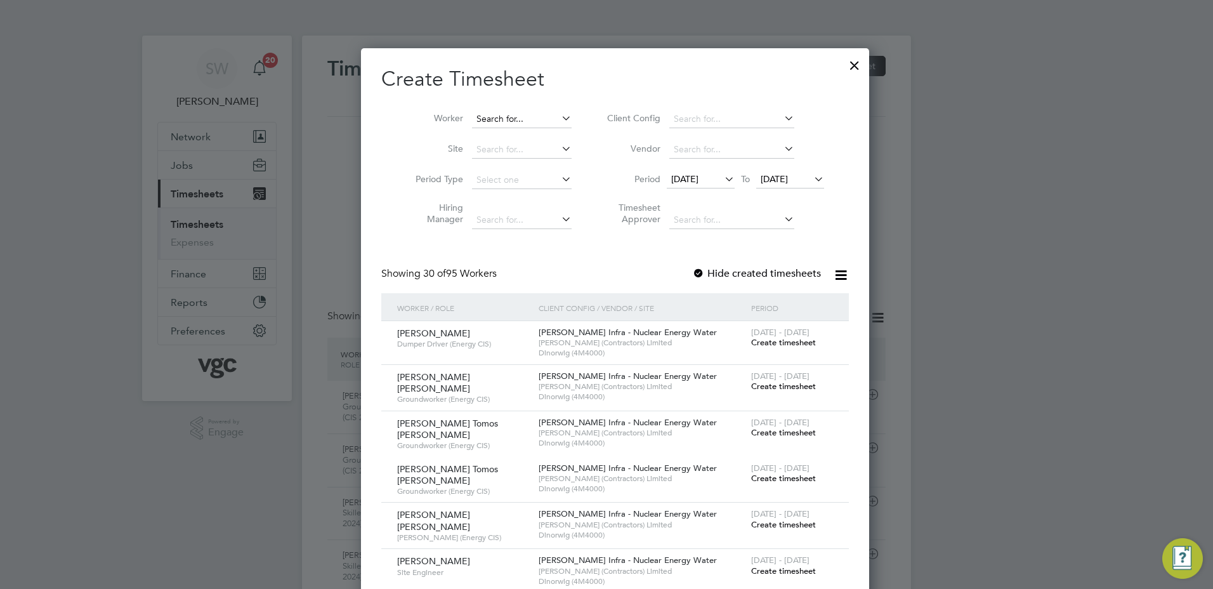
click at [494, 116] on input at bounding box center [522, 119] width 100 height 18
drag, startPoint x: 489, startPoint y: 135, endPoint x: 481, endPoint y: 137, distance: 8.6
click at [488, 135] on li "Silviu Bursuc" at bounding box center [513, 136] width 101 height 17
type input "[PERSON_NAME]"
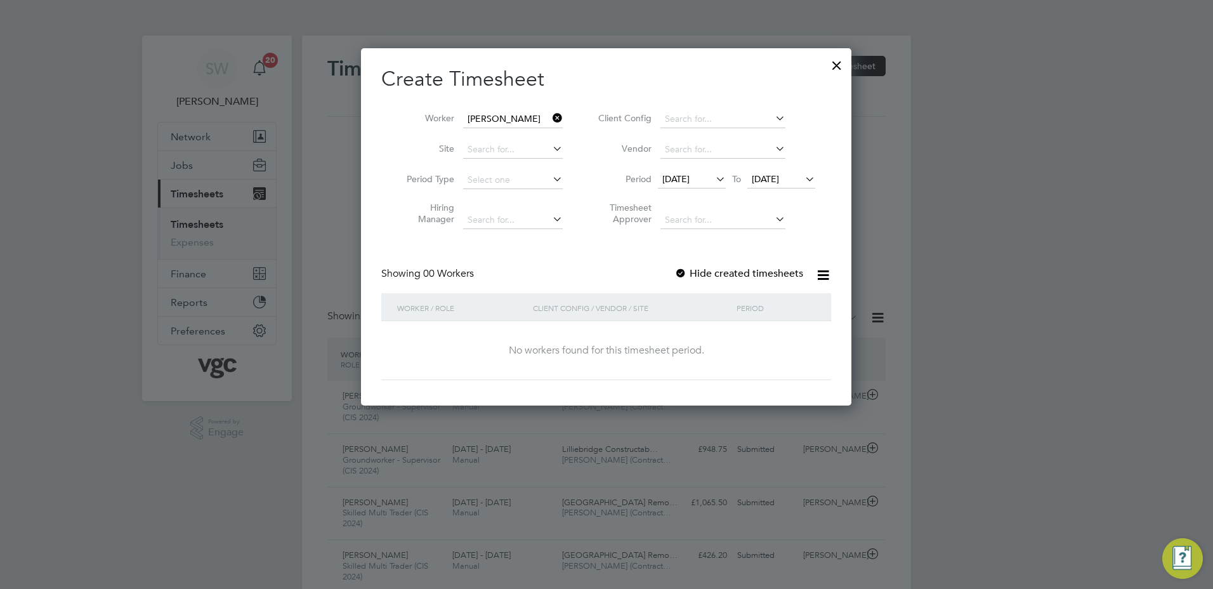
click at [779, 177] on span "[DATE]" at bounding box center [765, 178] width 27 height 11
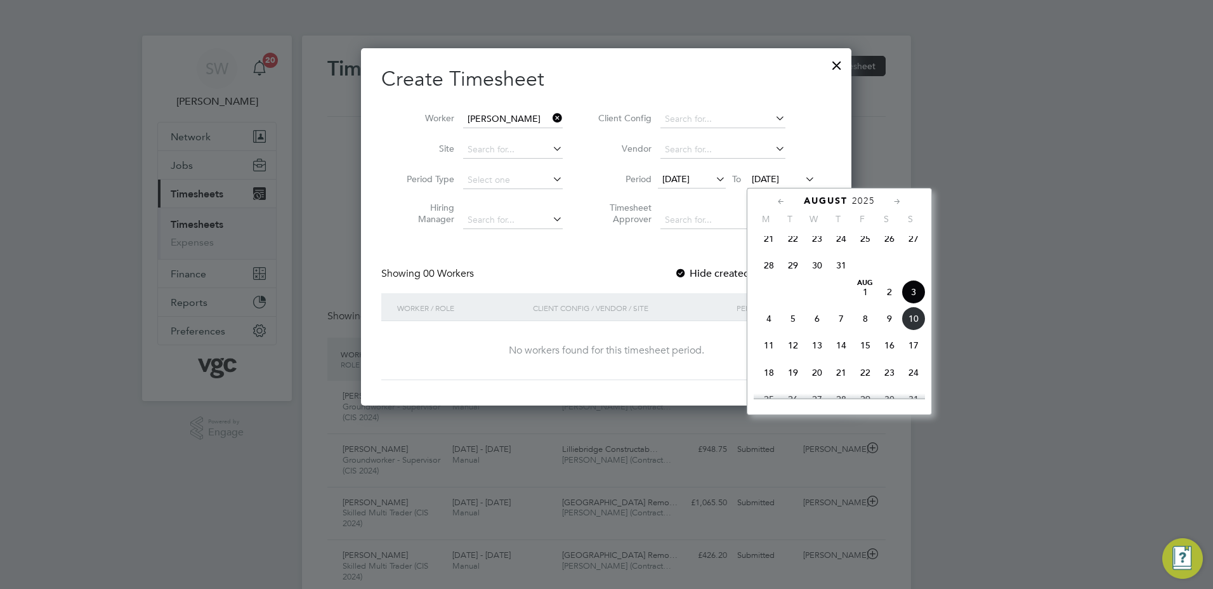
click at [862, 328] on span "8" at bounding box center [865, 318] width 24 height 24
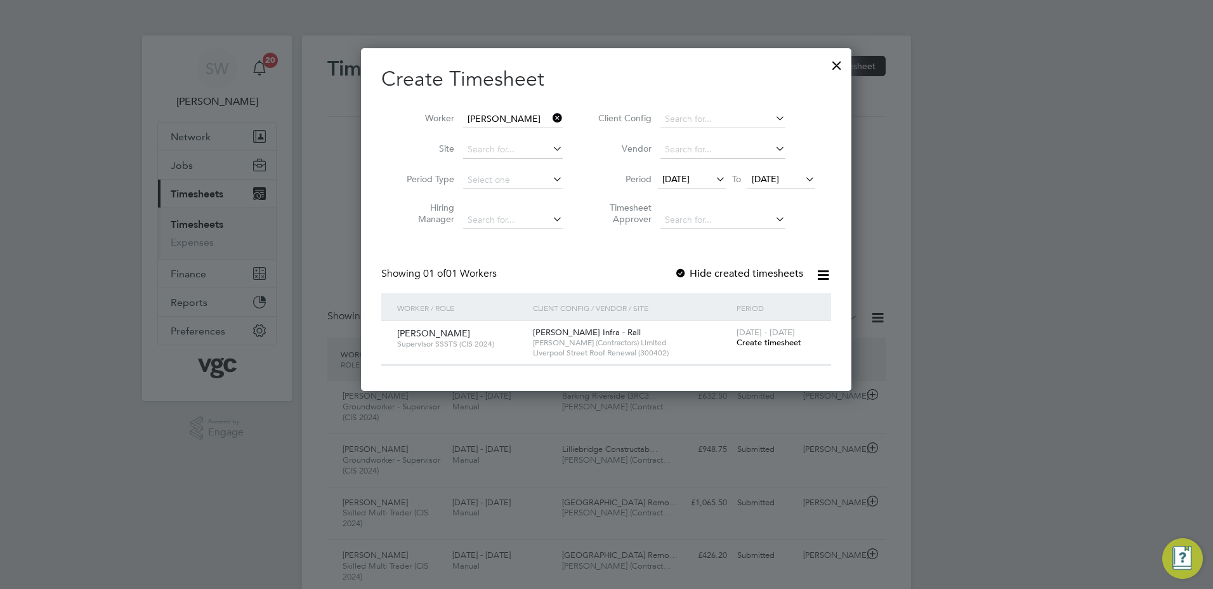
click at [761, 341] on span "Create timesheet" at bounding box center [769, 342] width 65 height 11
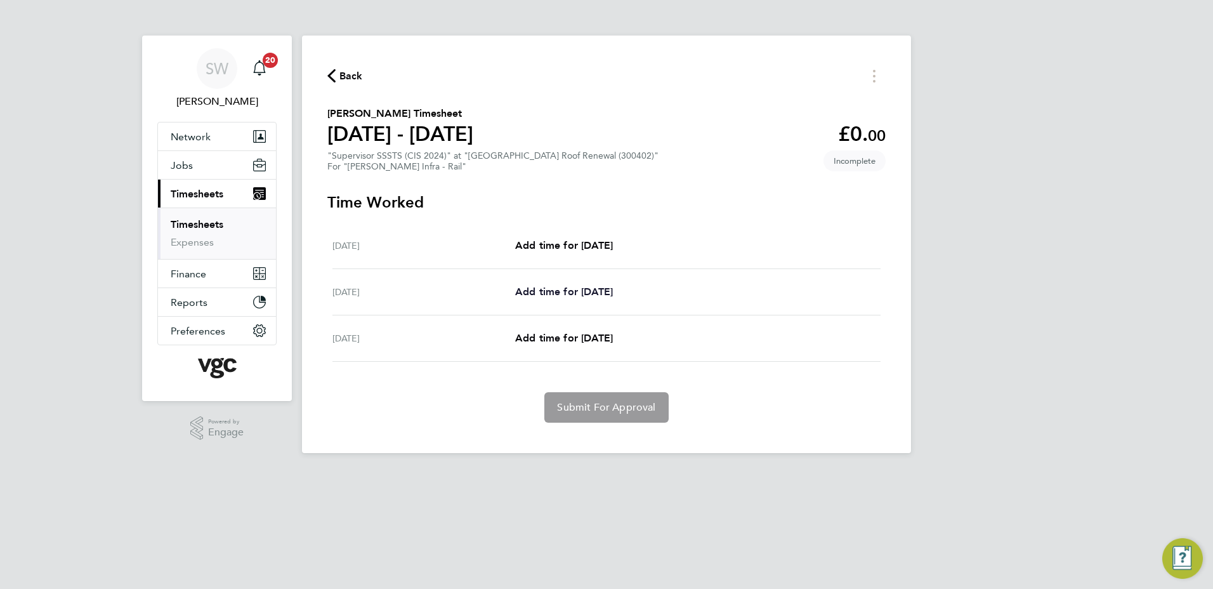
click at [568, 294] on span "Add time for [DATE]" at bounding box center [564, 292] width 98 height 12
select select "30"
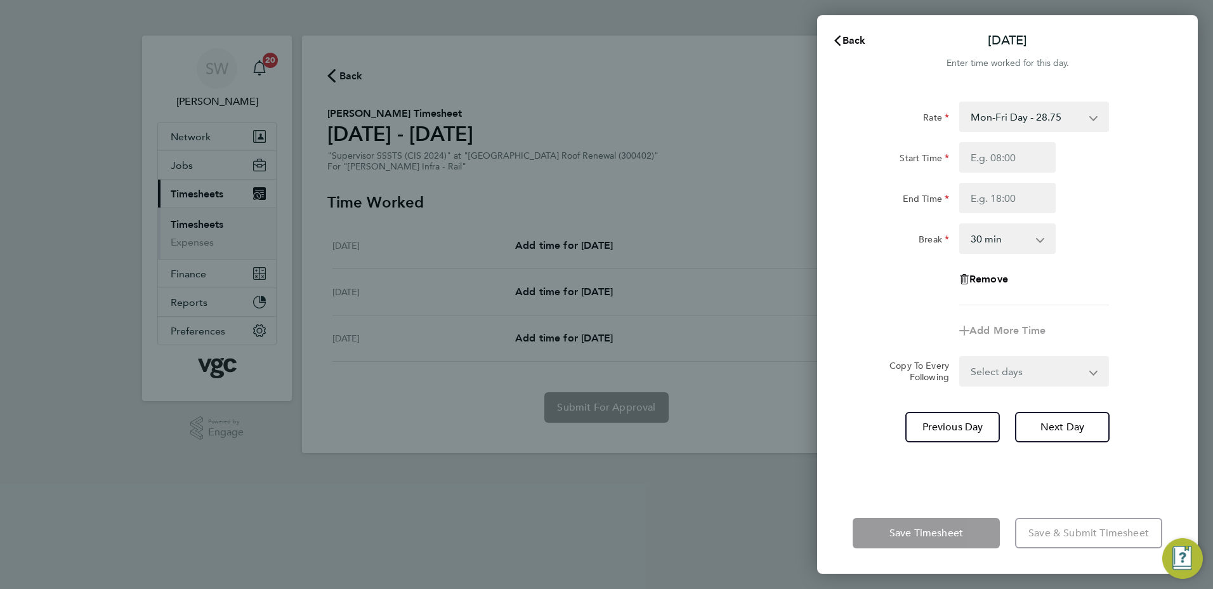
click at [1091, 115] on select "Mon-Fri Day - 28.75 Mon-Thurs Night - 32.50 Weekend - 36.73 Bank Hol - 42.39 Xm…" at bounding box center [1027, 117] width 132 height 28
click at [867, 100] on div "Rate Mon-Fri Day - 28.75 Mon-Thurs Night - 32.50 Weekend - 36.73 Bank Hol - 42.…" at bounding box center [1007, 289] width 381 height 406
click at [859, 34] on button "Back" at bounding box center [849, 40] width 59 height 25
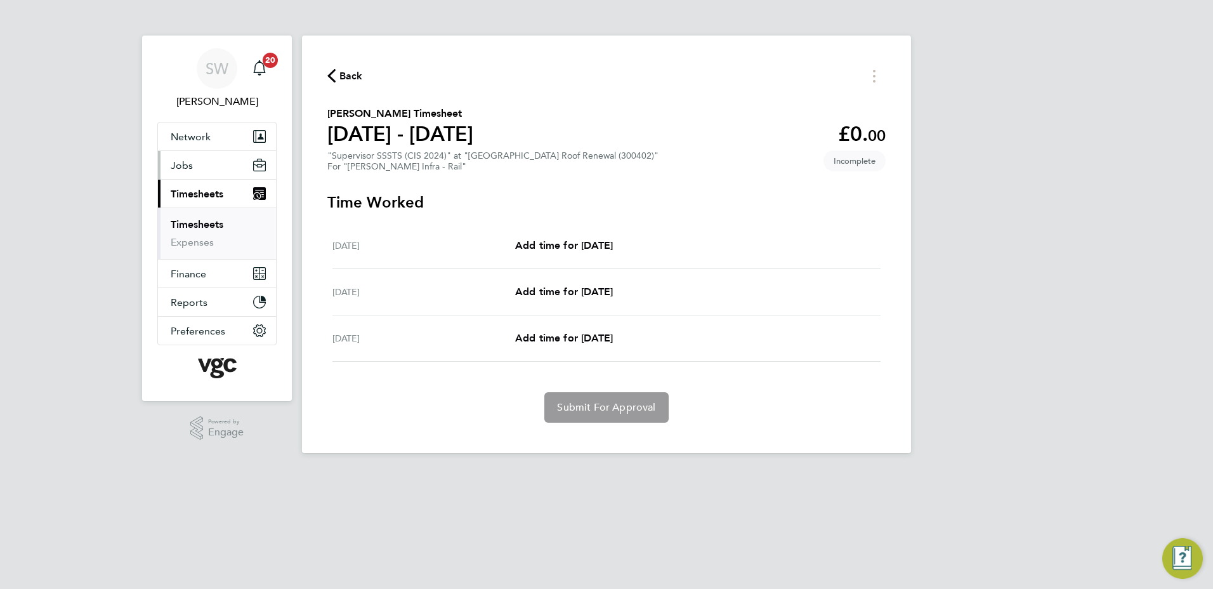
click at [181, 166] on span "Jobs" at bounding box center [182, 165] width 22 height 12
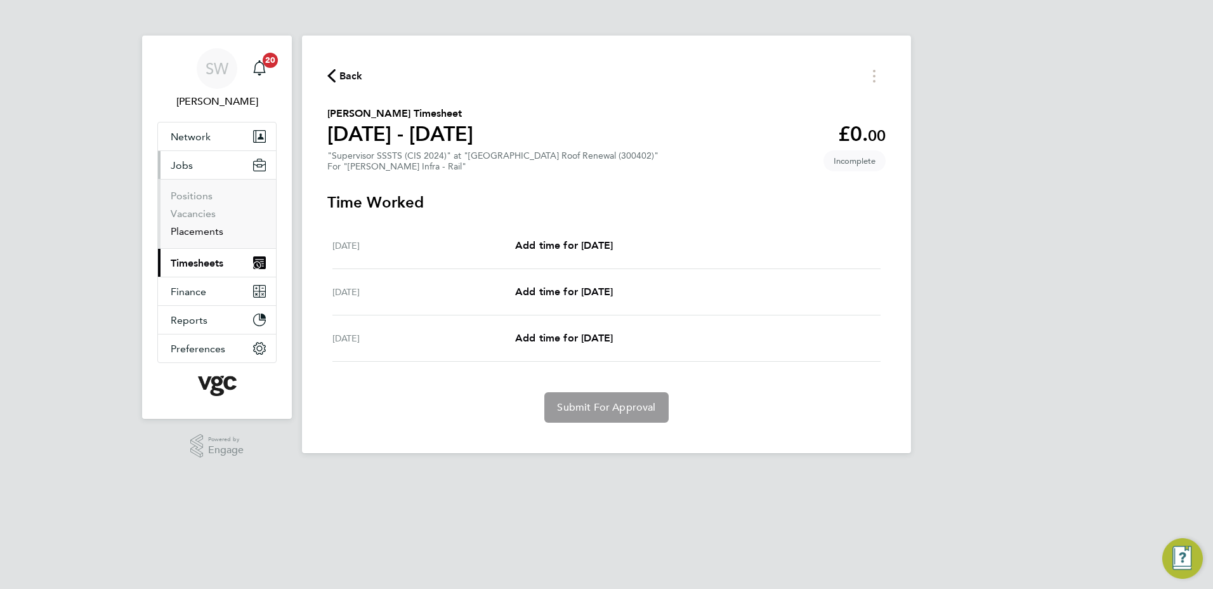
click at [194, 227] on link "Placements" at bounding box center [197, 231] width 53 height 12
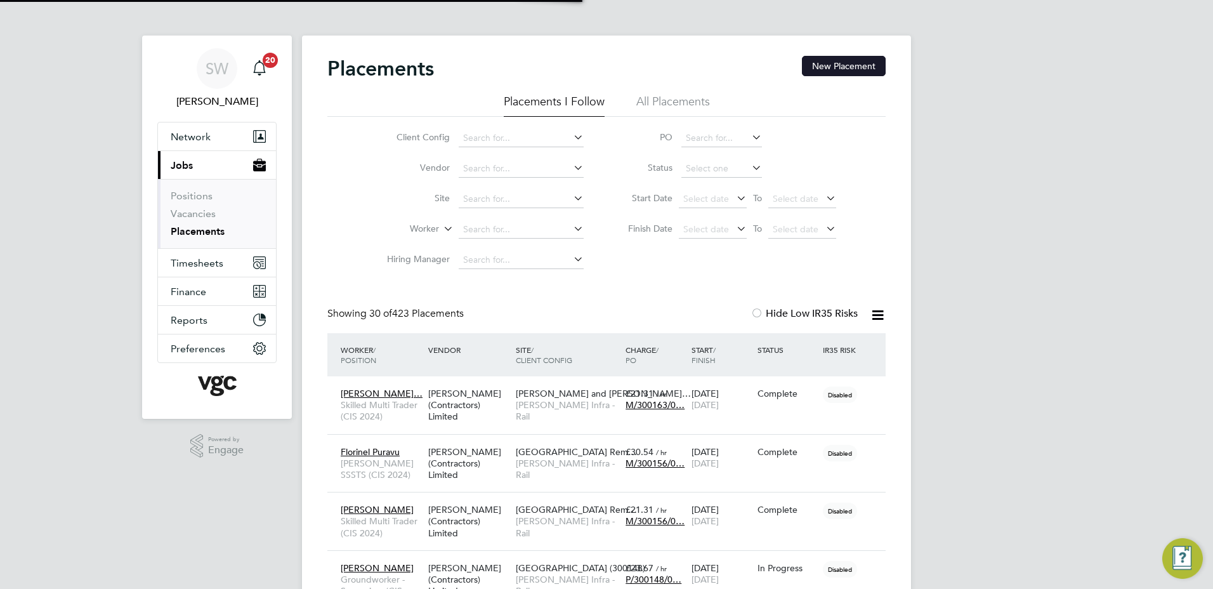
click at [823, 70] on button "New Placement" at bounding box center [844, 66] width 84 height 20
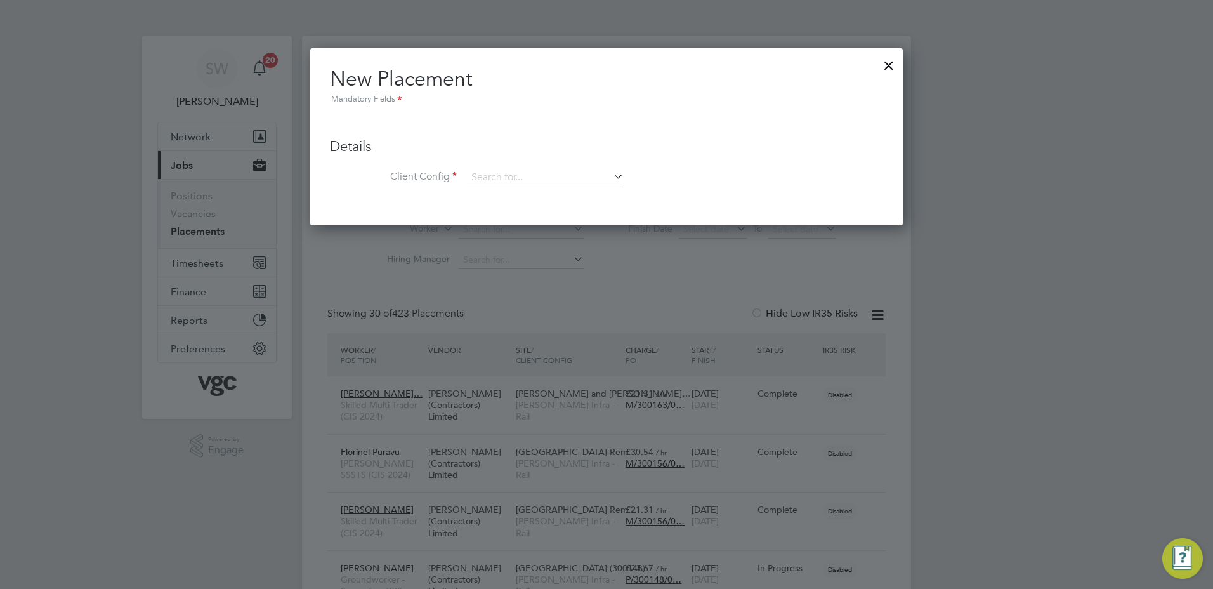
click at [883, 66] on div at bounding box center [889, 62] width 23 height 23
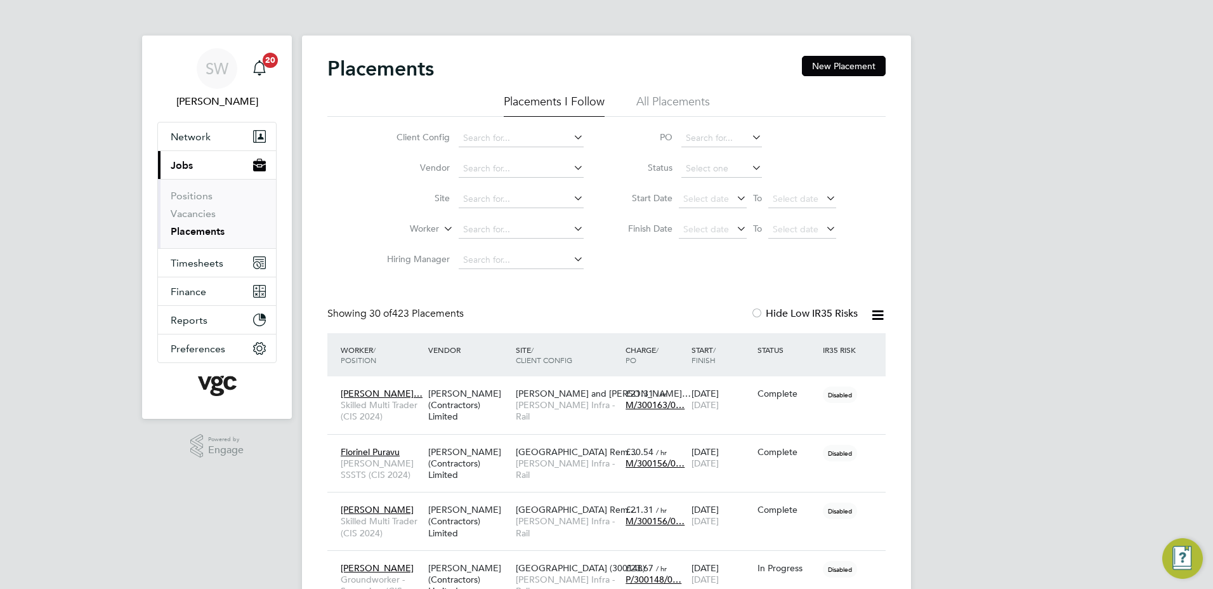
click at [749, 165] on icon at bounding box center [749, 168] width 0 height 18
click at [749, 166] on icon at bounding box center [749, 168] width 0 height 18
click at [749, 168] on icon at bounding box center [749, 168] width 0 height 18
click at [749, 166] on icon at bounding box center [749, 168] width 0 height 18
click at [713, 168] on input at bounding box center [722, 169] width 81 height 18
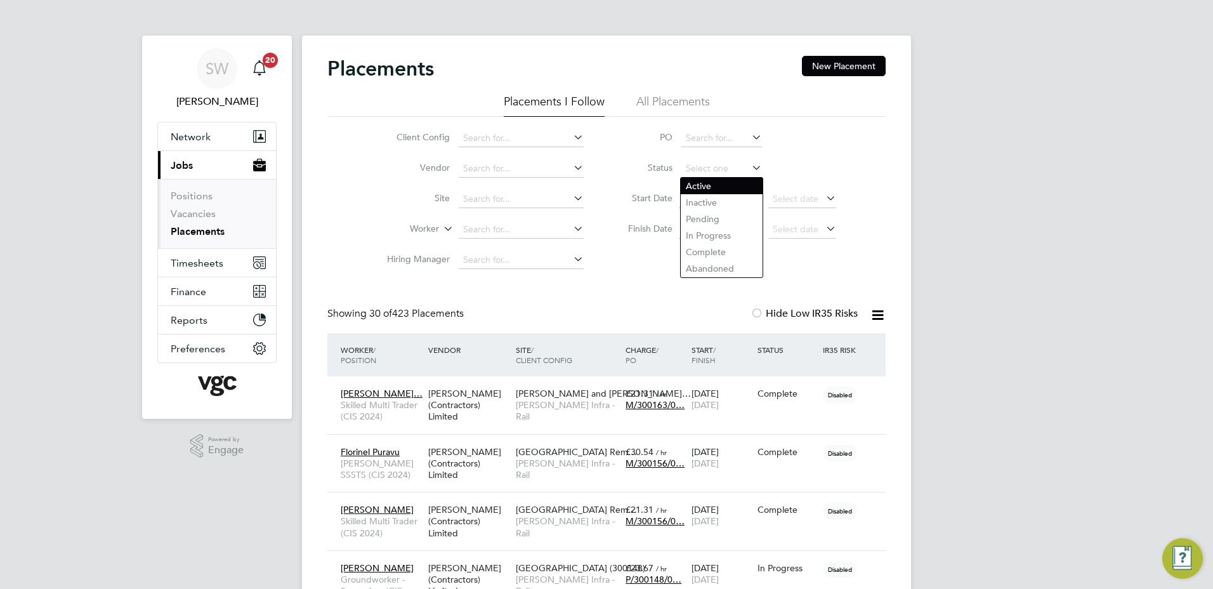
click at [711, 183] on li "Active" at bounding box center [722, 186] width 82 height 16
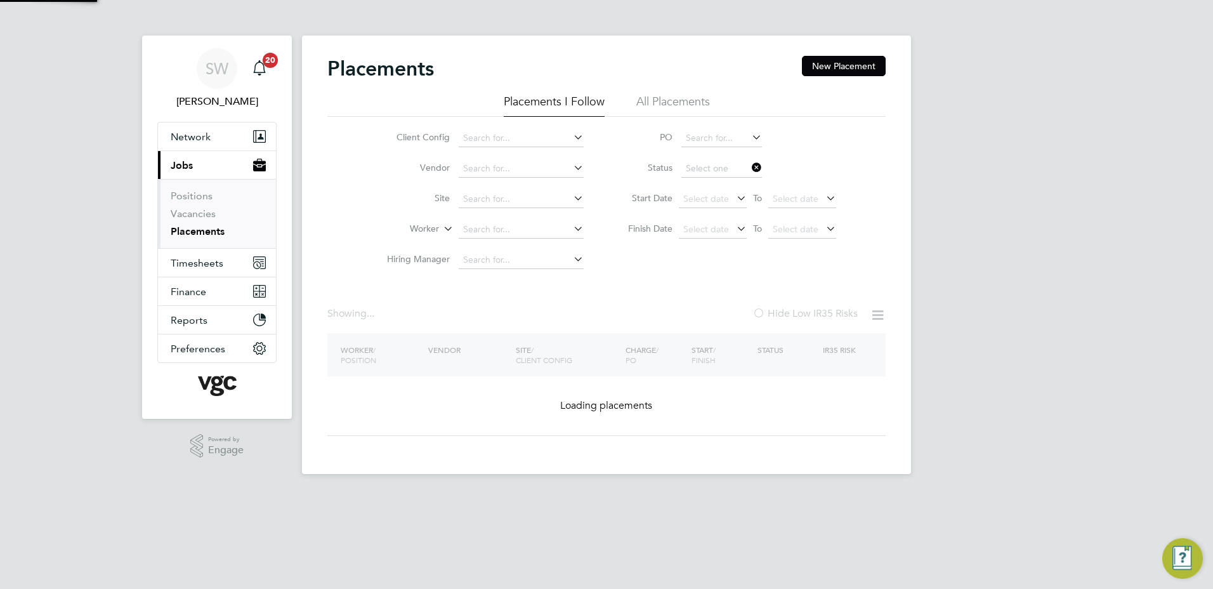
type input "Active"
click at [496, 232] on input at bounding box center [521, 230] width 125 height 18
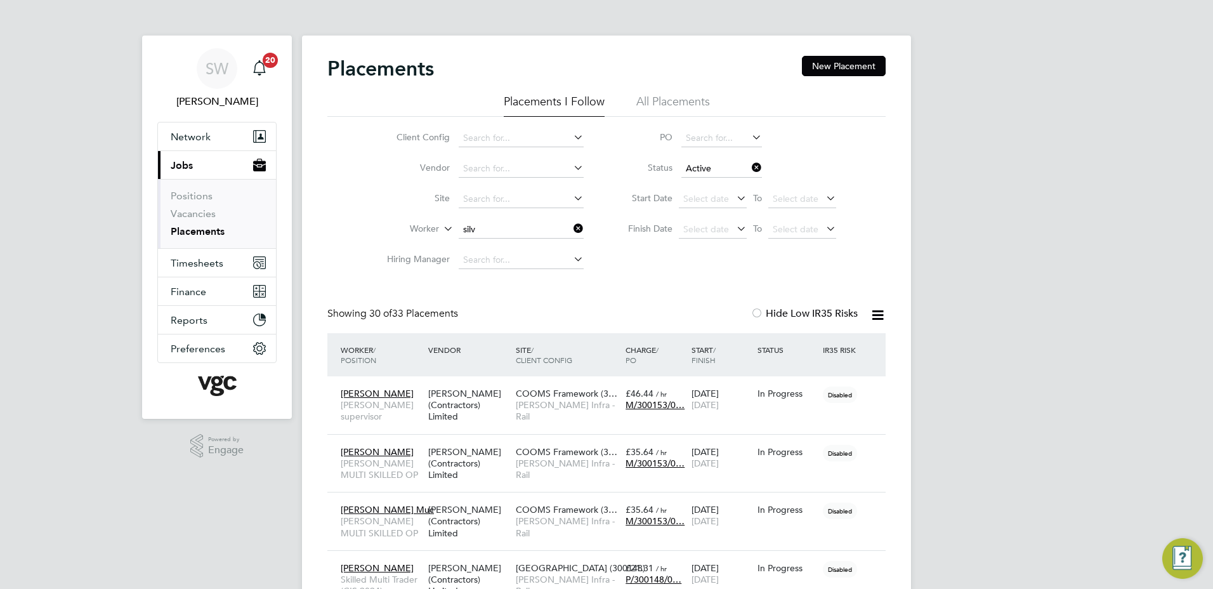
click at [491, 246] on li "Silv iu Bursuc" at bounding box center [521, 247] width 126 height 17
type input "[PERSON_NAME]"
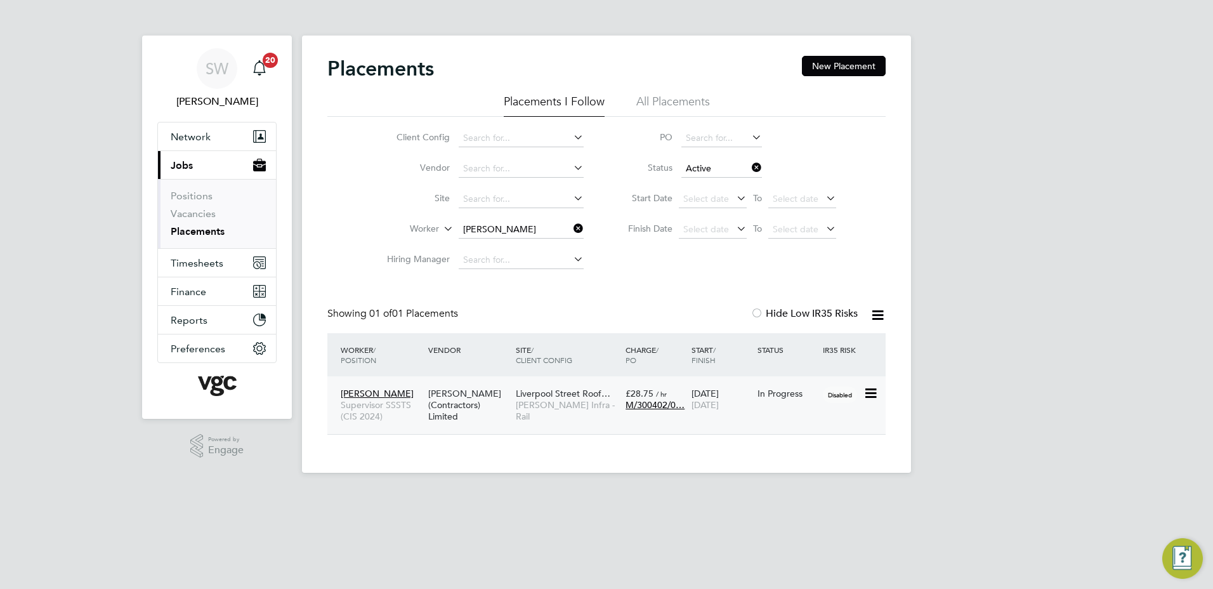
click at [734, 395] on div "06 Aug 2025 21 Jan 2026" at bounding box center [722, 399] width 66 height 36
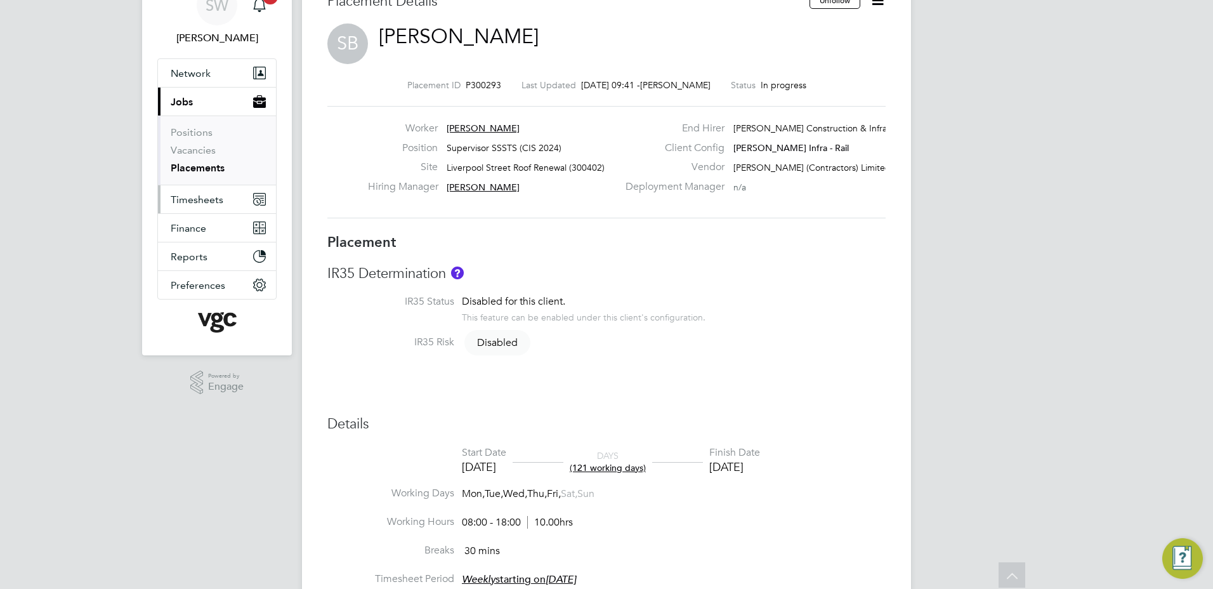
click at [197, 197] on span "Timesheets" at bounding box center [197, 200] width 53 height 12
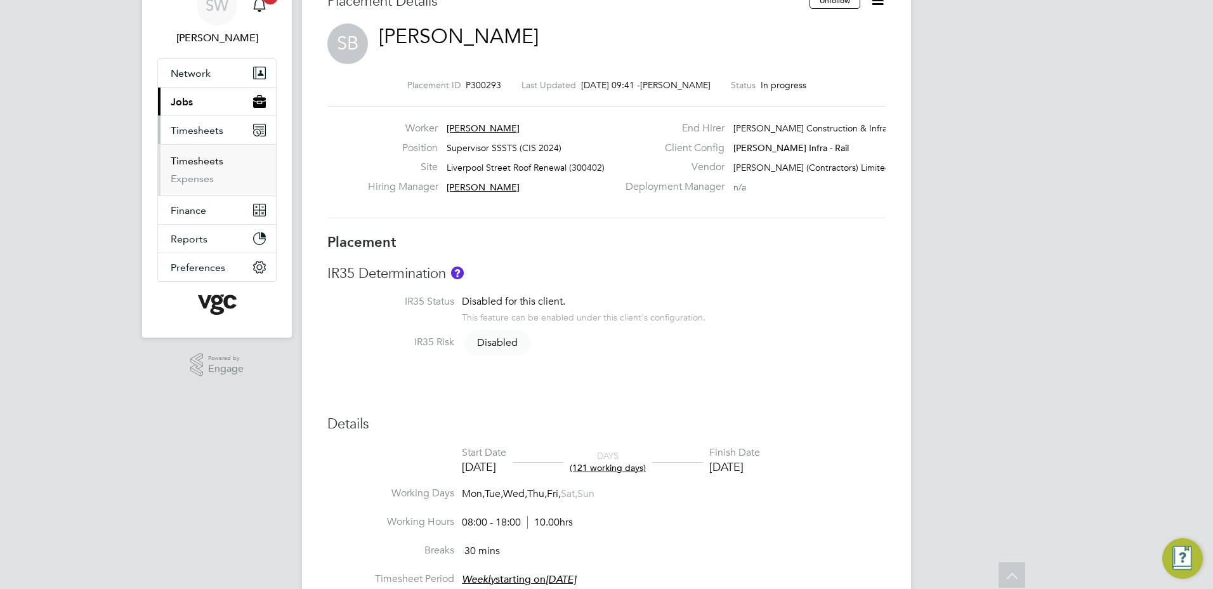
click at [204, 162] on link "Timesheets" at bounding box center [197, 161] width 53 height 12
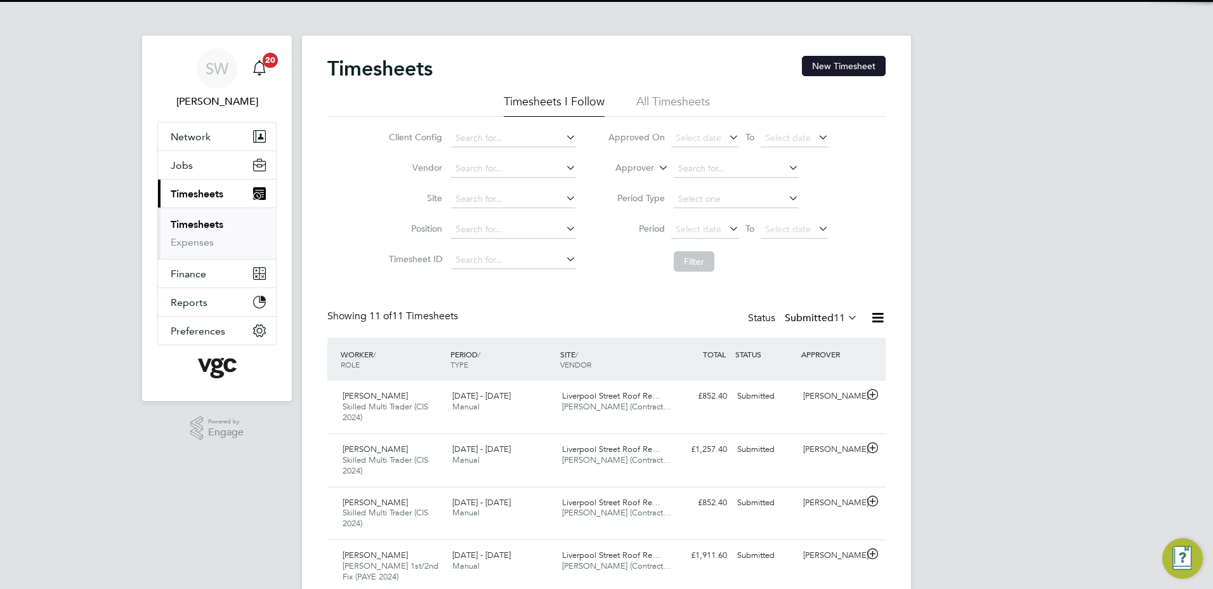
click at [853, 71] on button "New Timesheet" at bounding box center [844, 66] width 84 height 20
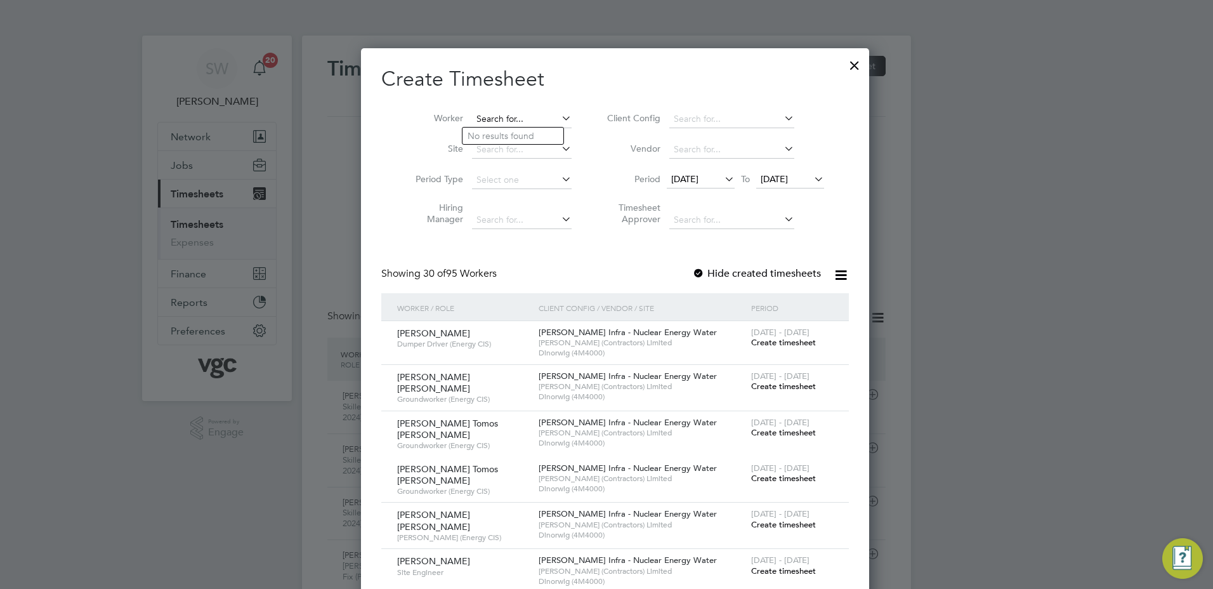
click at [473, 120] on input at bounding box center [522, 119] width 100 height 18
click at [513, 180] on li "Silv iu Bursuc" at bounding box center [514, 187] width 102 height 17
type input "[PERSON_NAME]"
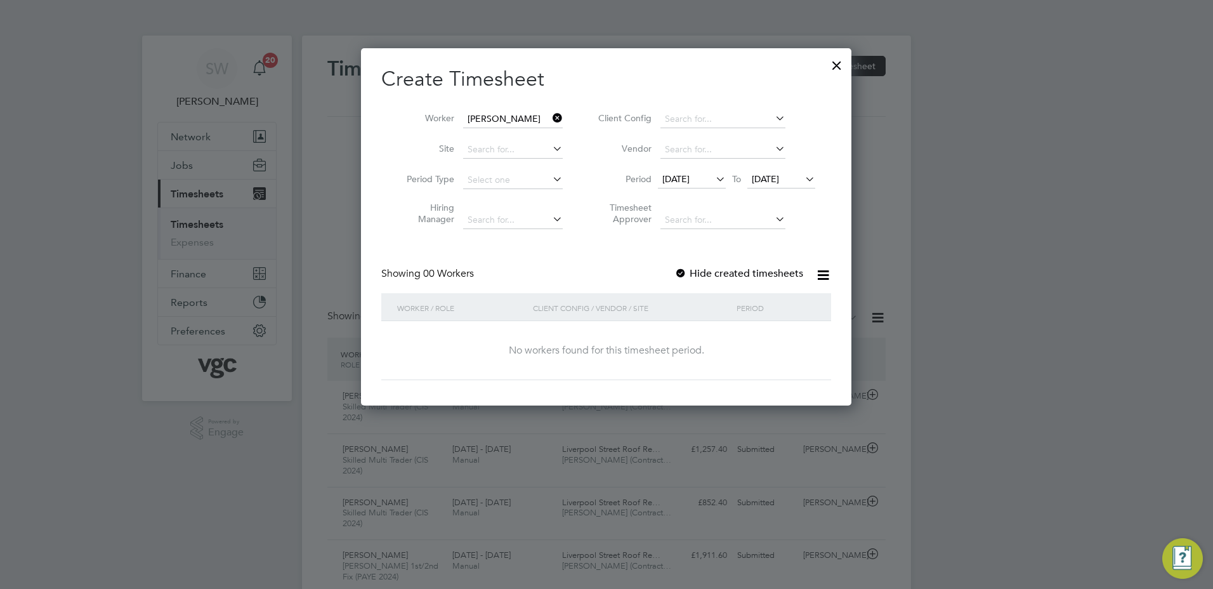
click at [695, 270] on label "Hide created timesheets" at bounding box center [739, 273] width 129 height 13
click at [779, 177] on span "[DATE]" at bounding box center [765, 178] width 27 height 11
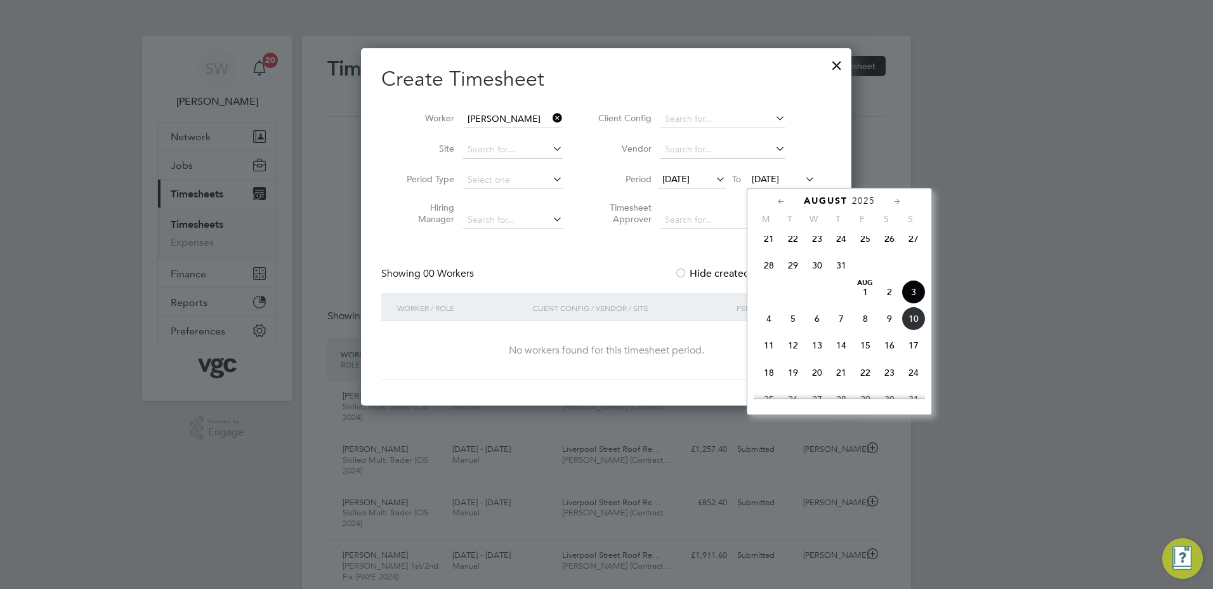
click at [862, 320] on span "8" at bounding box center [865, 318] width 24 height 24
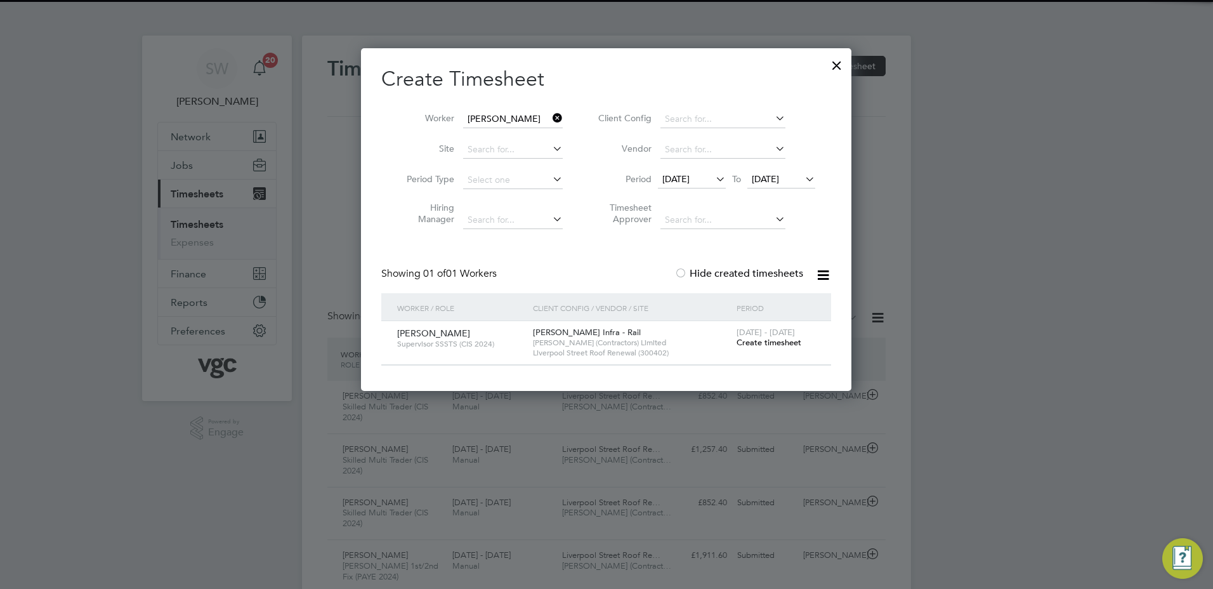
click at [756, 332] on span "[DATE] - [DATE]" at bounding box center [766, 332] width 58 height 11
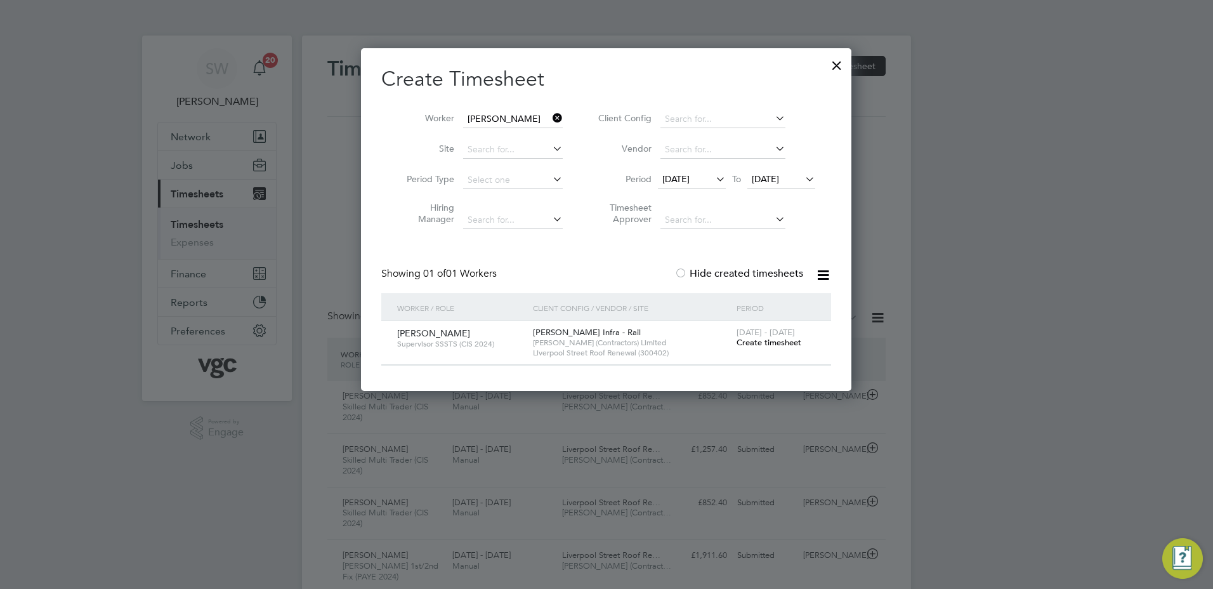
click at [754, 342] on span "Create timesheet" at bounding box center [769, 342] width 65 height 11
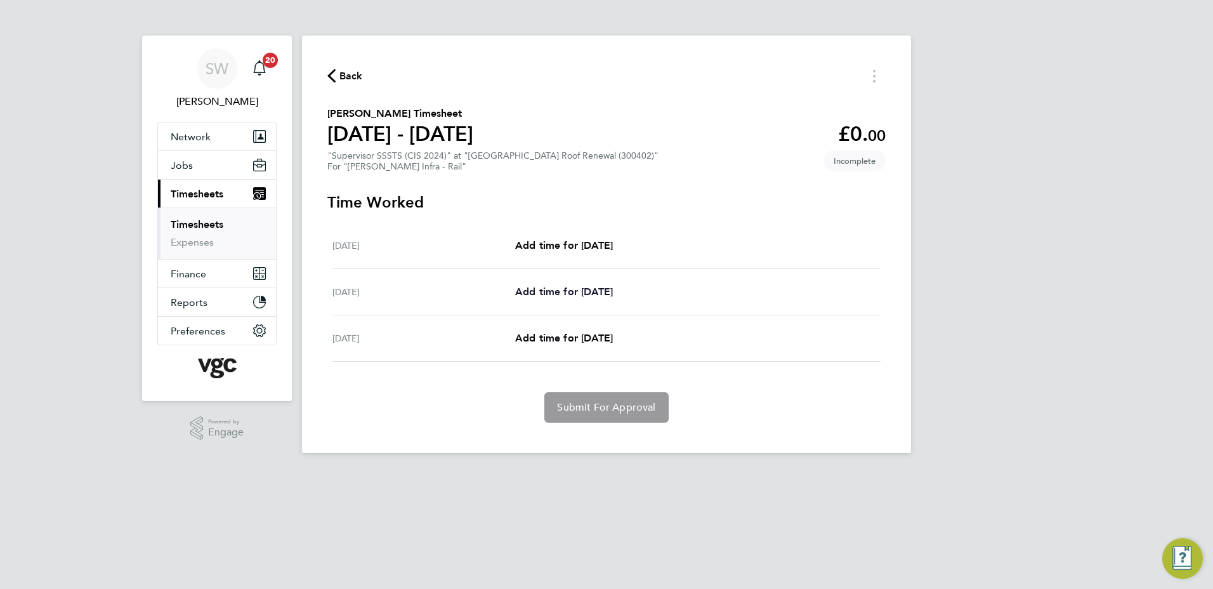
click at [581, 287] on span "Add time for [DATE]" at bounding box center [564, 292] width 98 height 12
select select "30"
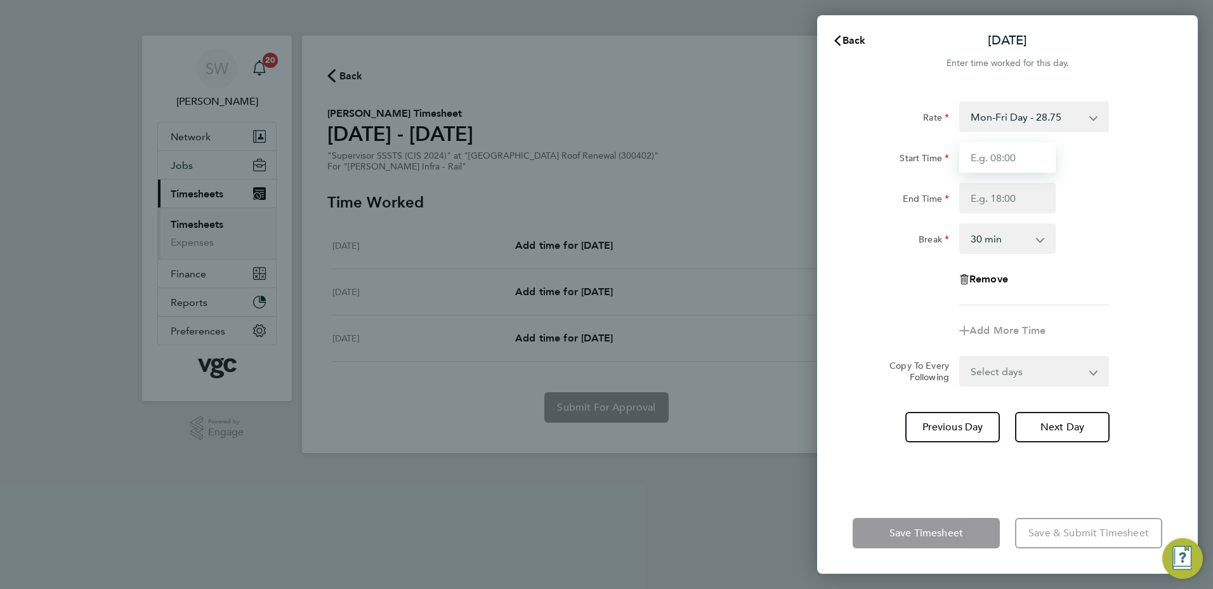
click at [995, 158] on input "Start Time" at bounding box center [1007, 157] width 96 height 30
type input "07:00"
type input "17:30"
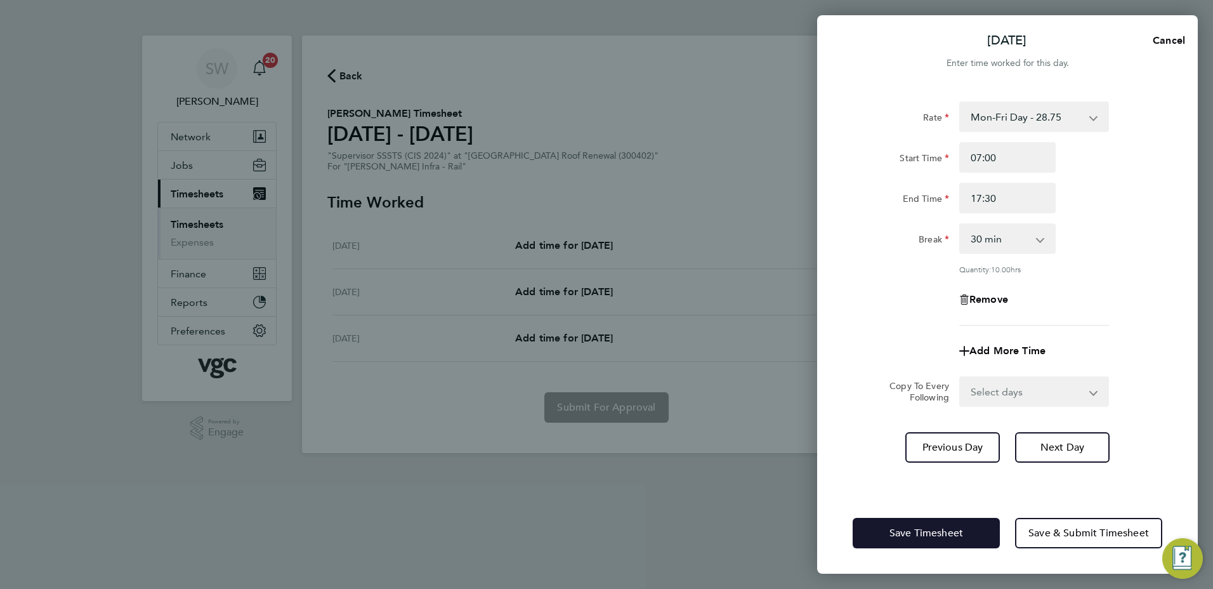
click at [938, 525] on button "Save Timesheet" at bounding box center [926, 533] width 147 height 30
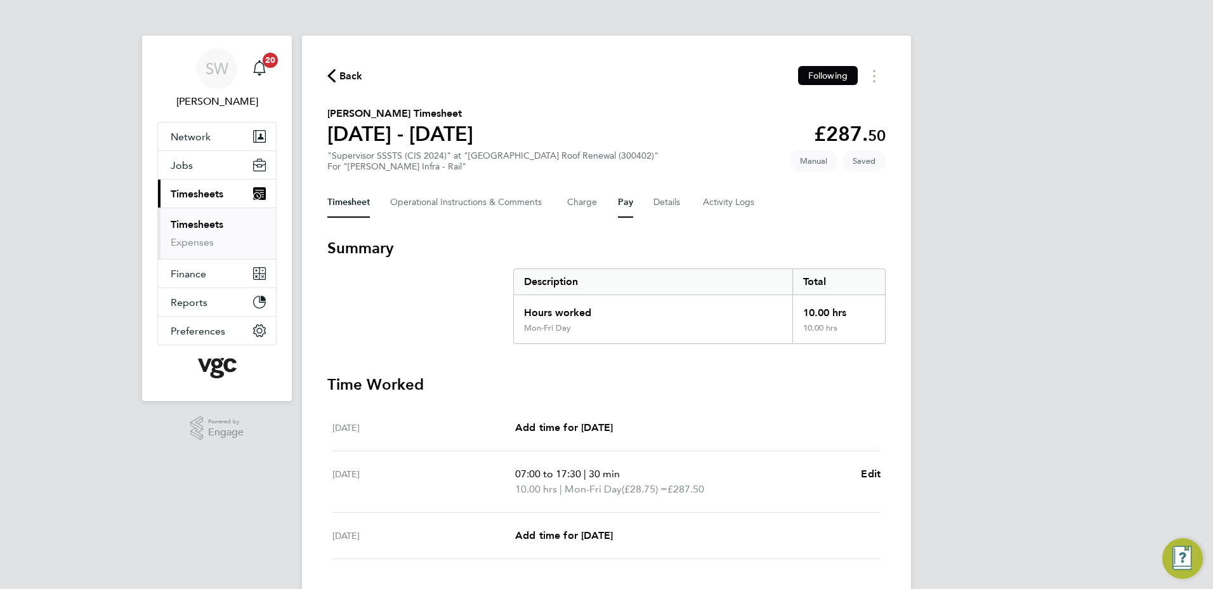
click at [625, 203] on button "Pay" at bounding box center [625, 202] width 15 height 30
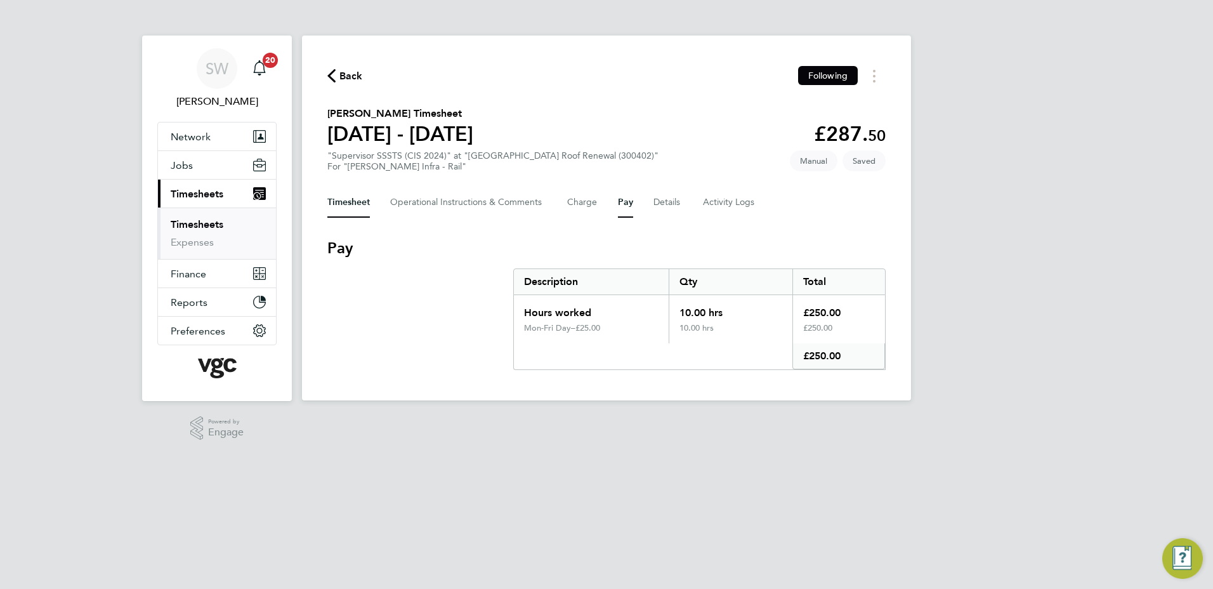
click at [336, 204] on button "Timesheet" at bounding box center [348, 202] width 43 height 30
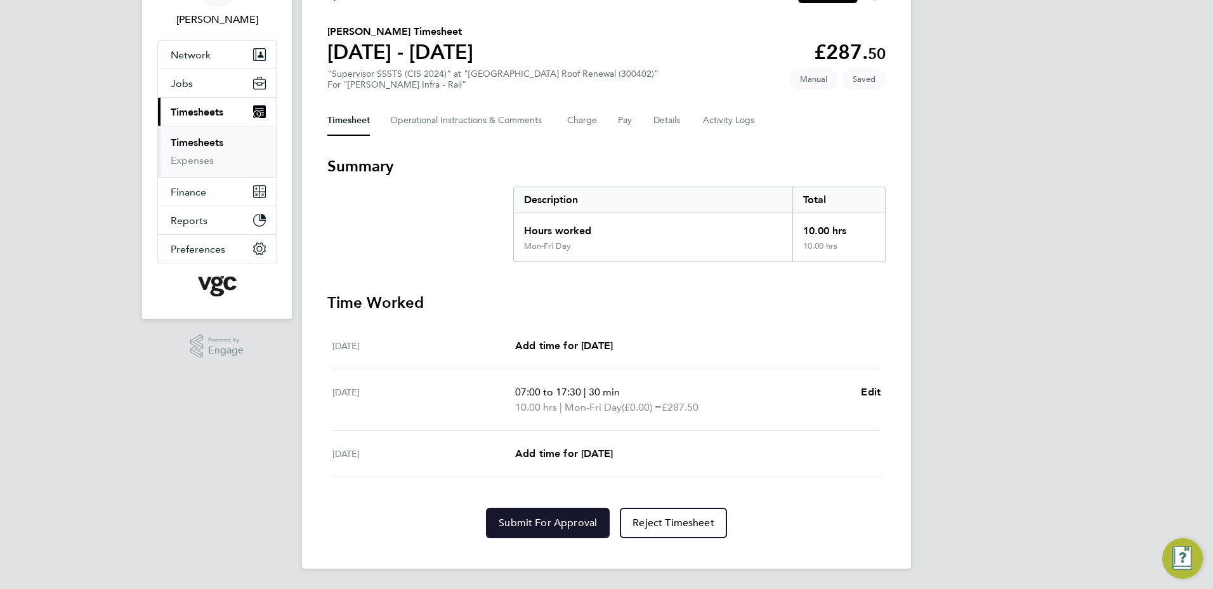
click at [534, 529] on button "Submit For Approval" at bounding box center [548, 523] width 124 height 30
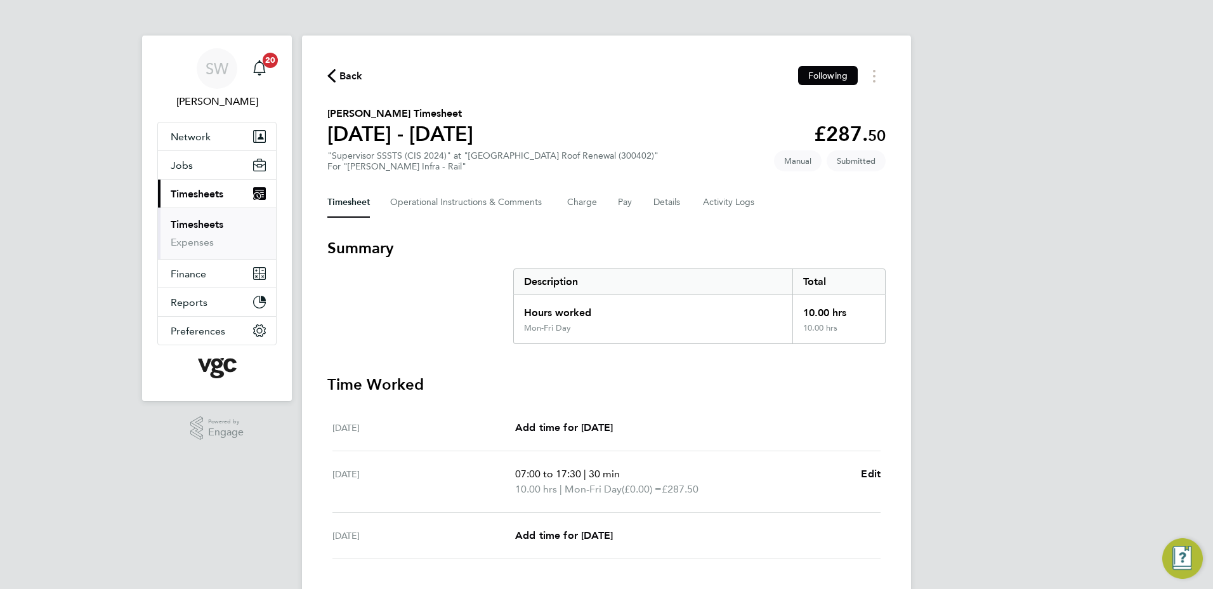
click at [192, 223] on link "Timesheets" at bounding box center [197, 224] width 53 height 12
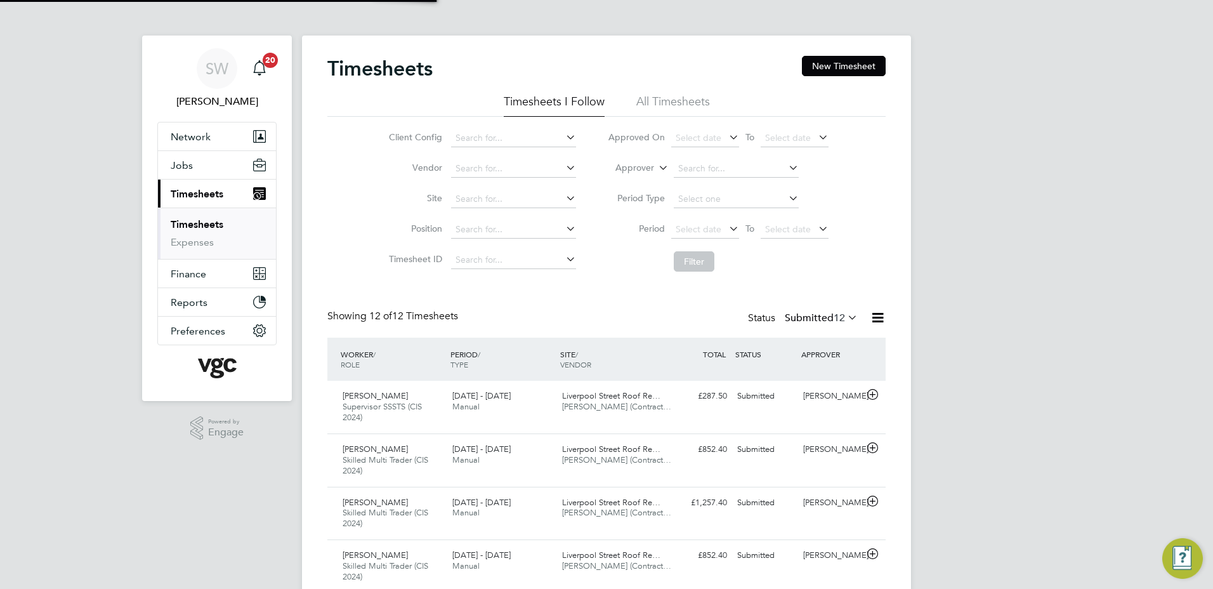
scroll to position [43, 110]
